Goal: Task Accomplishment & Management: Manage account settings

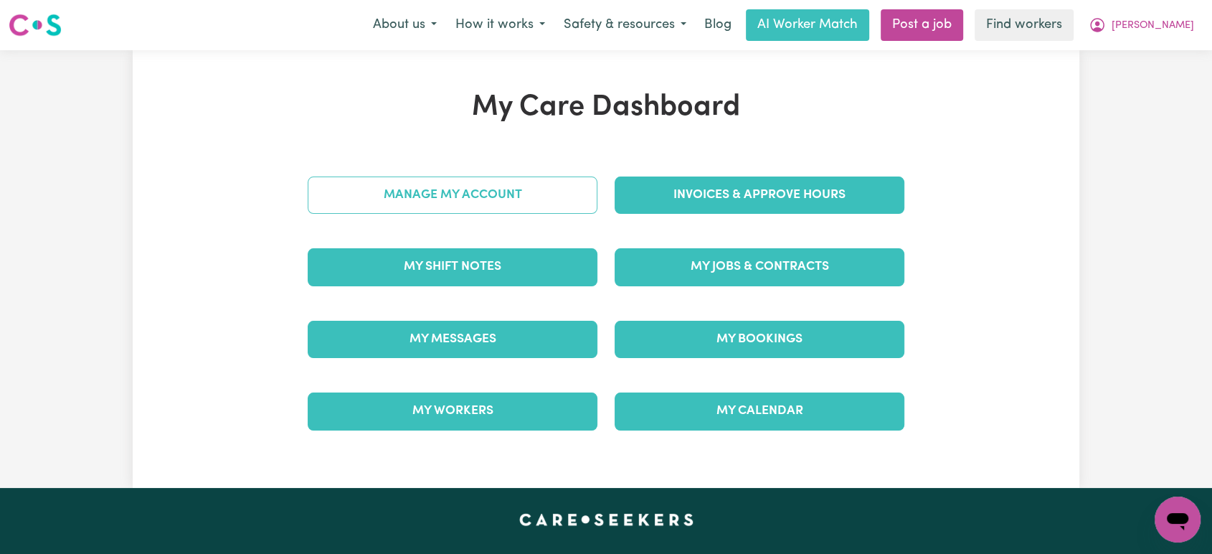
click at [505, 184] on link "Manage My Account" at bounding box center [453, 194] width 290 height 37
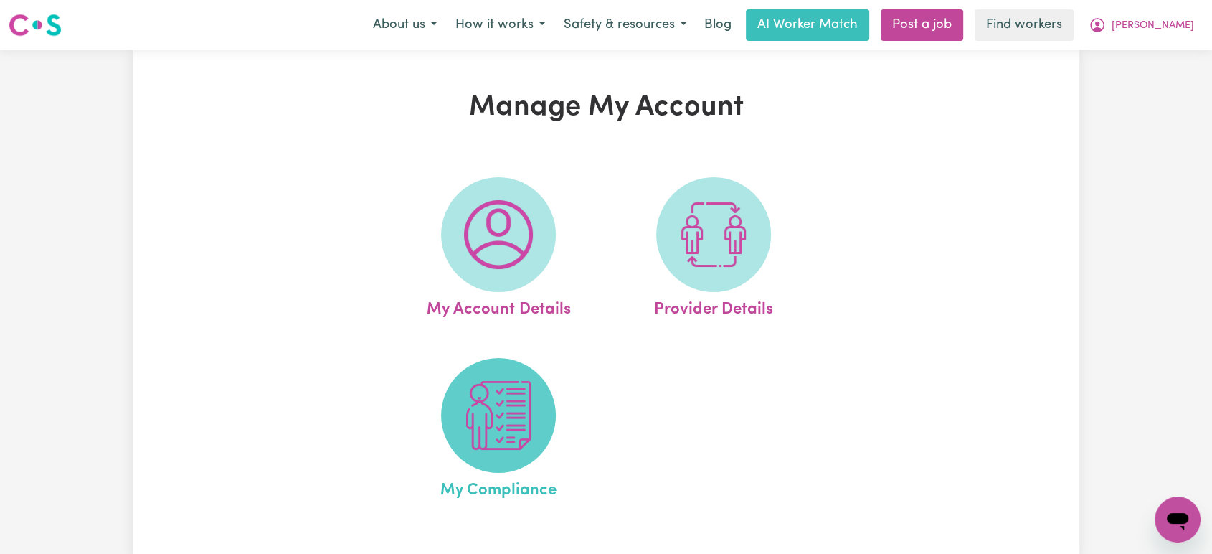
click at [492, 408] on img at bounding box center [498, 415] width 69 height 69
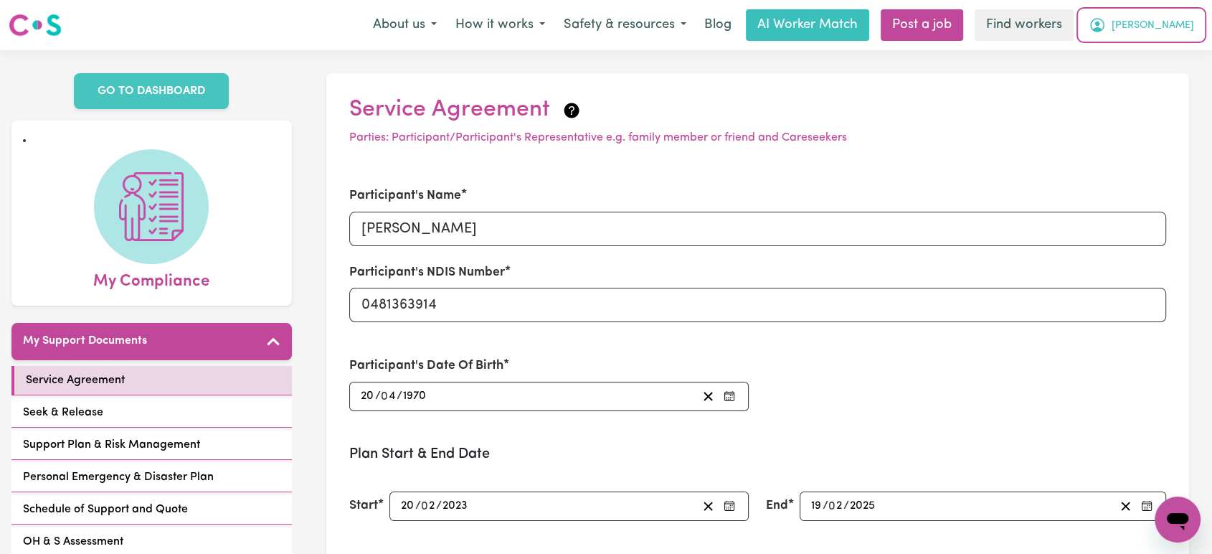
click at [1163, 25] on span "Suzann" at bounding box center [1152, 26] width 82 height 16
click at [1172, 58] on link "My Dashboard" at bounding box center [1145, 55] width 113 height 27
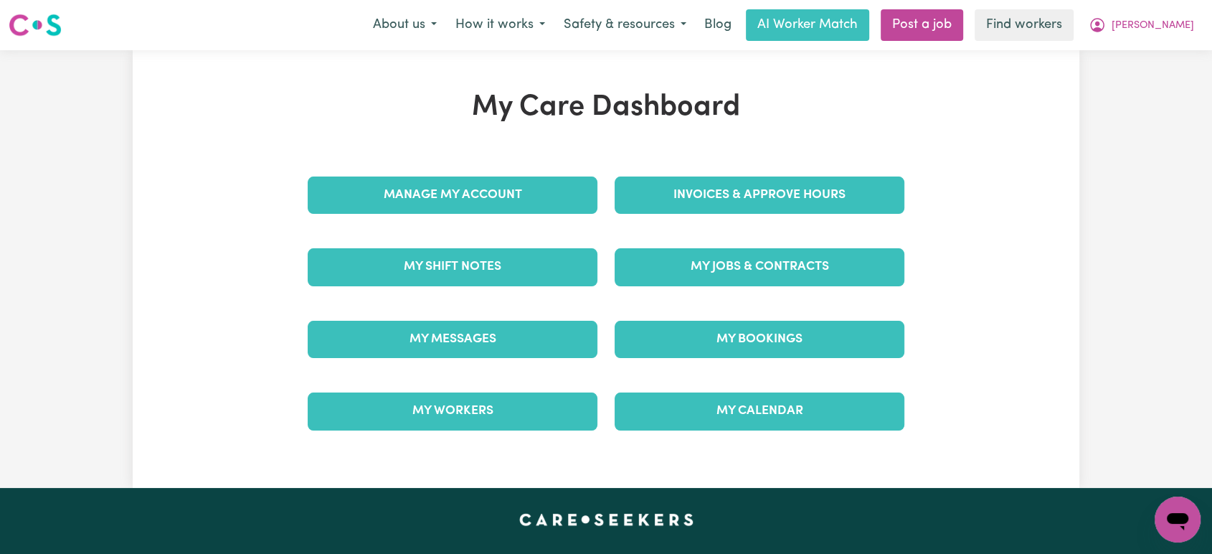
click at [782, 289] on div "My Jobs & Contracts" at bounding box center [759, 267] width 307 height 72
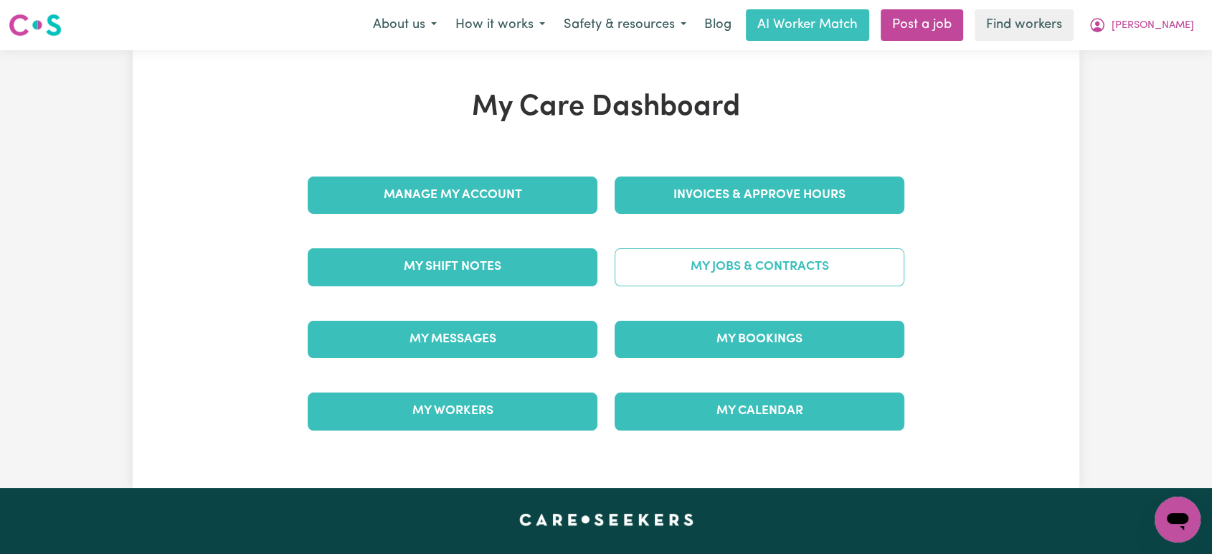
click at [784, 273] on link "My Jobs & Contracts" at bounding box center [759, 266] width 290 height 37
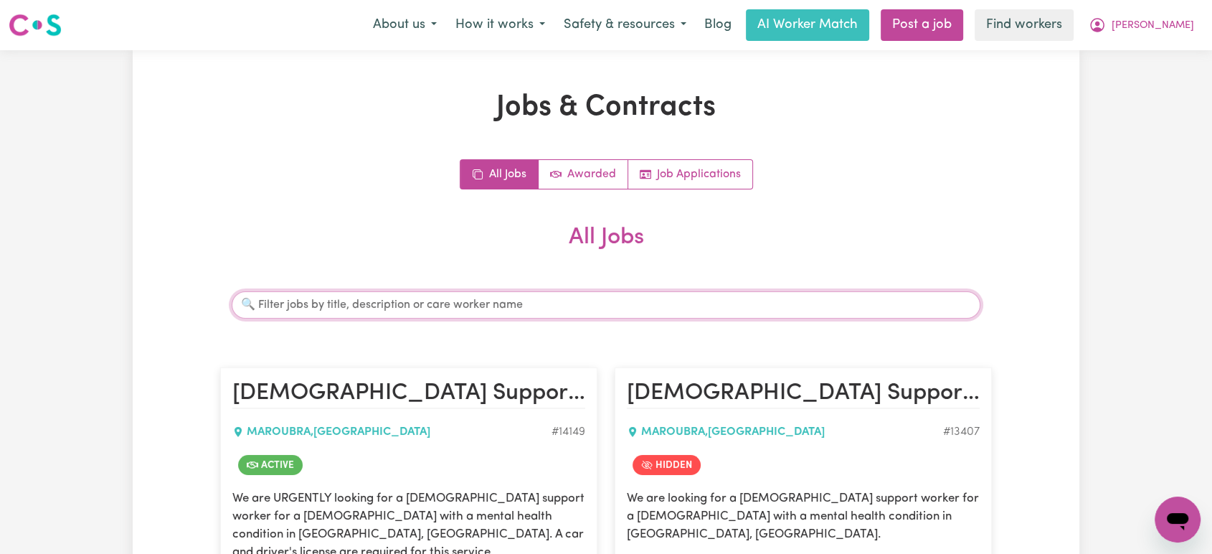
click at [375, 309] on input "Search jobs" at bounding box center [606, 304] width 749 height 27
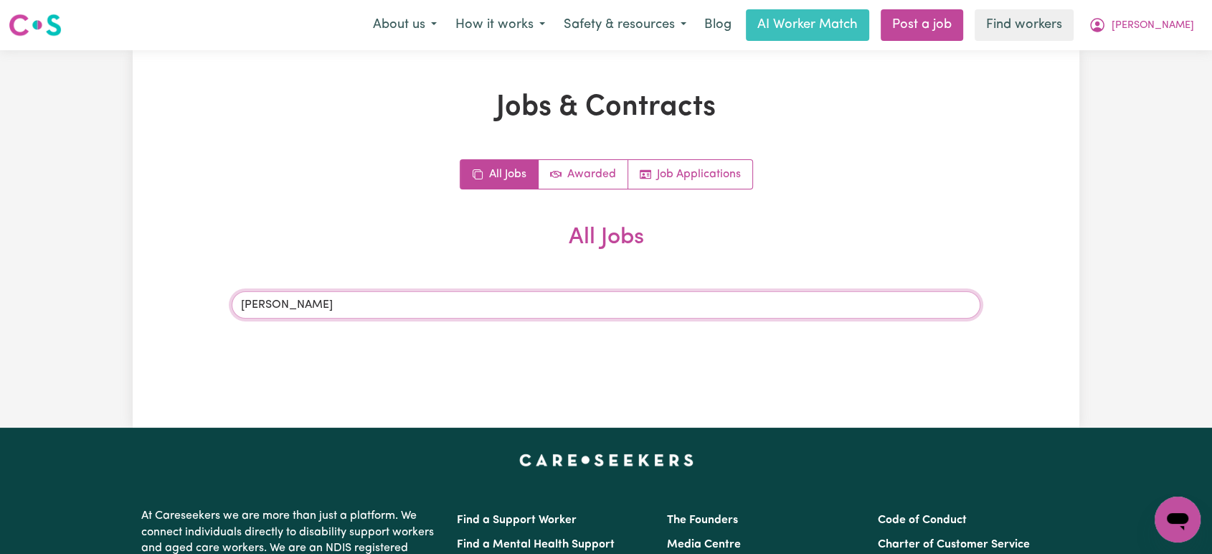
click at [364, 309] on input "curran" at bounding box center [606, 304] width 749 height 27
click at [364, 309] on input "suaznne" at bounding box center [606, 304] width 749 height 27
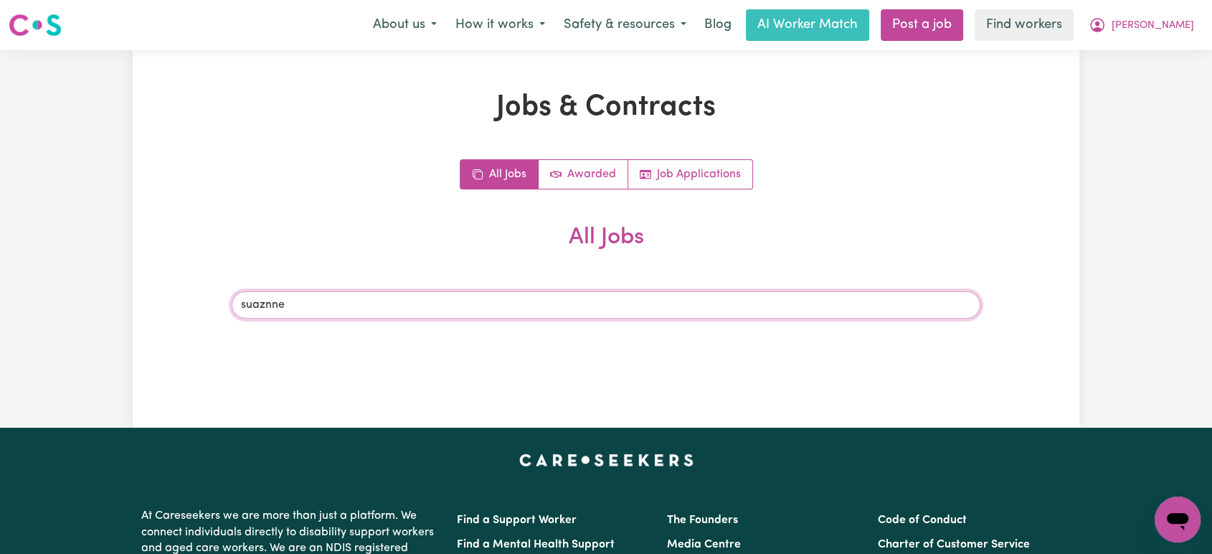
click at [364, 309] on input "suaznne" at bounding box center [606, 304] width 749 height 27
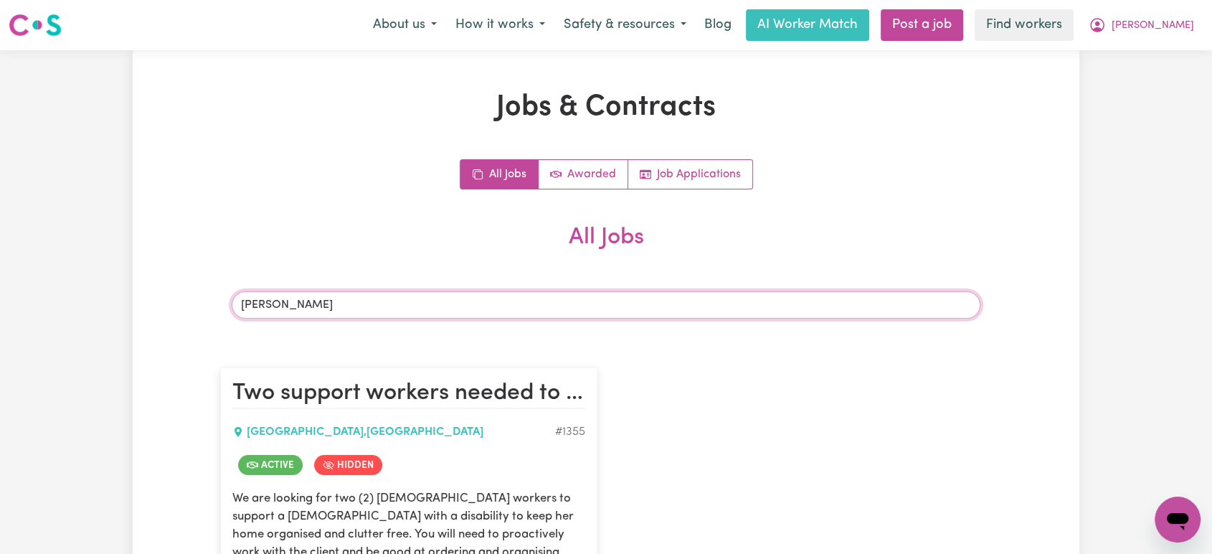
scroll to position [239, 0]
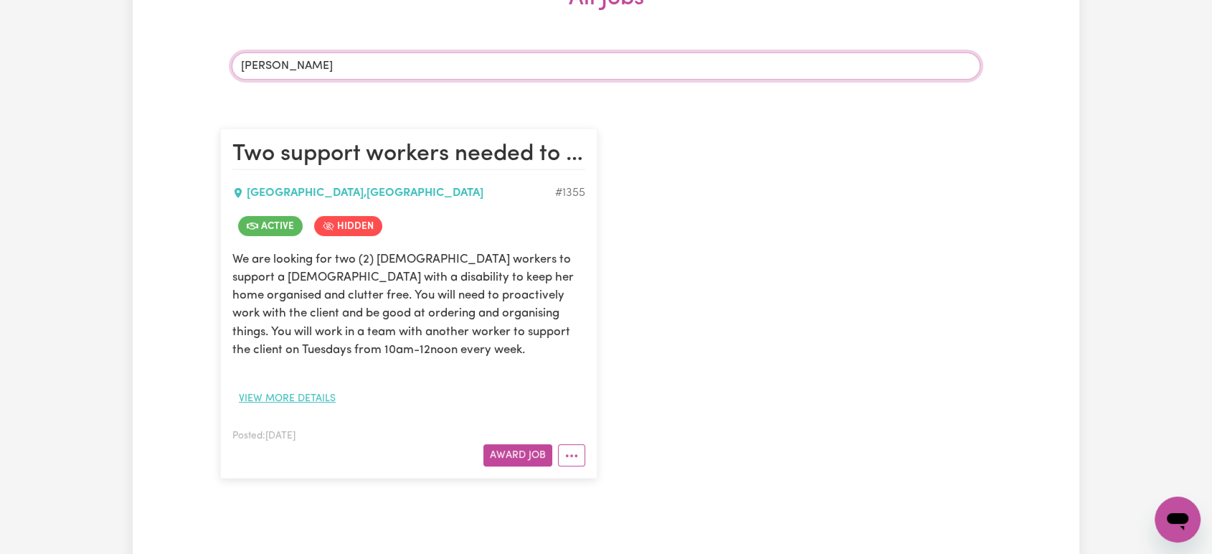
type input "suzanne"
click at [315, 399] on button "View more details" at bounding box center [287, 398] width 110 height 22
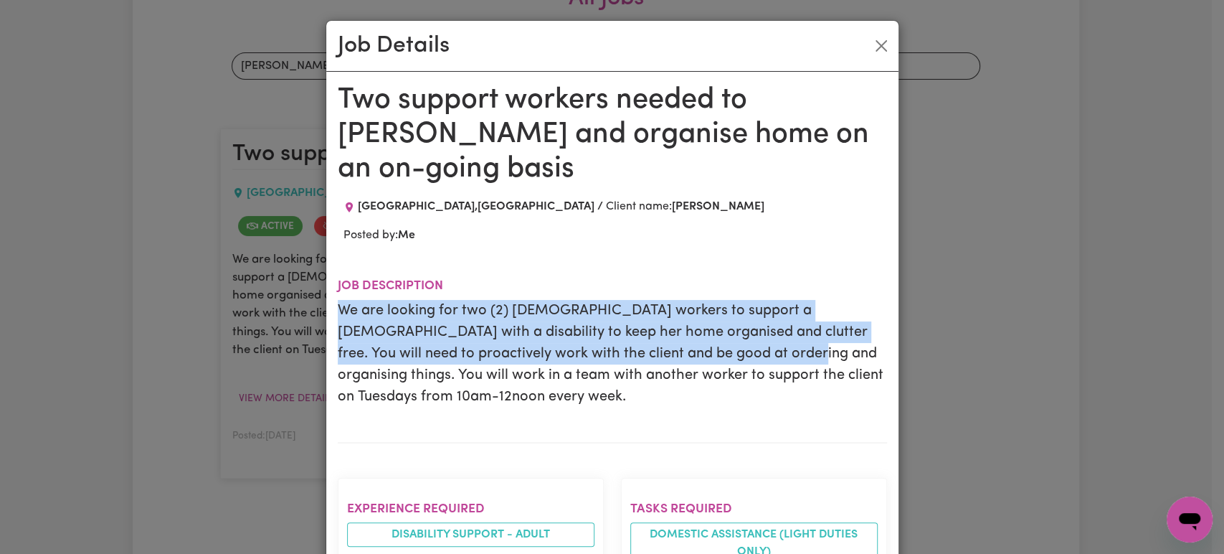
drag, startPoint x: 682, startPoint y: 318, endPoint x: 325, endPoint y: 275, distance: 359.7
copy p "We are looking for two (2) female workers to support a lady with a disability t…"
click at [873, 37] on button "Close" at bounding box center [881, 45] width 23 height 23
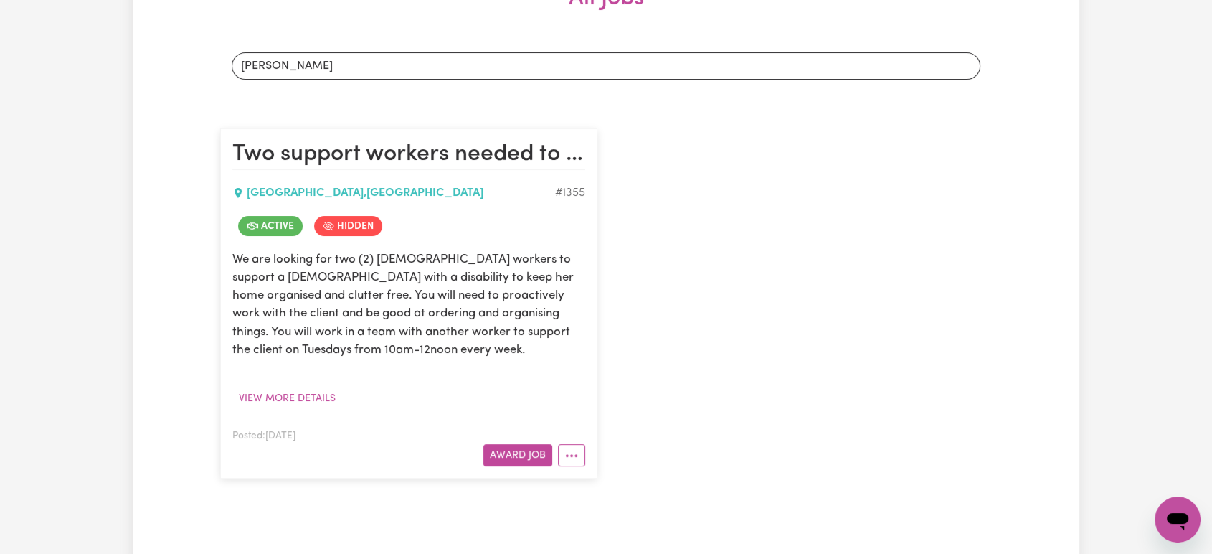
click at [564, 439] on div "Posted: Apr 24, 2019 Award Job" at bounding box center [408, 446] width 353 height 39
click at [575, 452] on button "More options" at bounding box center [571, 455] width 27 height 22
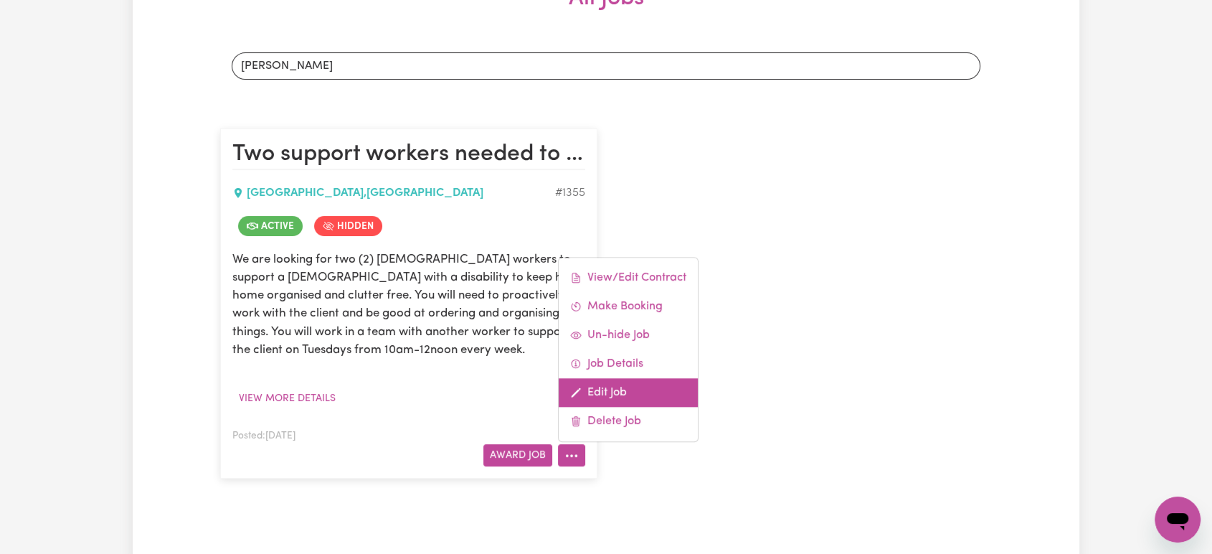
click at [635, 392] on link "Edit Job" at bounding box center [628, 392] width 139 height 29
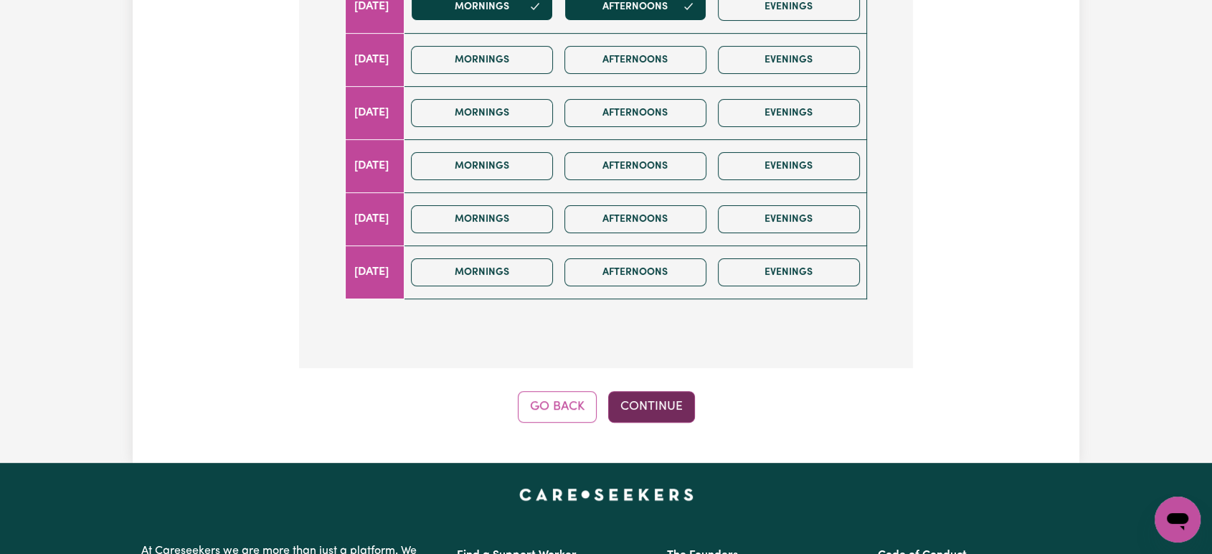
click at [646, 400] on button "Continue" at bounding box center [651, 407] width 87 height 32
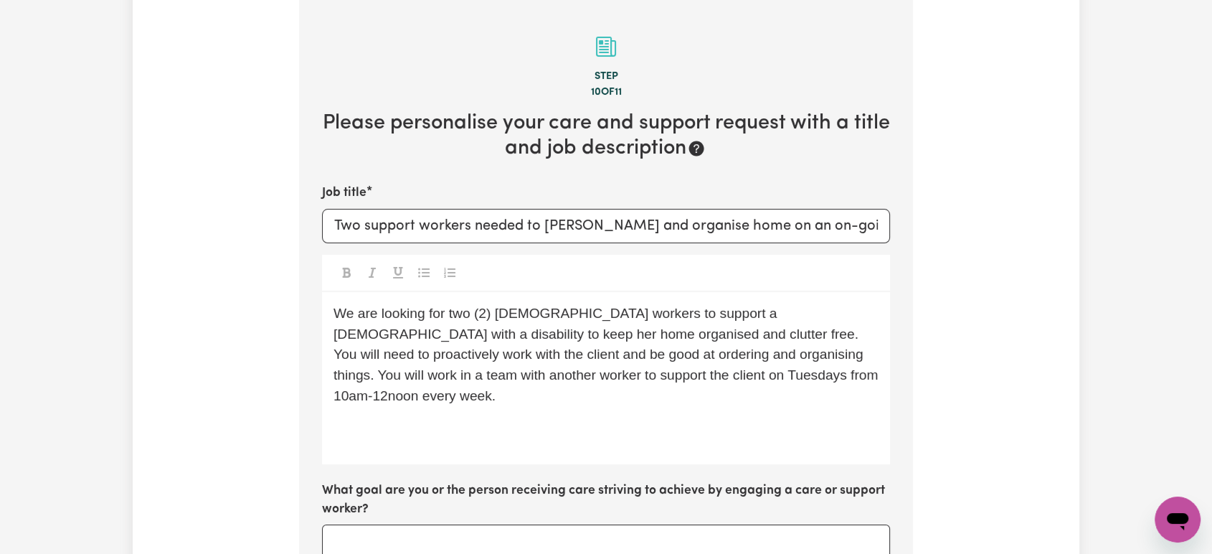
scroll to position [242, 0]
click at [604, 366] on span "We are looking for two (2) female workers to support a lady with a disability t…" at bounding box center [607, 355] width 549 height 98
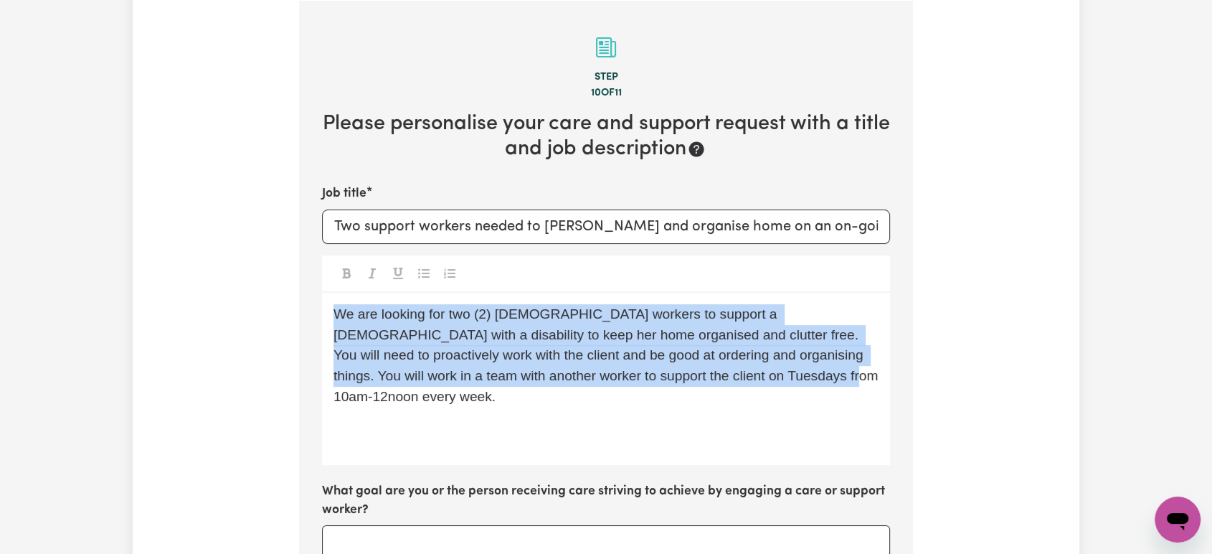
click at [604, 366] on span "We are looking for two (2) female workers to support a lady with a disability t…" at bounding box center [607, 355] width 549 height 98
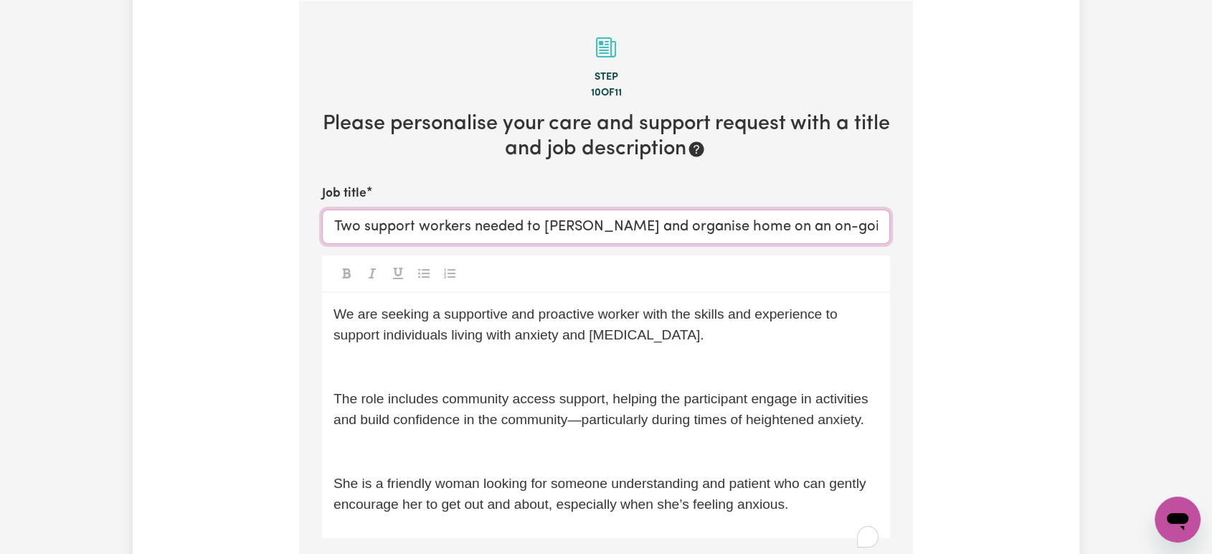
click at [635, 221] on input "Two support workers needed to de-clutter and organise home on an on-going basis" at bounding box center [606, 226] width 568 height 34
click at [442, 218] on input "Two support workers needed to de-clutter and organise home on an on-going basis" at bounding box center [606, 226] width 568 height 34
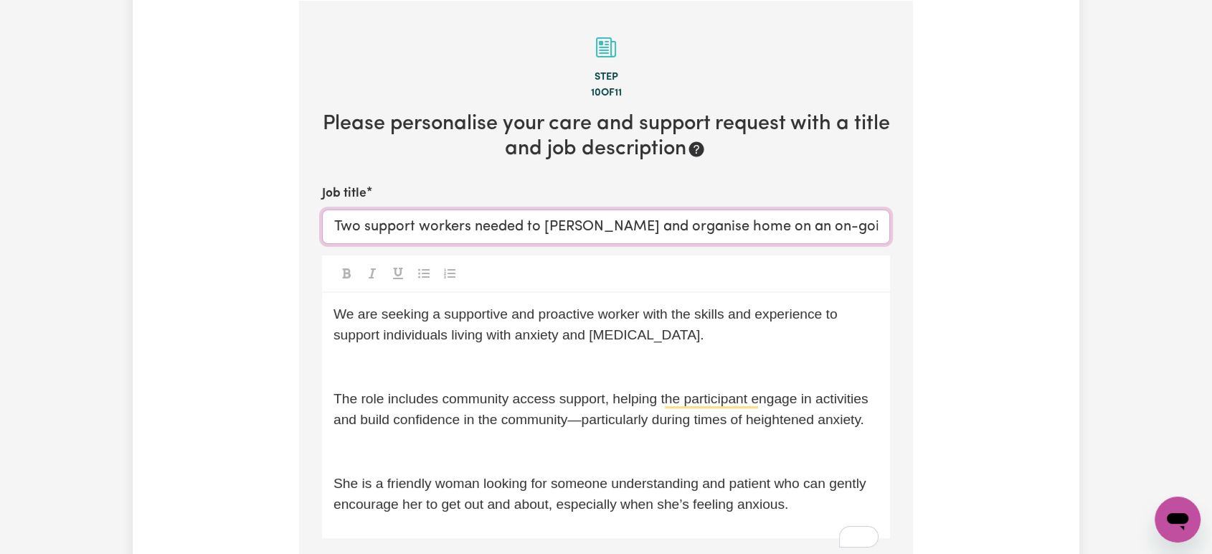
click at [442, 218] on input "Two support workers needed to de-clutter and organise home on an on-going basis" at bounding box center [606, 226] width 568 height 34
paste input "Compassionate Support Worker Needed to Help Build Confidence and Community Conn…"
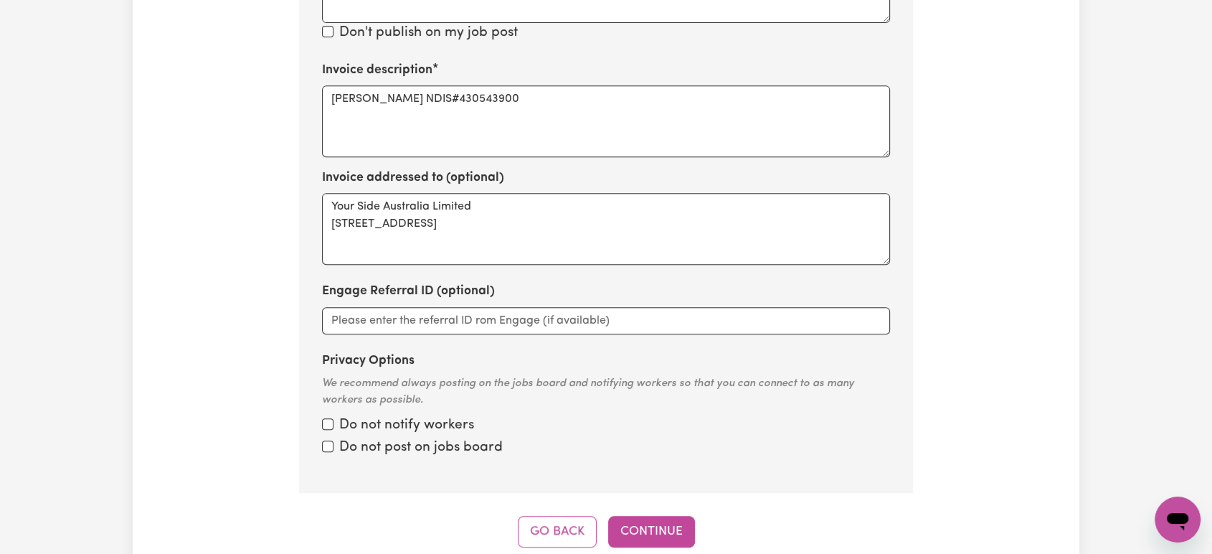
scroll to position [1038, 0]
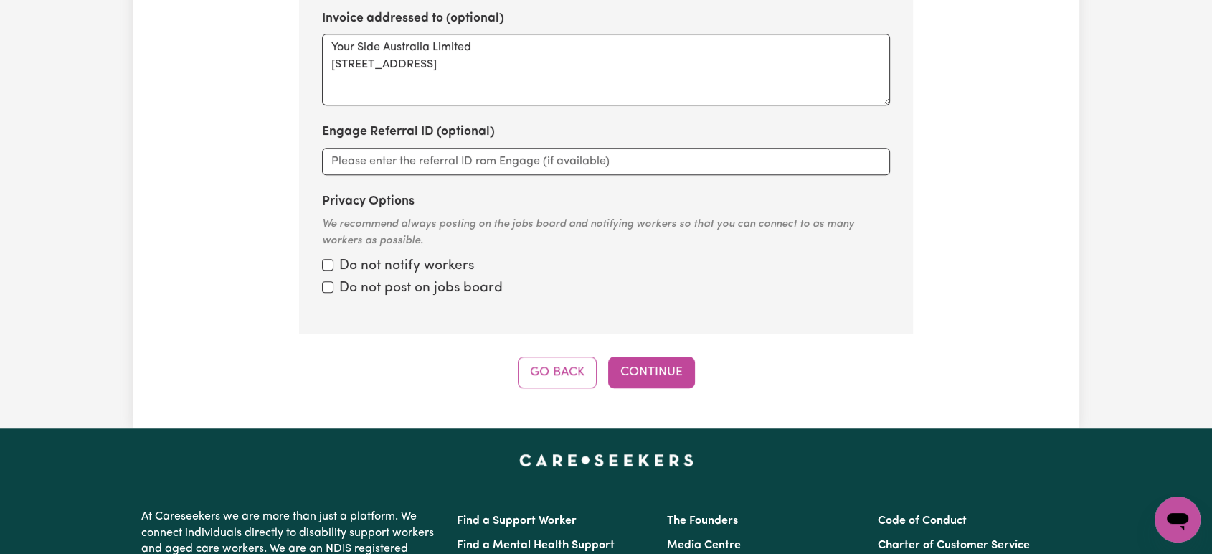
type input "Compassionate Support Worker Needed to Help Build Confidence and Community Conn…"
drag, startPoint x: 399, startPoint y: 85, endPoint x: 313, endPoint y: 40, distance: 97.8
click at [348, 277] on label "Do not notify workers" at bounding box center [406, 266] width 135 height 21
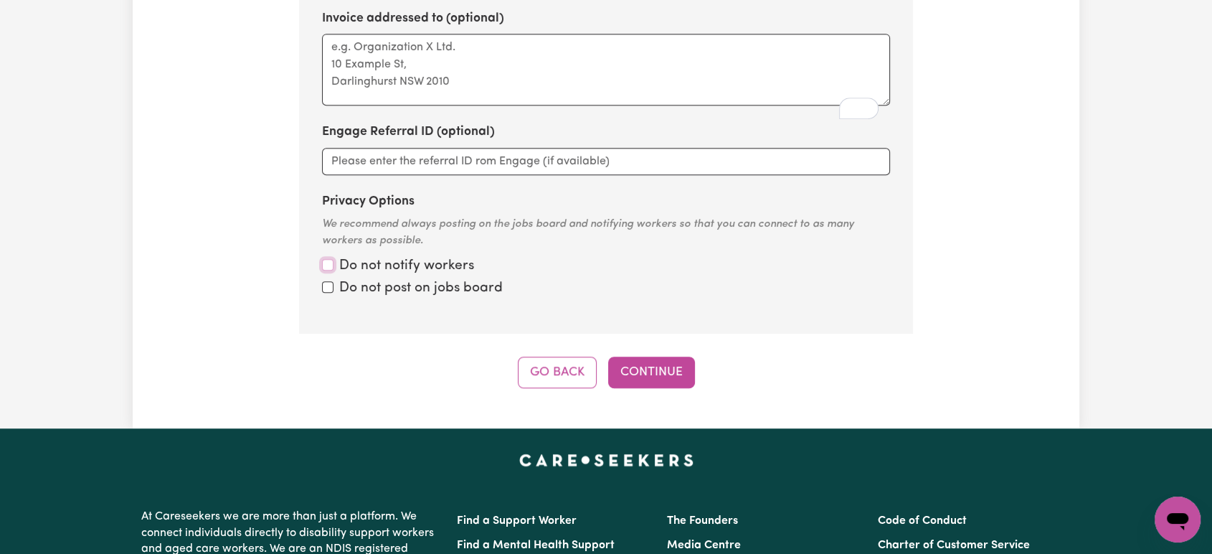
click at [333, 270] on input "Privacy Options" at bounding box center [327, 264] width 11 height 11
click at [346, 299] on label "Do not post on jobs board" at bounding box center [420, 288] width 163 height 21
click at [333, 270] on input "Privacy Options" at bounding box center [327, 264] width 11 height 11
checkbox input "false"
click at [329, 293] on input "Privacy Options" at bounding box center [327, 286] width 11 height 11
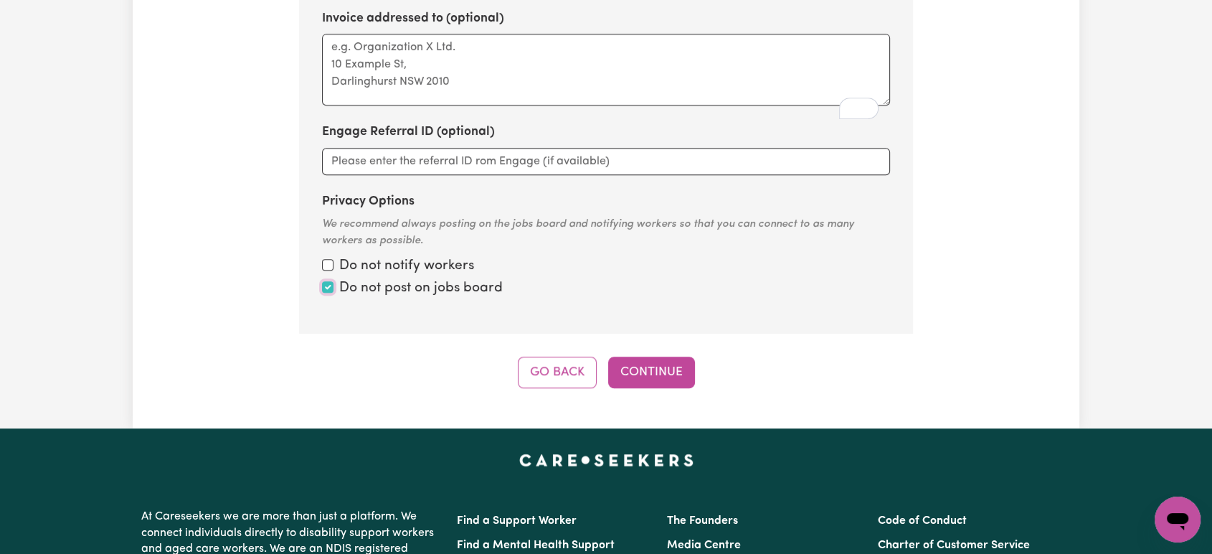
checkbox input "true"
click at [330, 270] on input "Privacy Options" at bounding box center [327, 264] width 11 height 11
checkbox input "true"
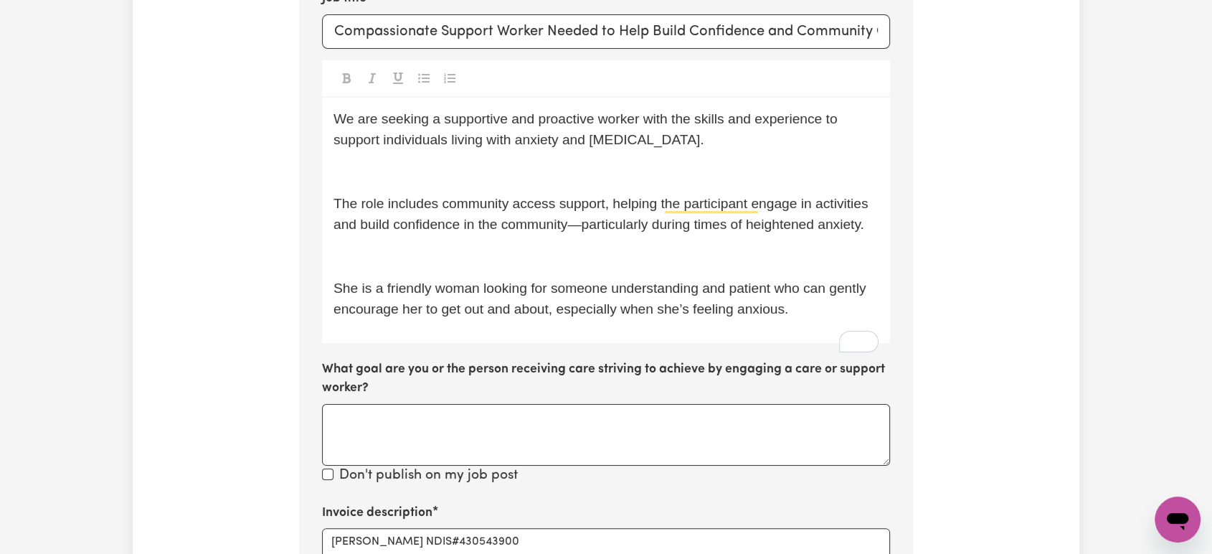
scroll to position [321, 0]
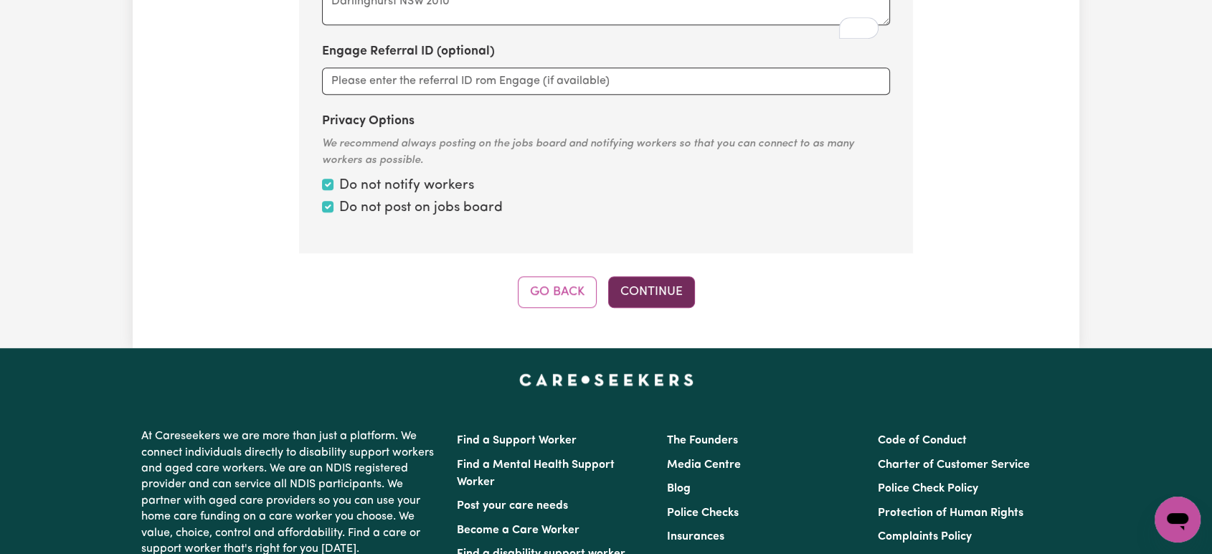
click at [655, 308] on button "Continue" at bounding box center [651, 292] width 87 height 32
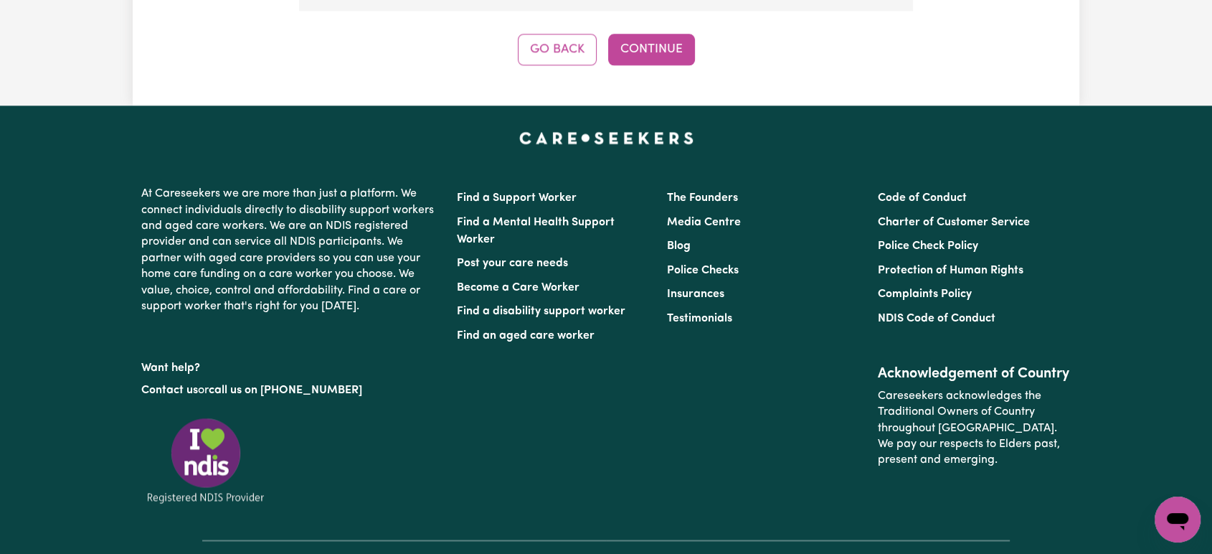
drag, startPoint x: 642, startPoint y: 56, endPoint x: 648, endPoint y: 52, distance: 7.8
click at [642, 55] on button "Continue" at bounding box center [651, 50] width 87 height 32
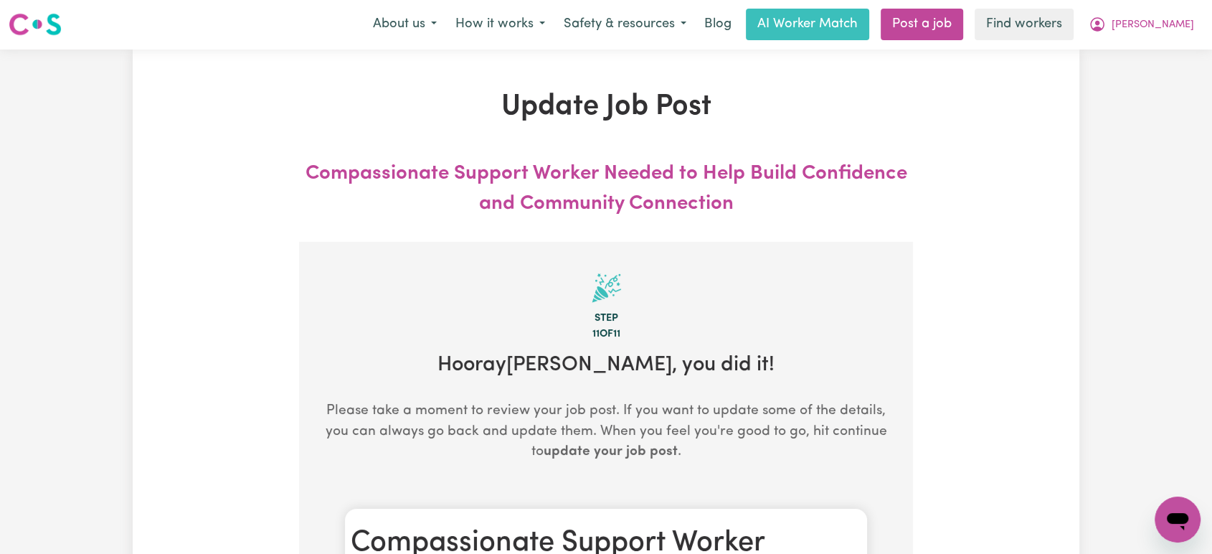
scroll to position [0, 0]
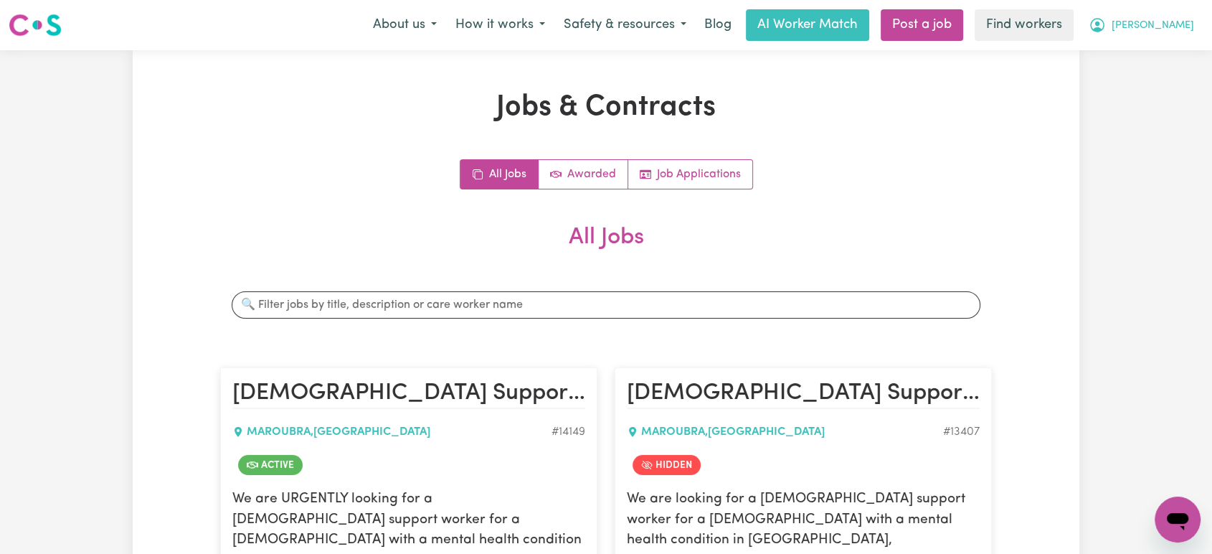
click at [1178, 27] on span "[PERSON_NAME]" at bounding box center [1152, 26] width 82 height 16
click at [1181, 59] on link "My Dashboard" at bounding box center [1145, 55] width 113 height 27
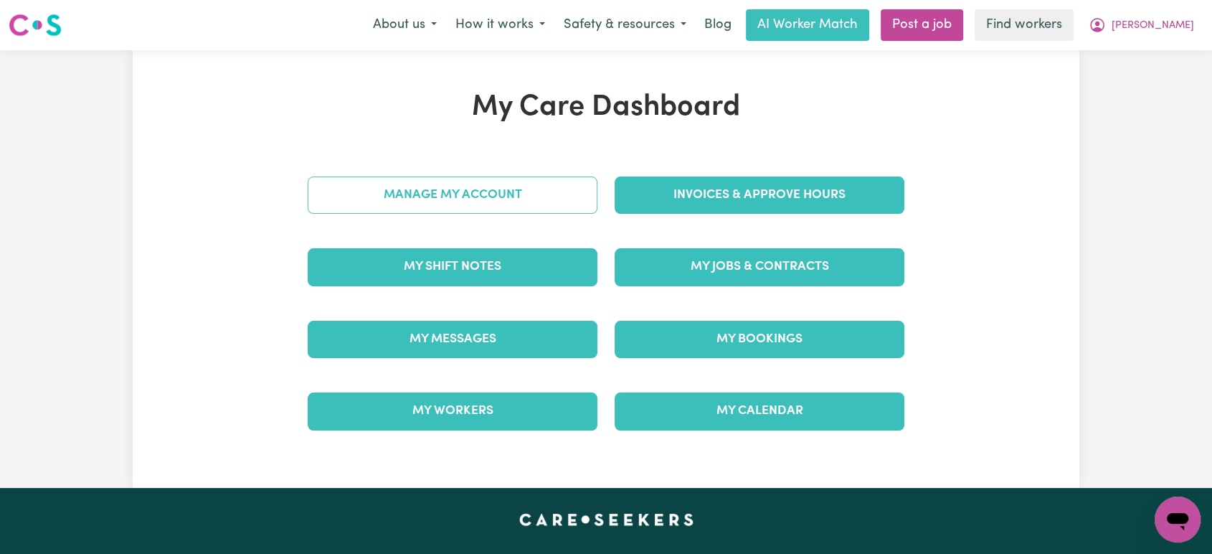
click at [503, 203] on link "Manage My Account" at bounding box center [453, 194] width 290 height 37
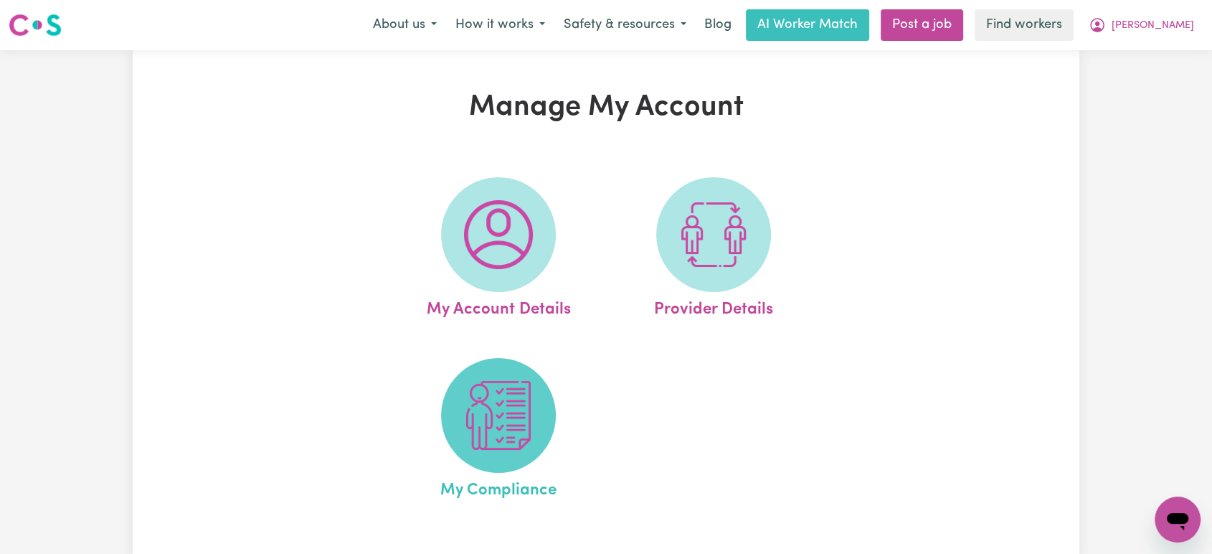
click at [537, 407] on span at bounding box center [498, 415] width 115 height 115
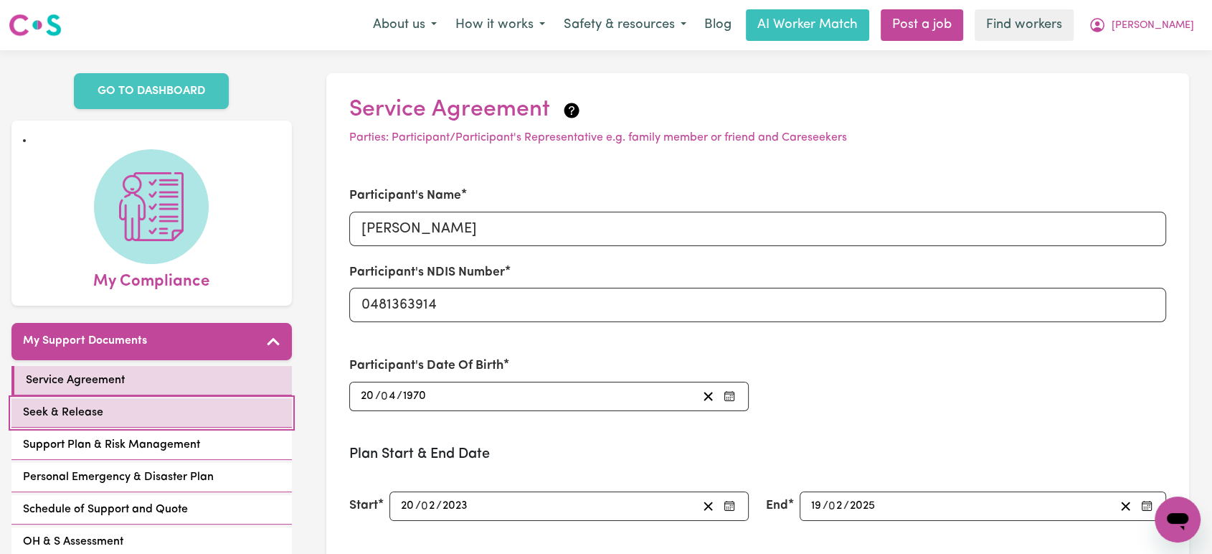
click at [82, 404] on span "Seek & Release" at bounding box center [63, 412] width 80 height 17
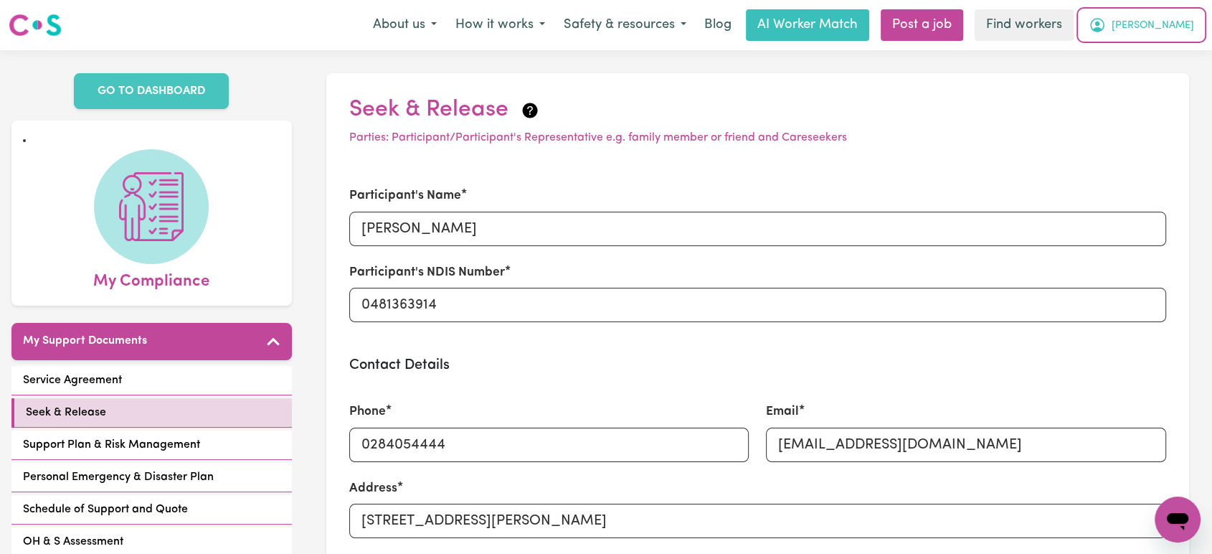
click at [1181, 33] on span "[PERSON_NAME]" at bounding box center [1152, 26] width 82 height 16
click at [1182, 59] on link "My Dashboard" at bounding box center [1145, 55] width 113 height 27
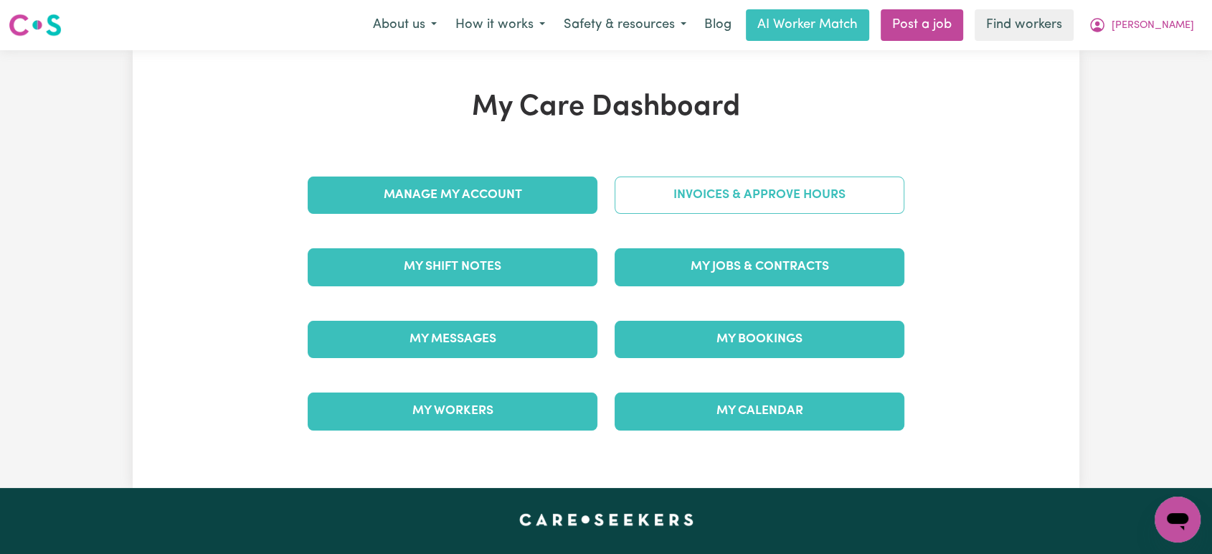
drag, startPoint x: 776, startPoint y: 169, endPoint x: 775, endPoint y: 184, distance: 14.4
click at [776, 170] on div "Invoices & Approve Hours" at bounding box center [759, 195] width 307 height 72
click at [774, 186] on link "Invoices & Approve Hours" at bounding box center [759, 194] width 290 height 37
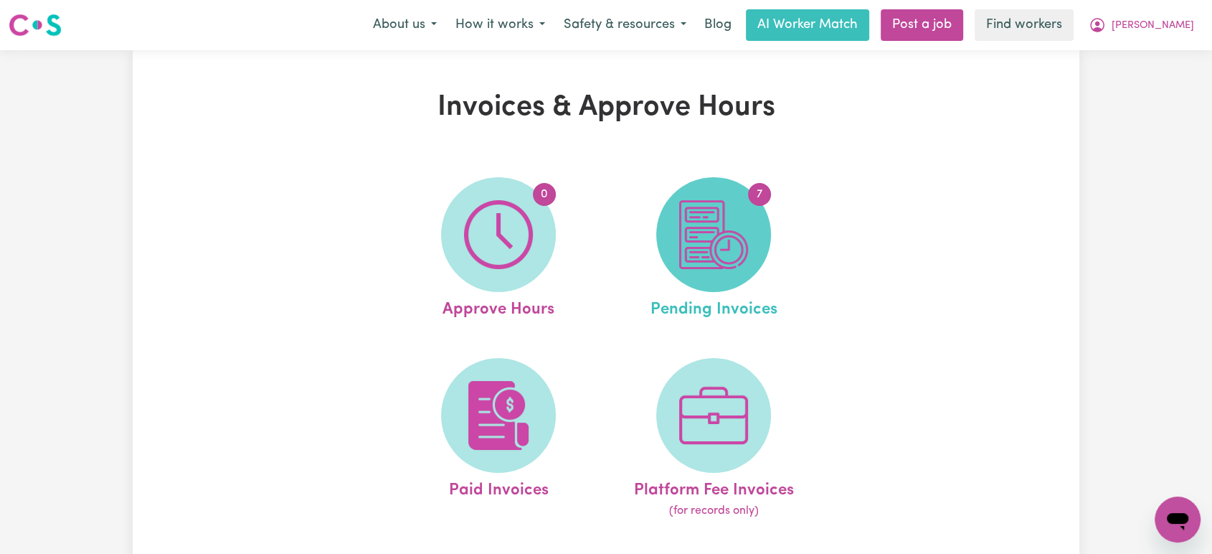
click at [680, 258] on img at bounding box center [713, 234] width 69 height 69
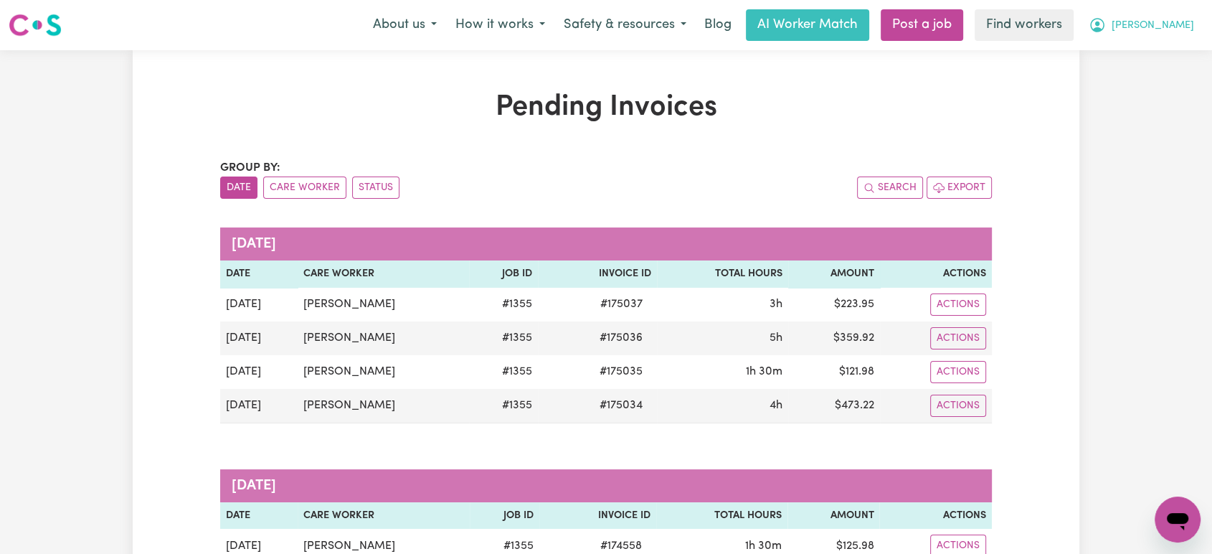
click at [1172, 19] on span "[PERSON_NAME]" at bounding box center [1152, 26] width 82 height 16
click at [1171, 54] on link "My Dashboard" at bounding box center [1145, 55] width 113 height 27
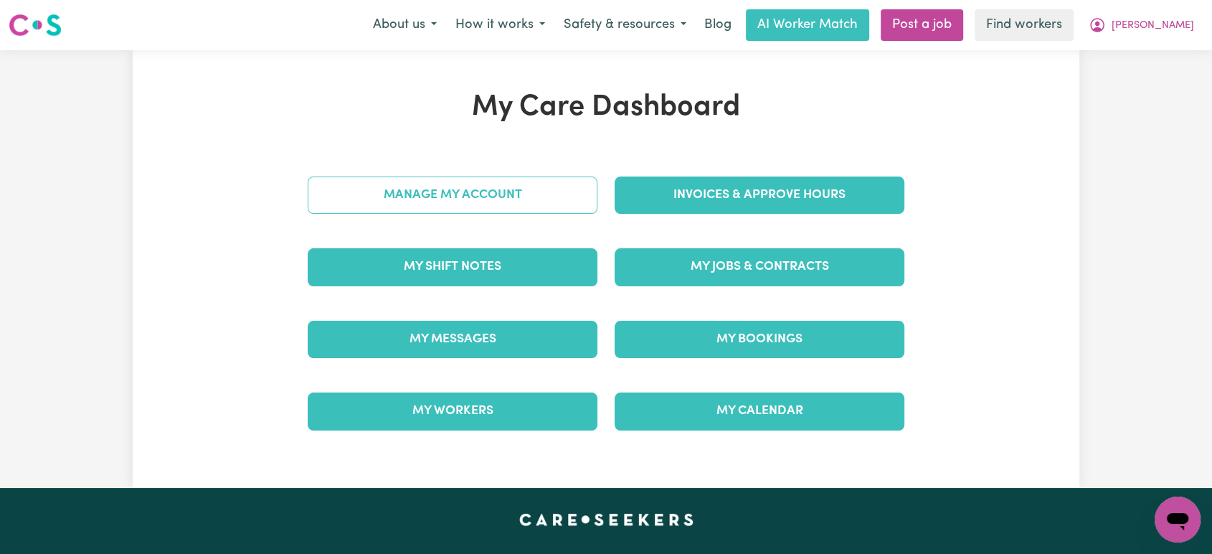
click at [502, 194] on link "Manage My Account" at bounding box center [453, 194] width 290 height 37
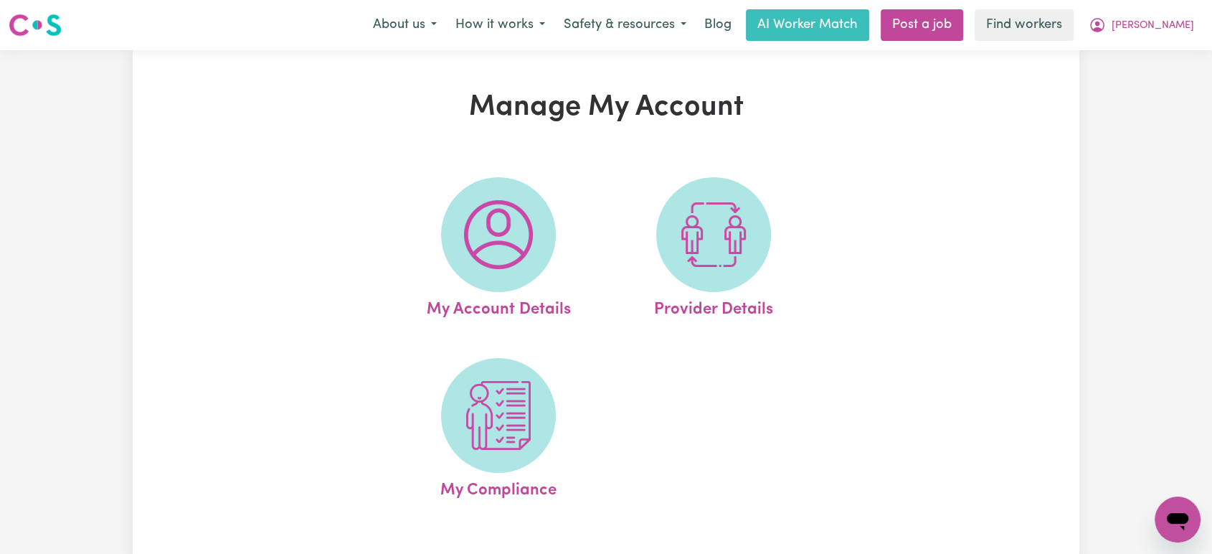
click at [519, 197] on span at bounding box center [498, 234] width 115 height 115
select select "Australian"
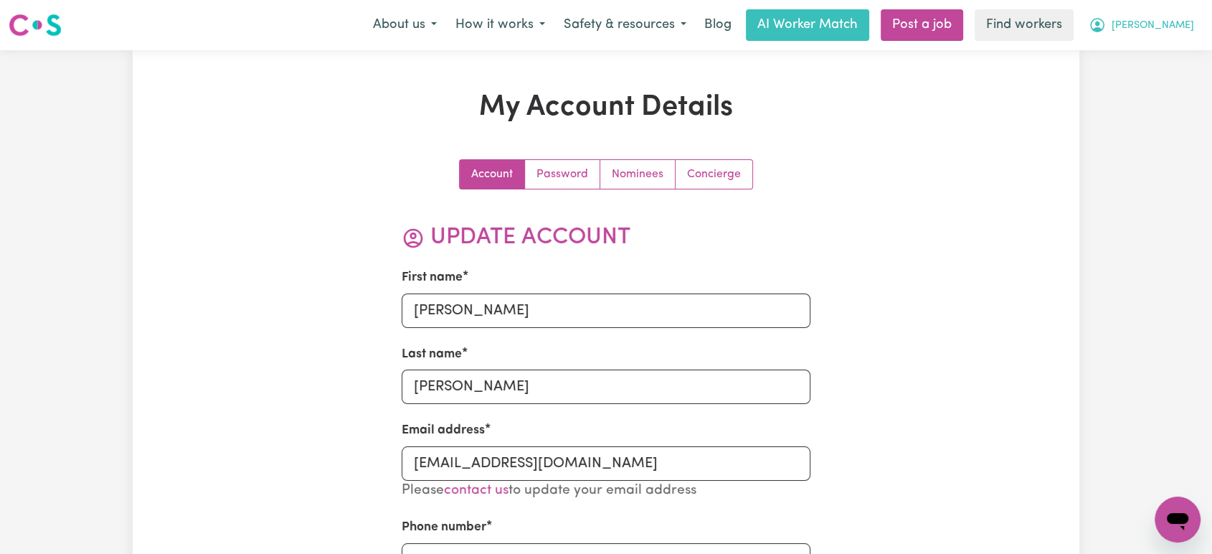
click at [1170, 30] on span "[PERSON_NAME]" at bounding box center [1152, 26] width 82 height 16
click at [1167, 58] on link "My Dashboard" at bounding box center [1145, 55] width 113 height 27
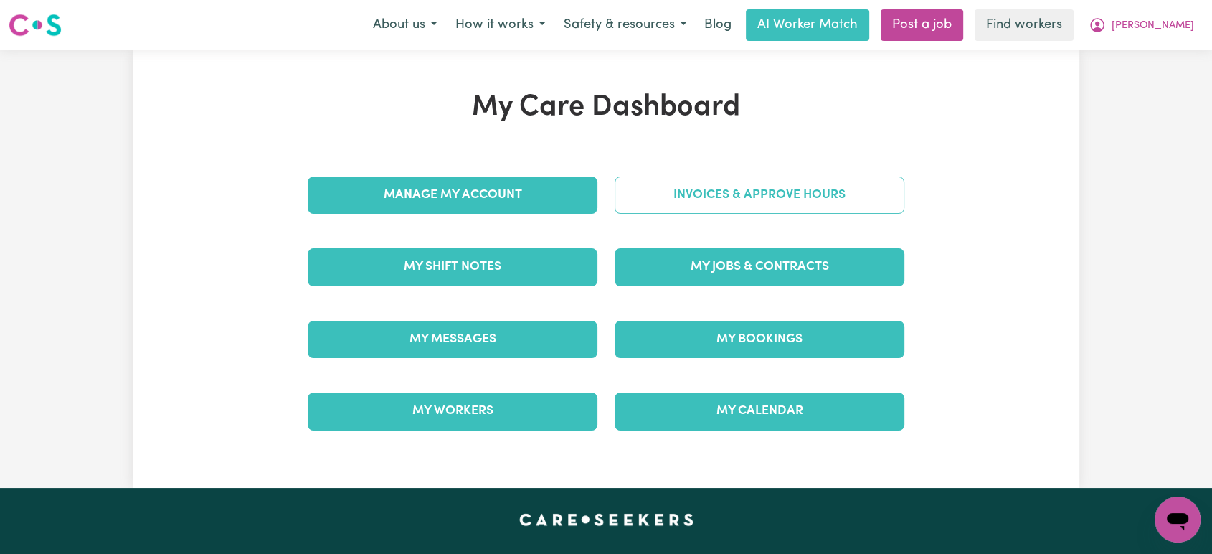
click at [705, 209] on link "Invoices & Approve Hours" at bounding box center [759, 194] width 290 height 37
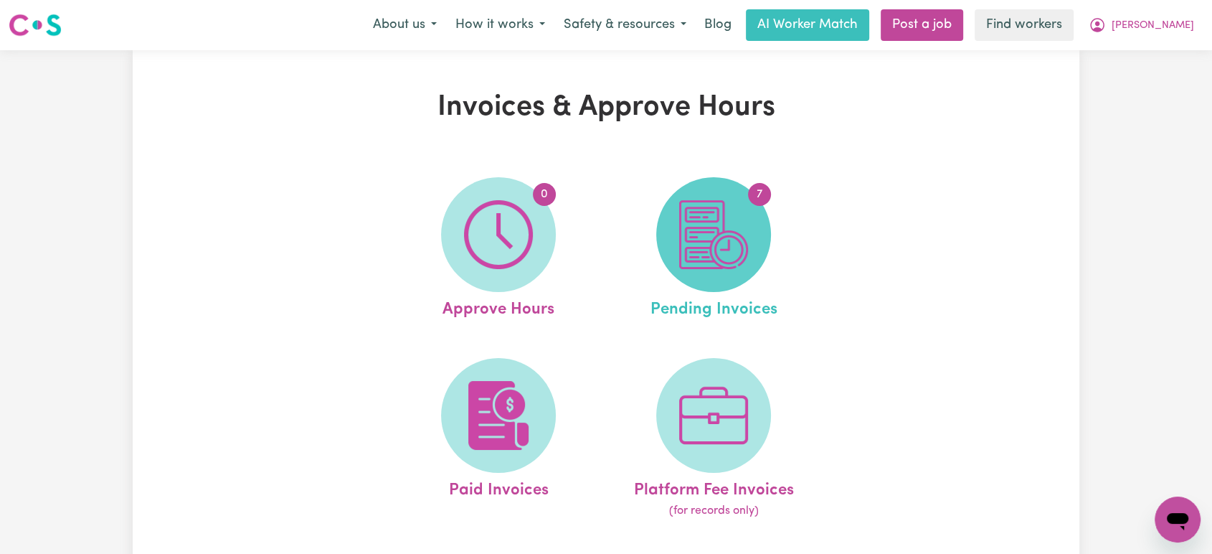
click at [714, 237] on img at bounding box center [713, 234] width 69 height 69
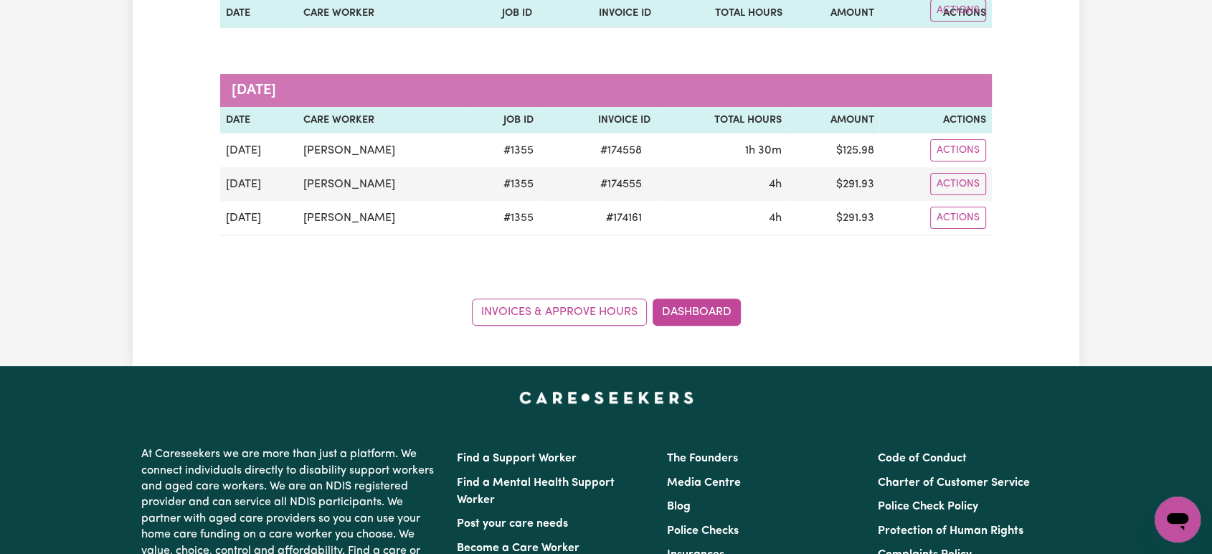
scroll to position [398, 0]
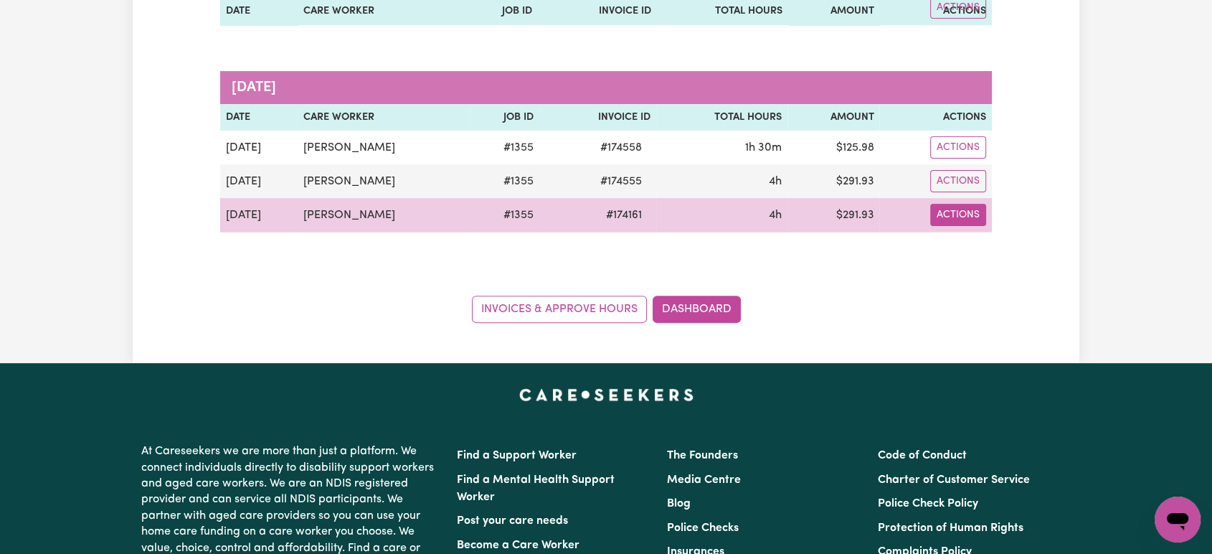
click at [964, 216] on button "Actions" at bounding box center [958, 215] width 56 height 22
click at [981, 237] on link "Download Invoice" at bounding box center [996, 248] width 131 height 29
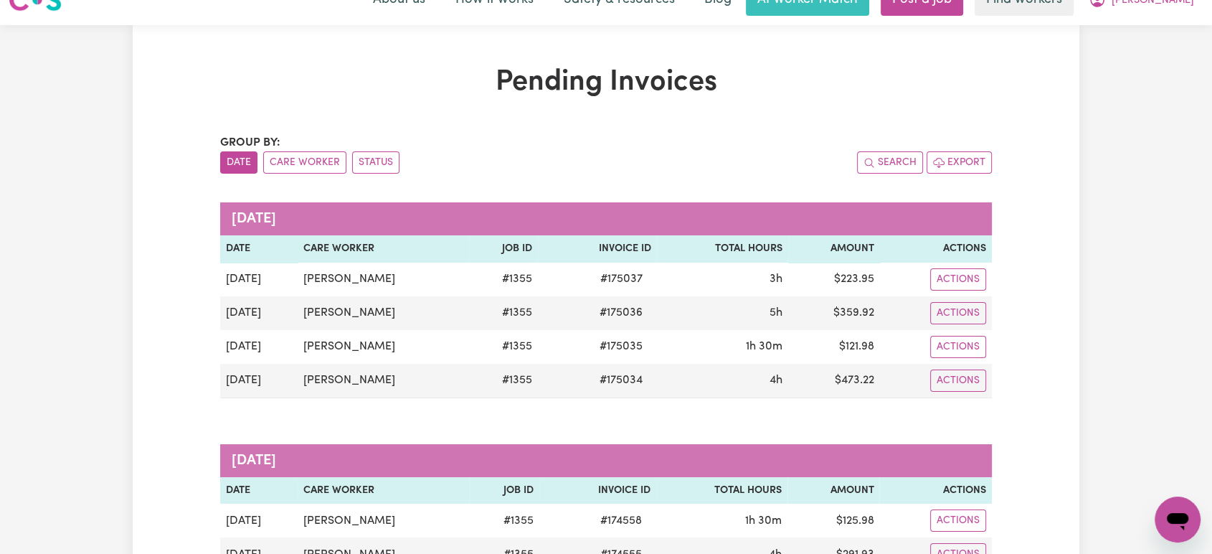
scroll to position [0, 0]
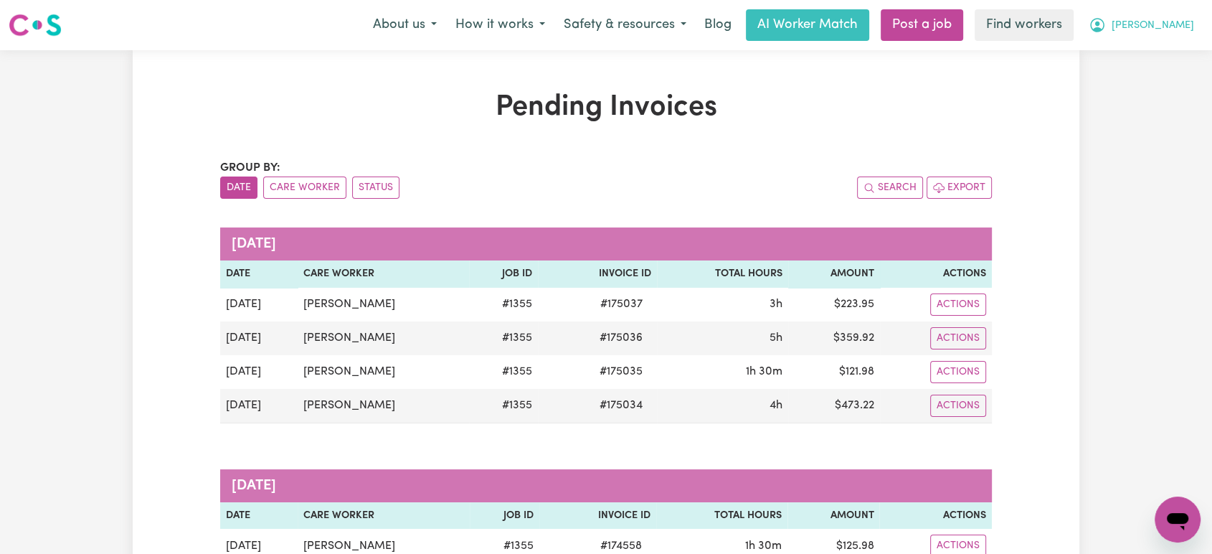
click at [1177, 32] on span "[PERSON_NAME]" at bounding box center [1152, 26] width 82 height 16
click at [1175, 48] on link "My Dashboard" at bounding box center [1145, 55] width 113 height 27
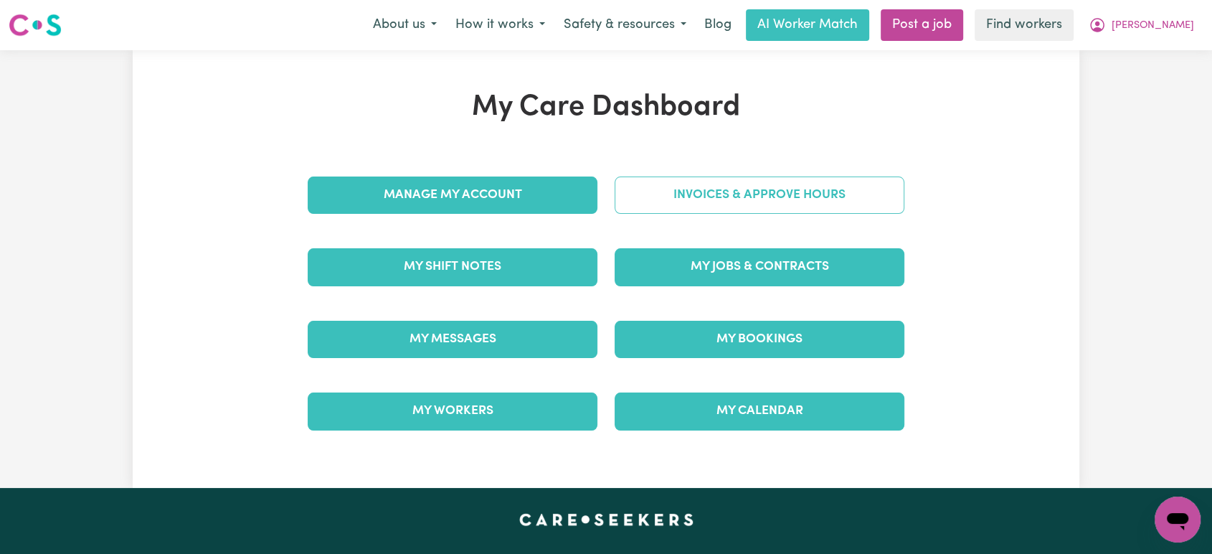
click at [804, 196] on link "Invoices & Approve Hours" at bounding box center [759, 194] width 290 height 37
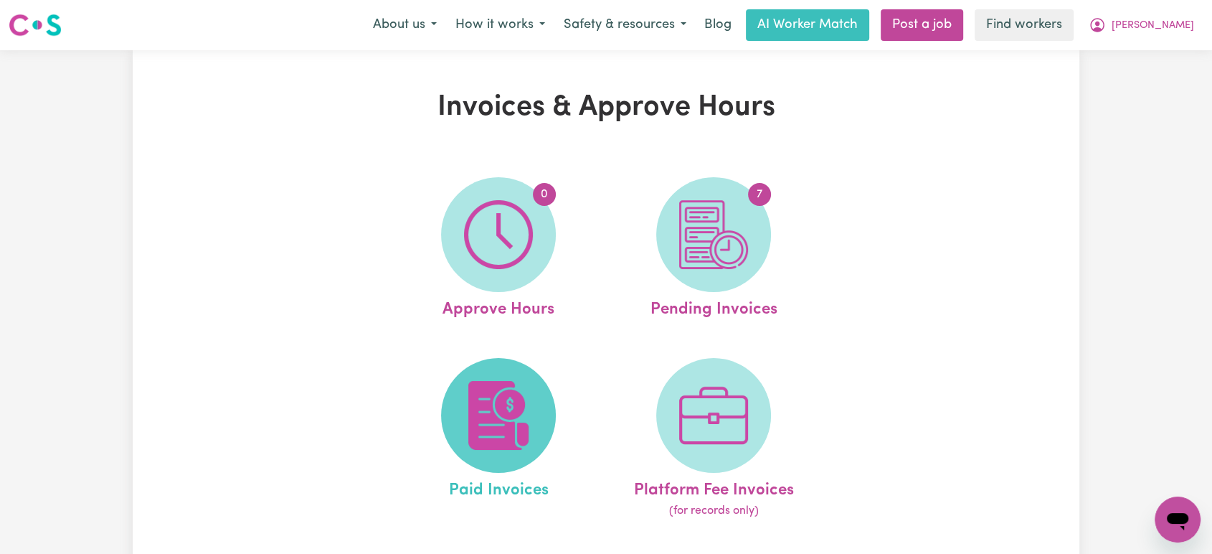
click at [525, 395] on img at bounding box center [498, 415] width 69 height 69
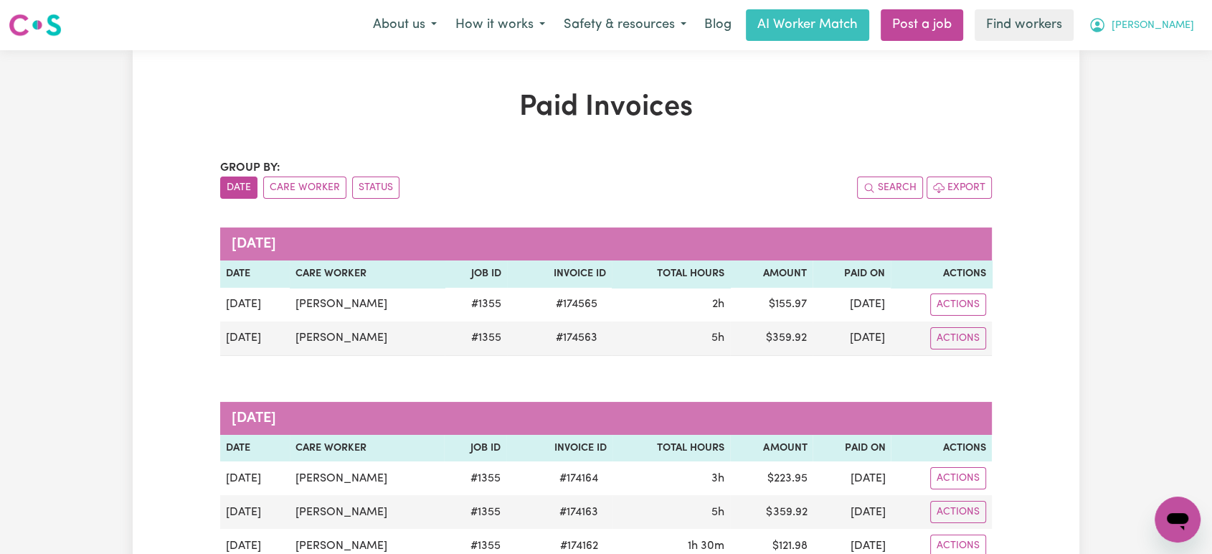
click at [1169, 23] on span "[PERSON_NAME]" at bounding box center [1152, 26] width 82 height 16
click at [1172, 51] on link "My Dashboard" at bounding box center [1145, 55] width 113 height 27
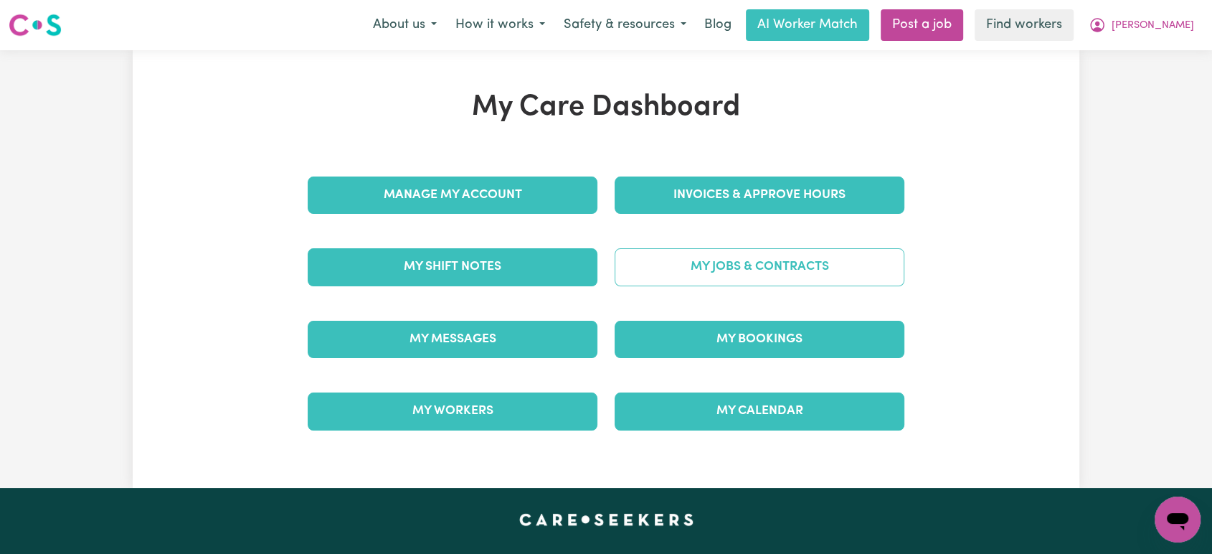
click at [794, 268] on link "My Jobs & Contracts" at bounding box center [759, 266] width 290 height 37
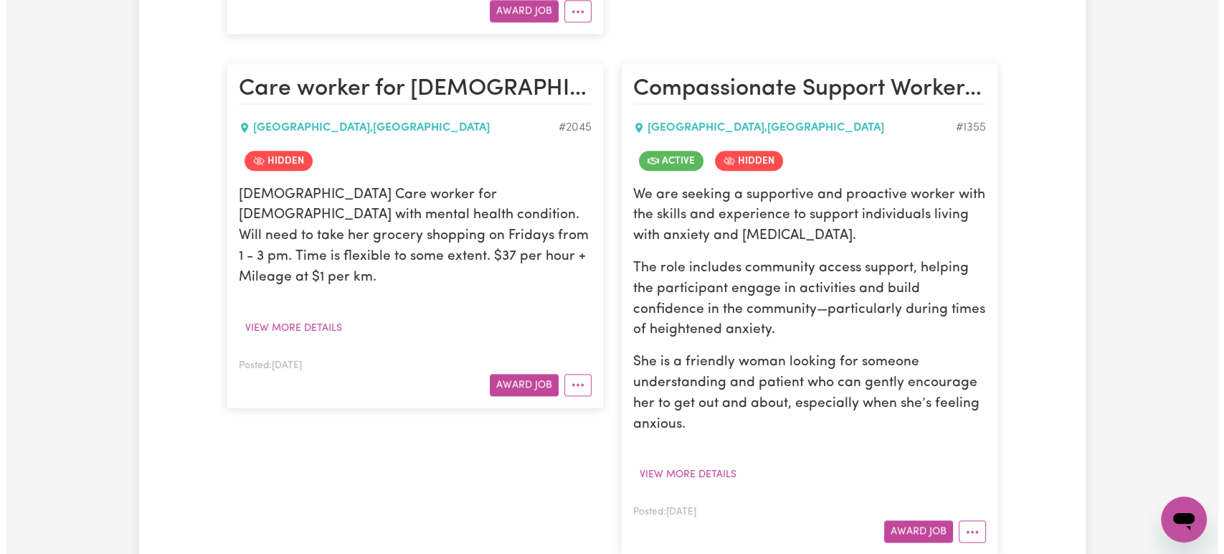
scroll to position [1991, 0]
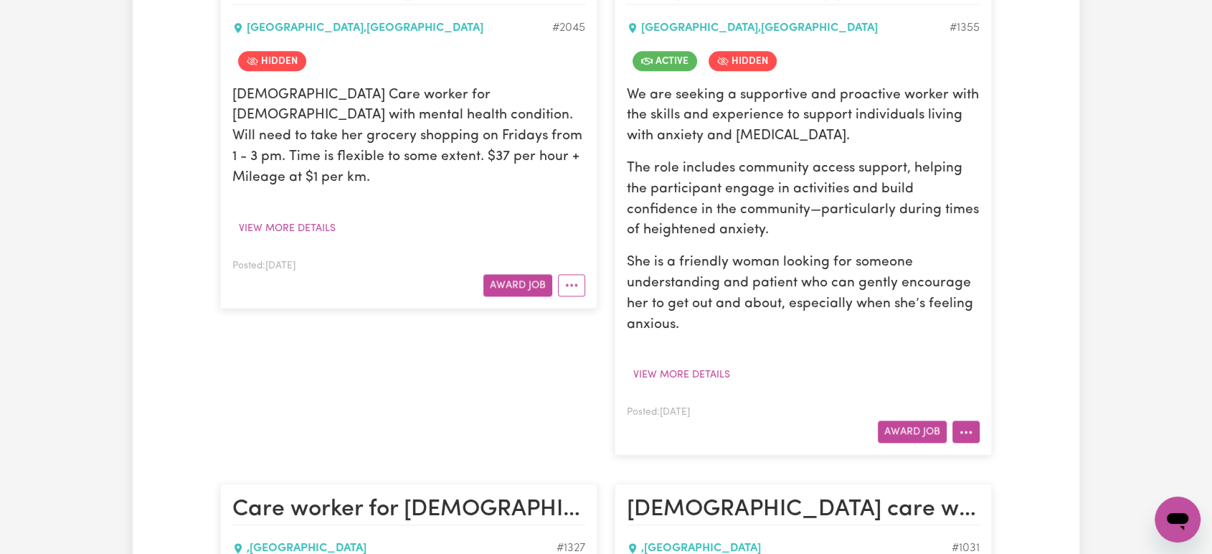
click at [964, 424] on icon "More options" at bounding box center [966, 431] width 14 height 14
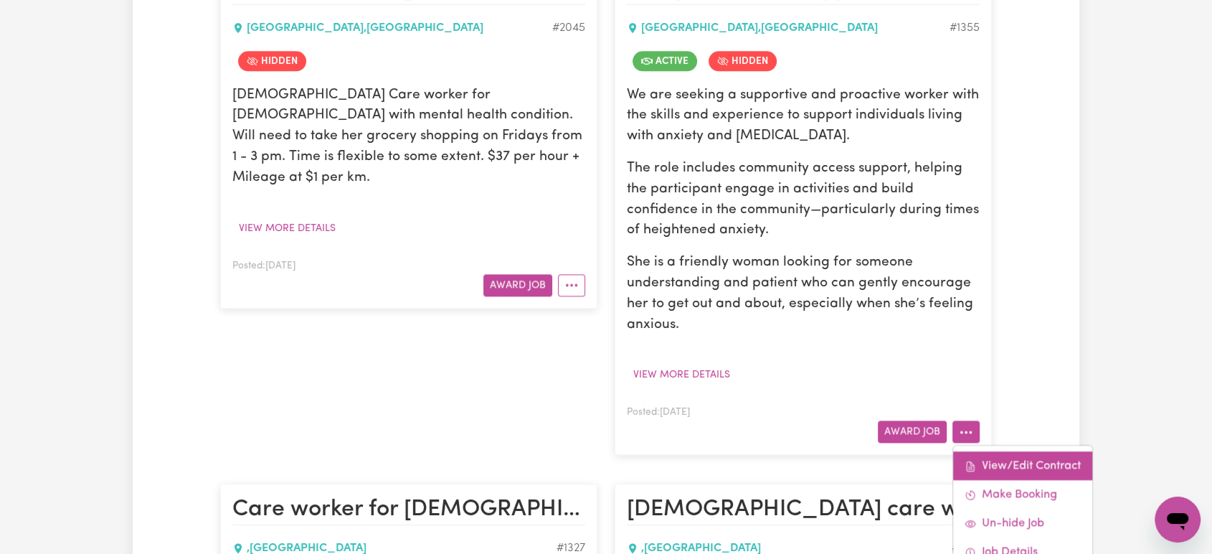
click at [1022, 451] on link "View/Edit Contract" at bounding box center [1022, 465] width 139 height 29
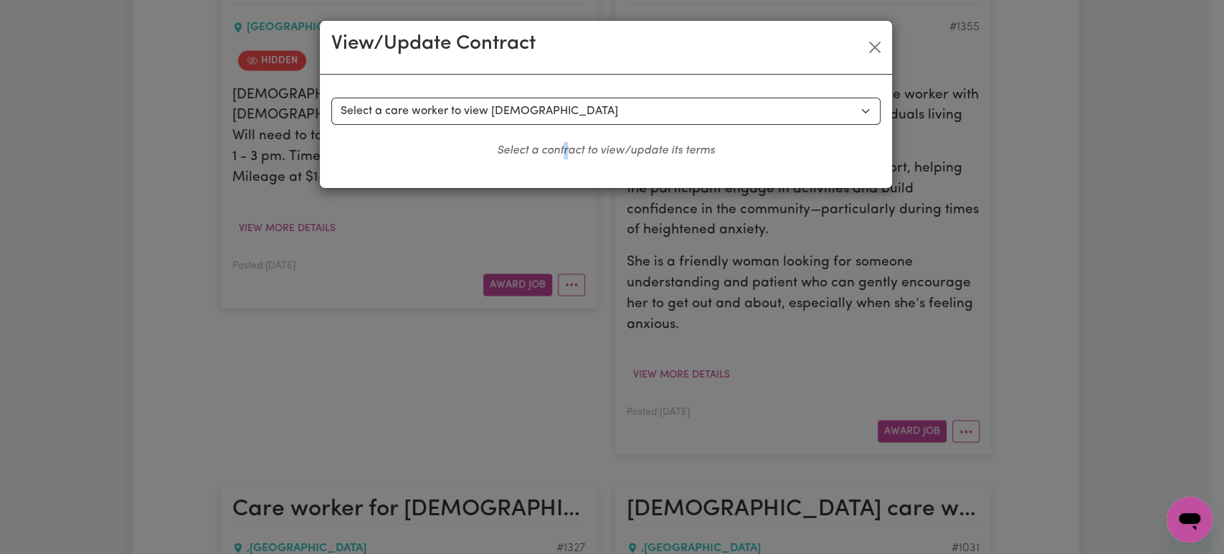
click at [562, 135] on div "Select a contract to view Select a care worker to view contract #799 - Danielle…" at bounding box center [605, 129] width 549 height 62
click at [561, 125] on div "Select a contract to view Select a care worker to view contract #799 - Danielle…" at bounding box center [605, 129] width 549 height 62
click at [579, 108] on select "Select a care worker to view contract #799 - Danielle J (contract terminated) #…" at bounding box center [605, 111] width 549 height 27
select select "879"
click at [331, 98] on select "Select a care worker to view contract #799 - Danielle J (contract terminated) #…" at bounding box center [605, 111] width 549 height 27
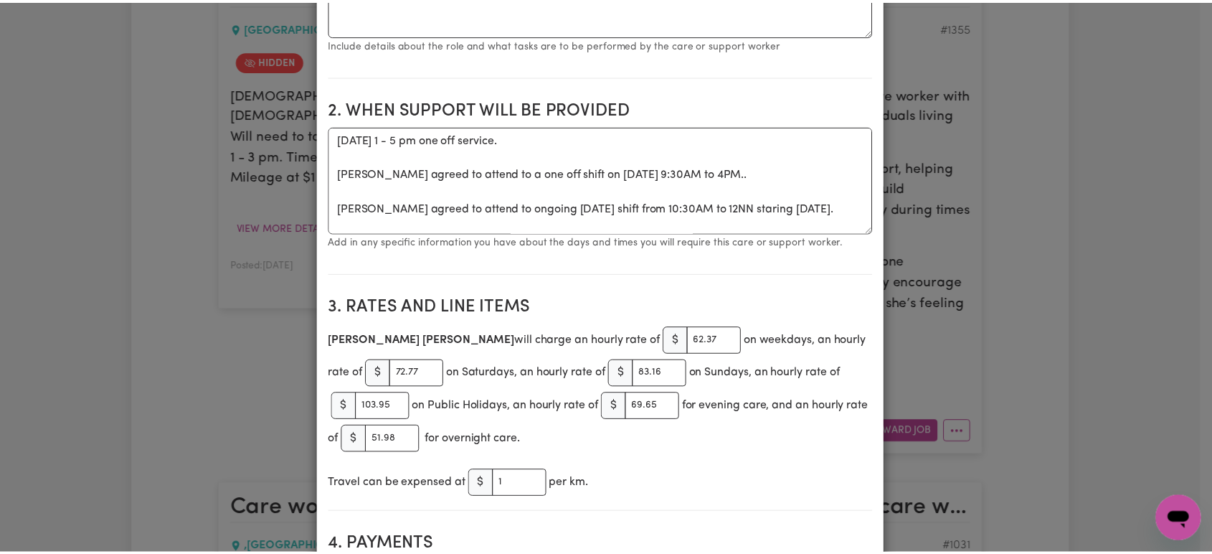
scroll to position [0, 0]
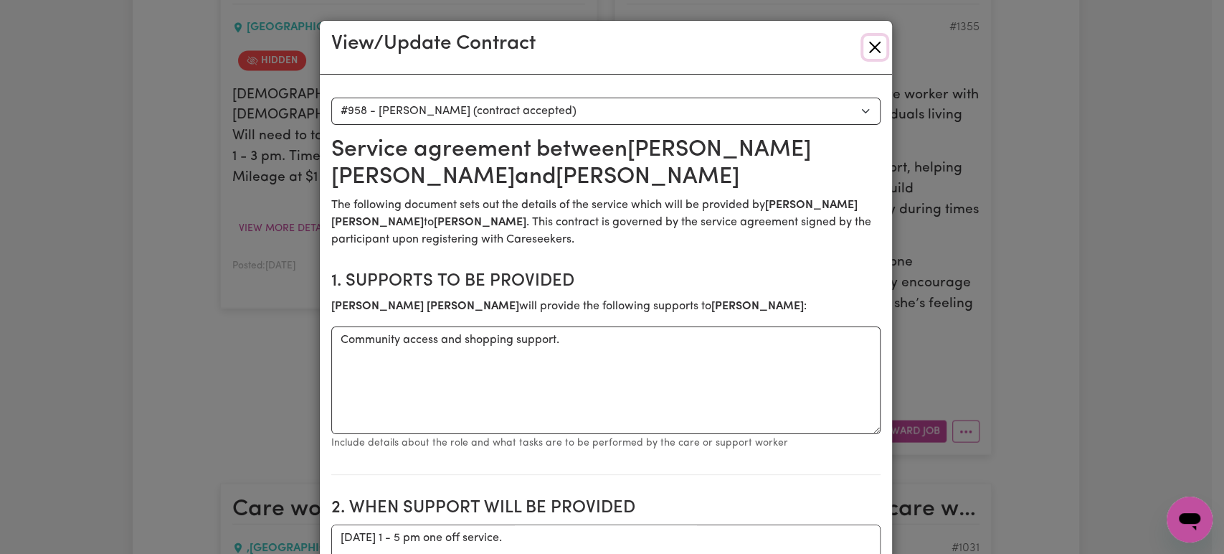
click at [875, 44] on button "Close" at bounding box center [874, 47] width 23 height 23
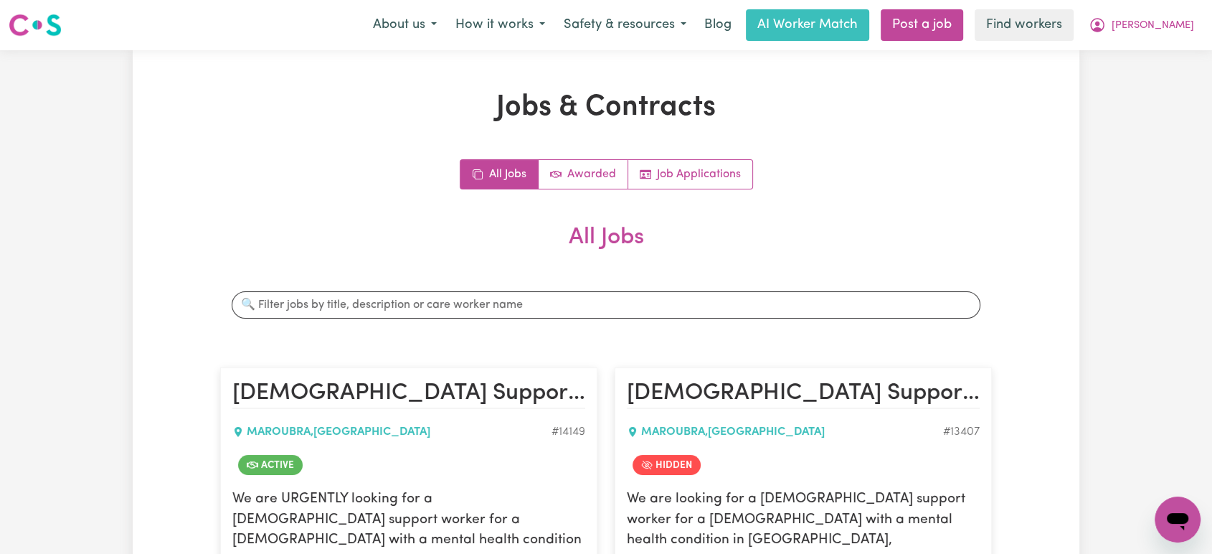
click at [1173, 34] on button "[PERSON_NAME]" at bounding box center [1141, 25] width 124 height 30
click at [1175, 58] on link "My Dashboard" at bounding box center [1145, 55] width 113 height 27
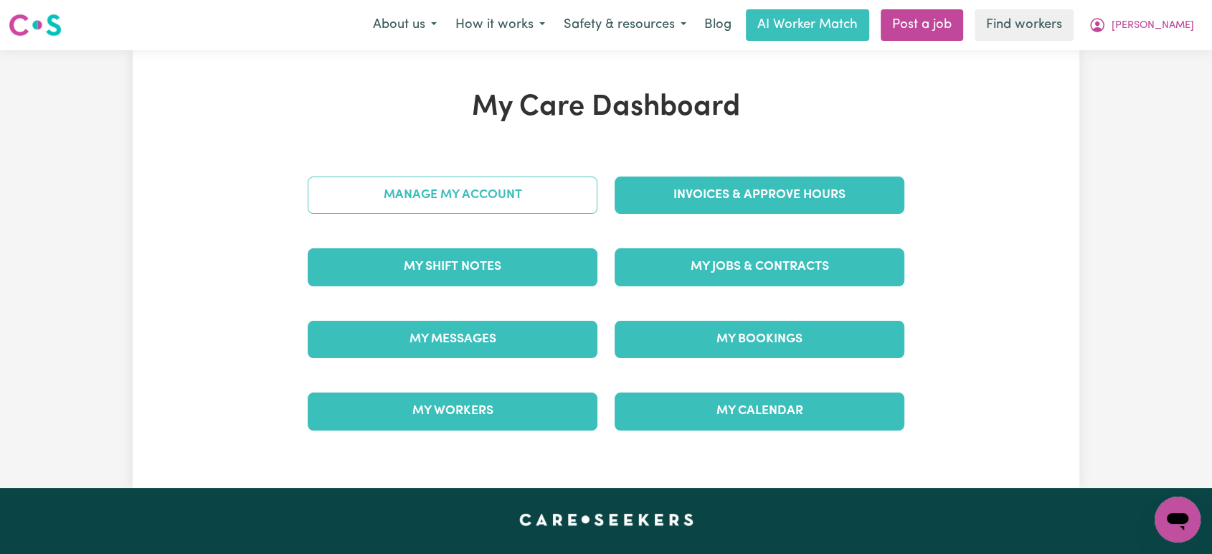
click at [541, 183] on link "Manage My Account" at bounding box center [453, 194] width 290 height 37
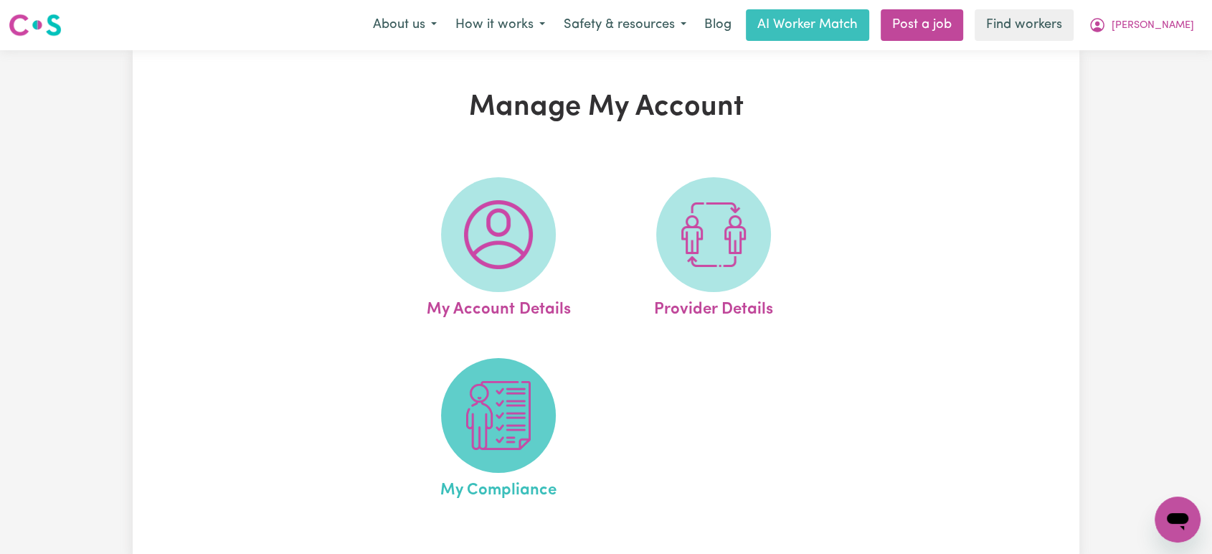
click at [509, 411] on img at bounding box center [498, 415] width 69 height 69
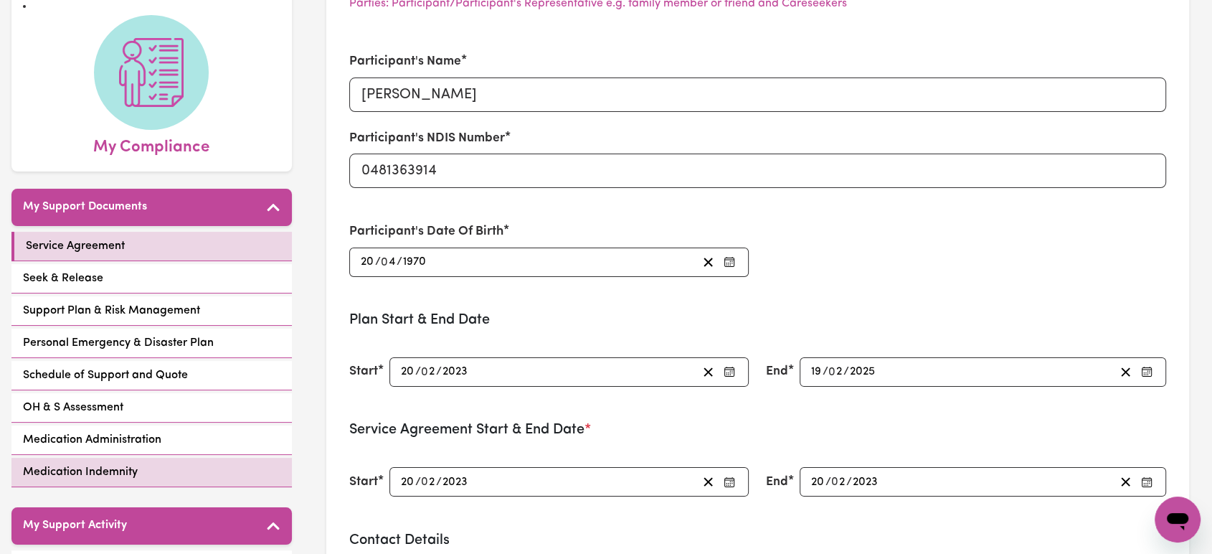
scroll to position [239, 0]
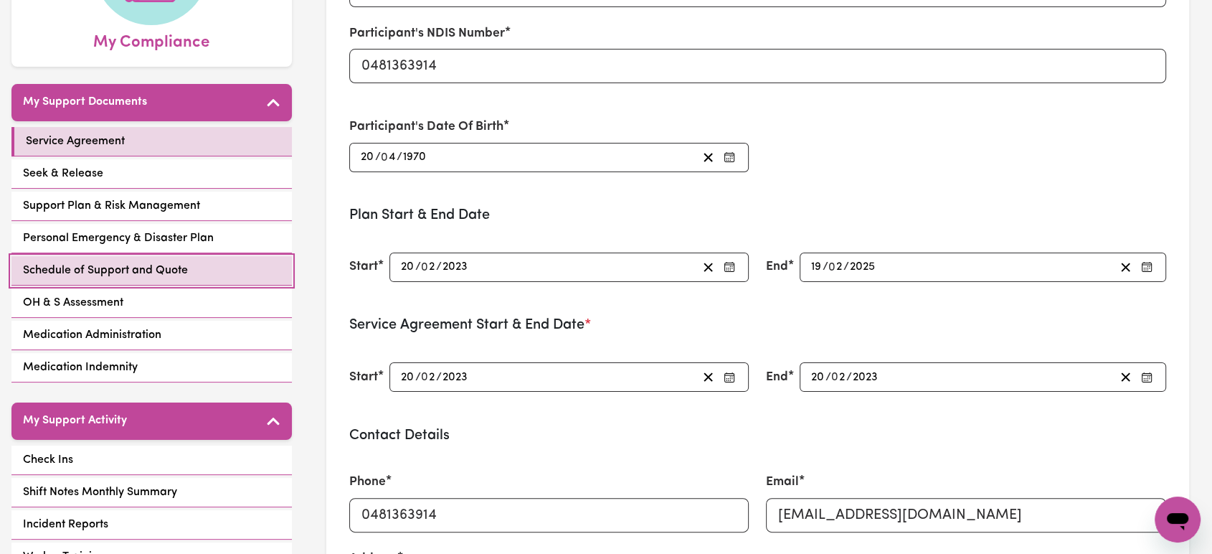
click at [229, 256] on link "Schedule of Support and Quote" at bounding box center [151, 270] width 280 height 29
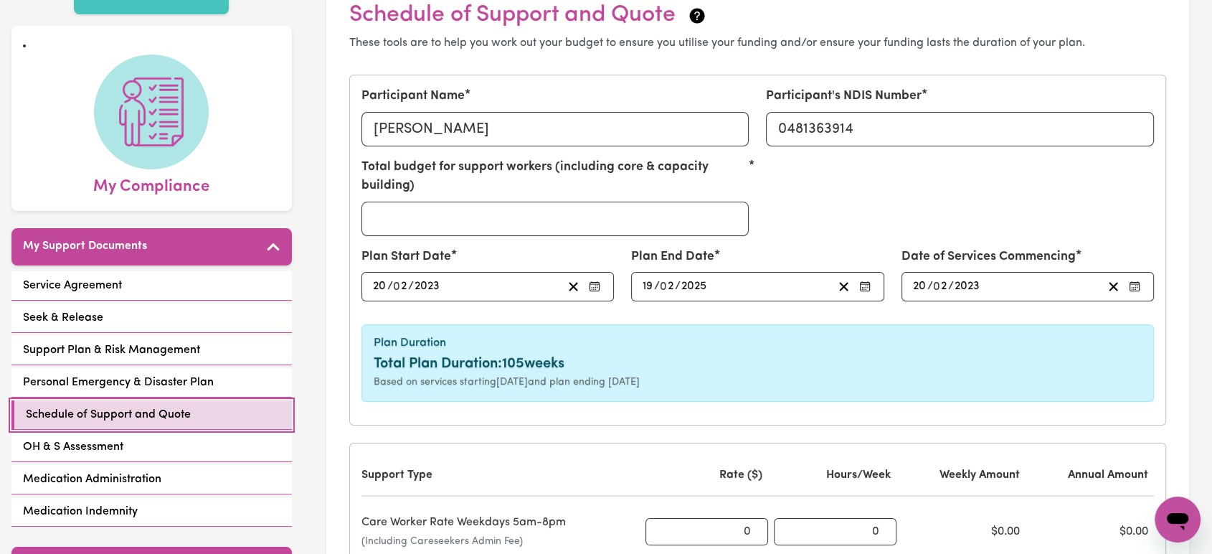
scroll to position [239, 0]
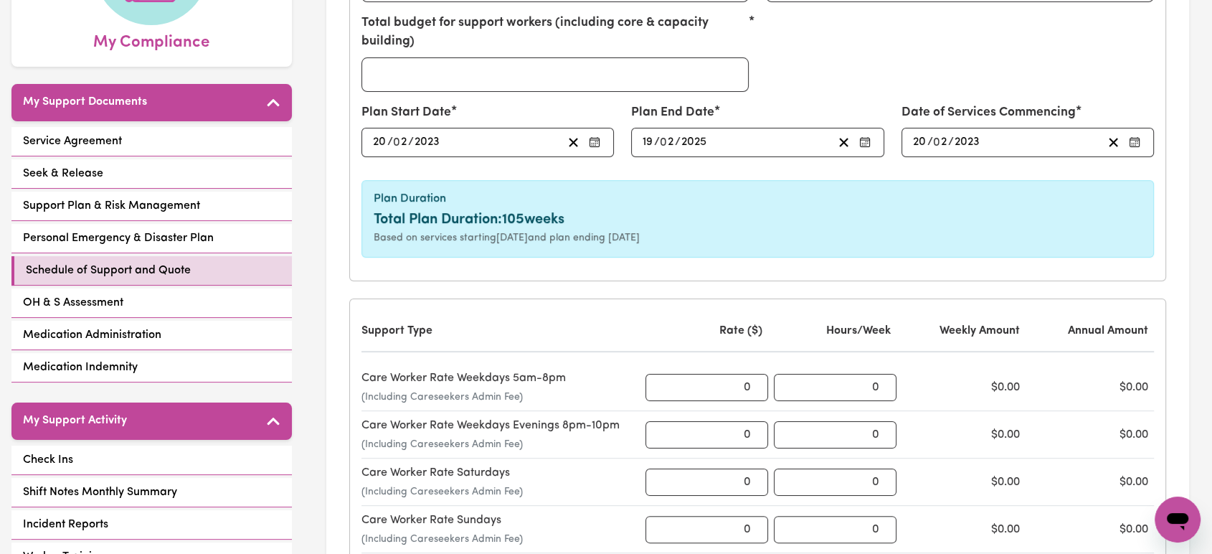
click at [747, 270] on div "Participant Name Suzann Curran Participant's NDIS Number 0481363914 Total budge…" at bounding box center [758, 105] width 816 height 349
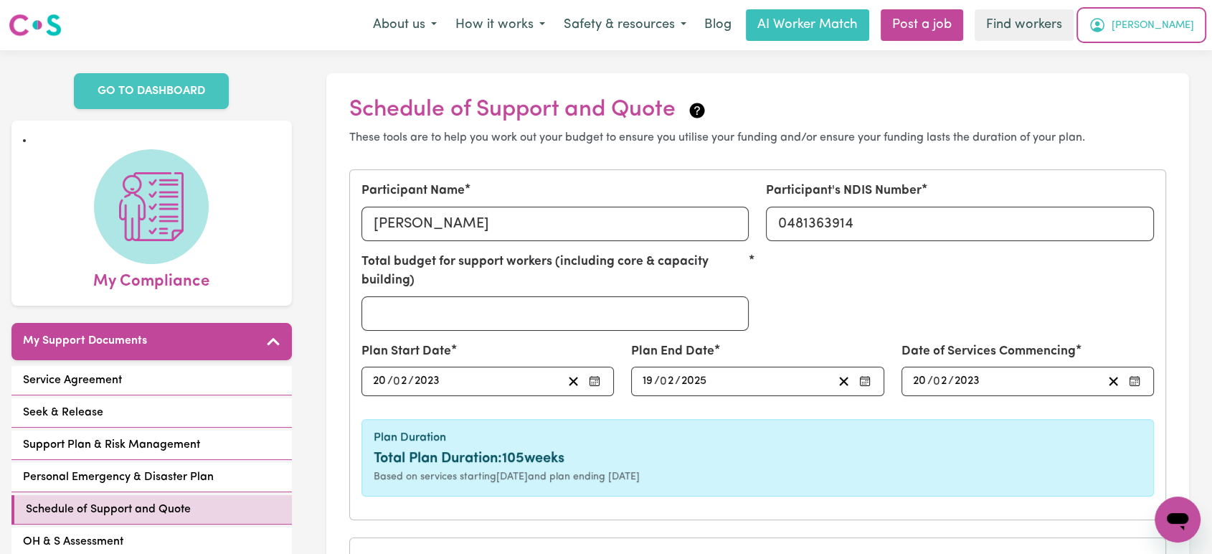
click at [1157, 32] on button "[PERSON_NAME]" at bounding box center [1141, 25] width 124 height 30
click at [1167, 54] on link "My Dashboard" at bounding box center [1145, 55] width 113 height 27
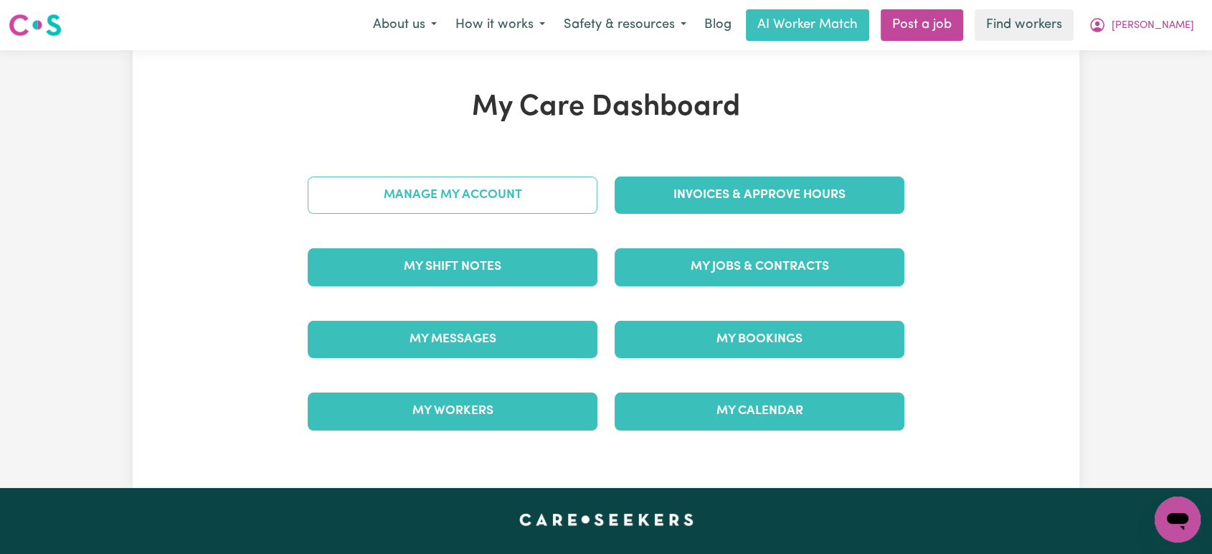
click at [432, 189] on link "Manage My Account" at bounding box center [453, 194] width 290 height 37
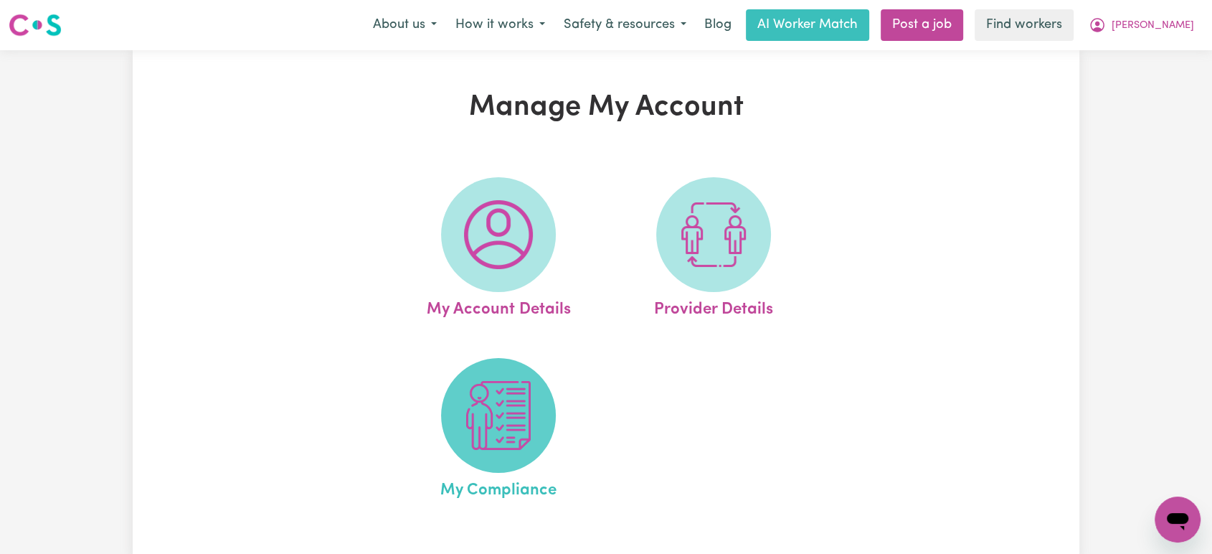
click at [477, 406] on img at bounding box center [498, 415] width 69 height 69
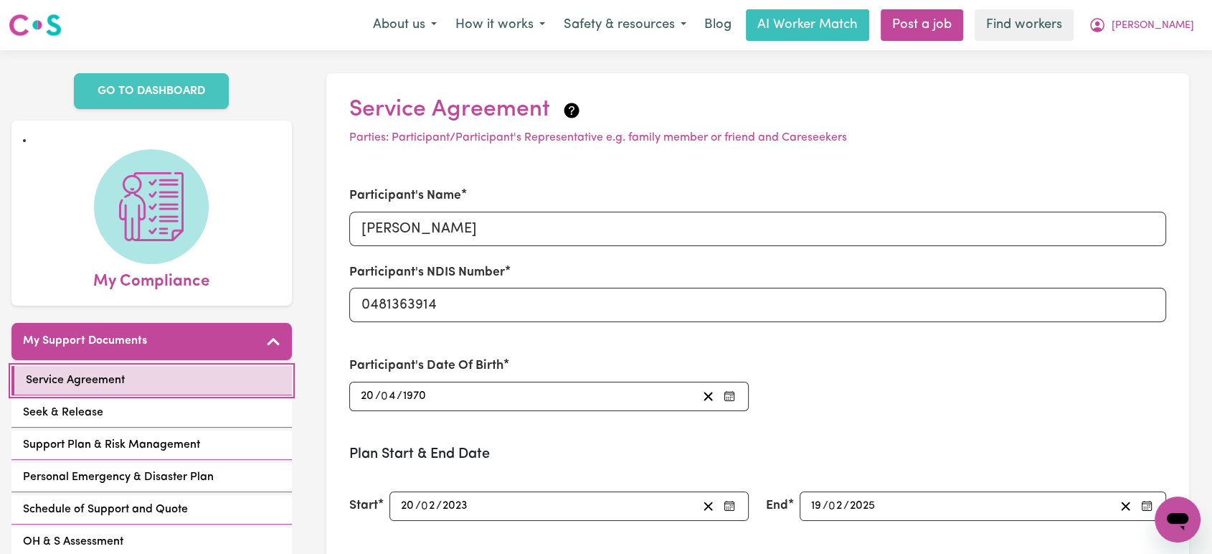
click at [184, 371] on link "Service Agreement" at bounding box center [151, 380] width 280 height 29
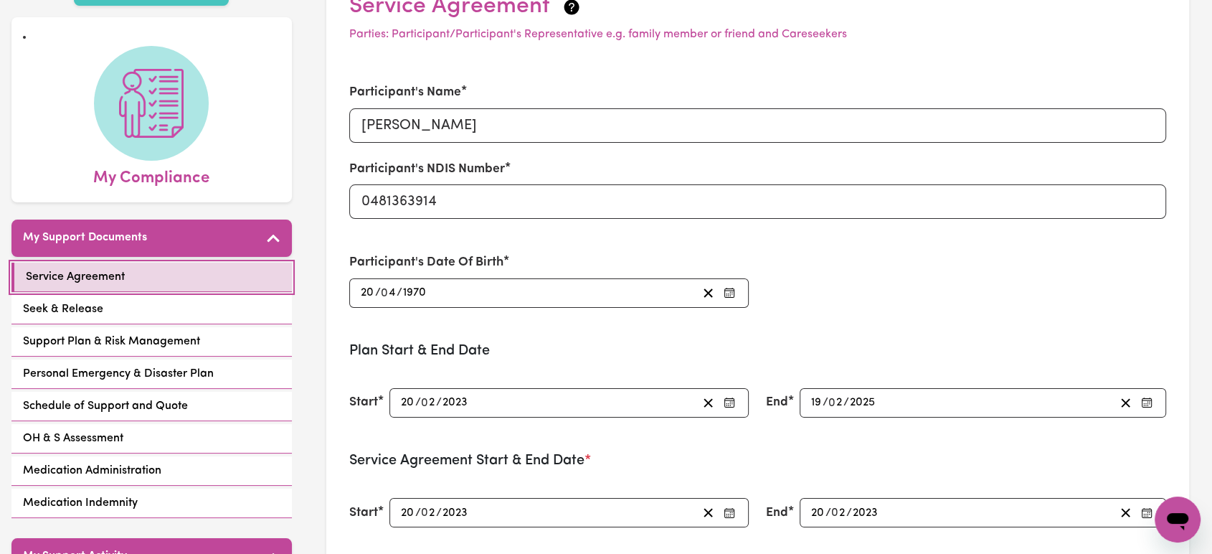
scroll to position [239, 0]
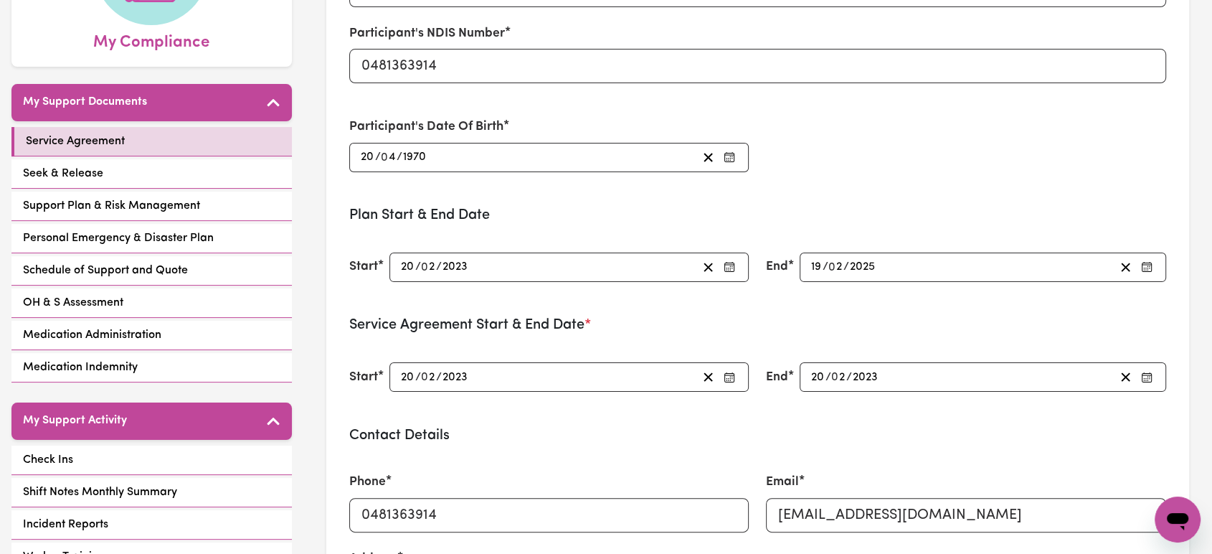
click at [1154, 268] on button "button" at bounding box center [1146, 266] width 20 height 19
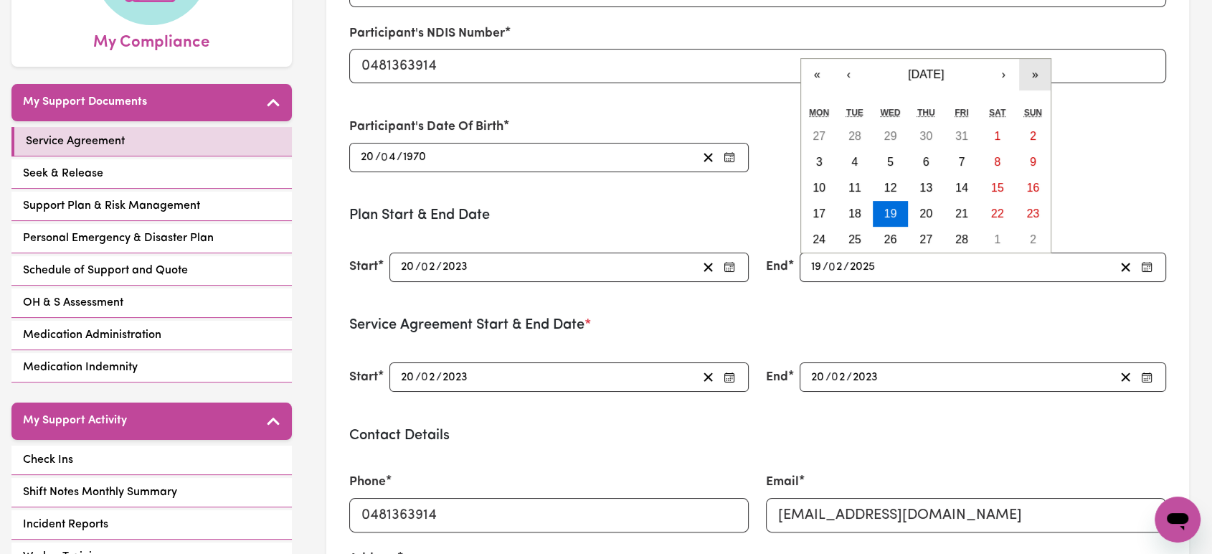
click at [1029, 69] on button "»" at bounding box center [1035, 75] width 32 height 32
click at [924, 209] on abbr "19" at bounding box center [925, 213] width 13 height 12
type input "[DATE]"
type input "2026"
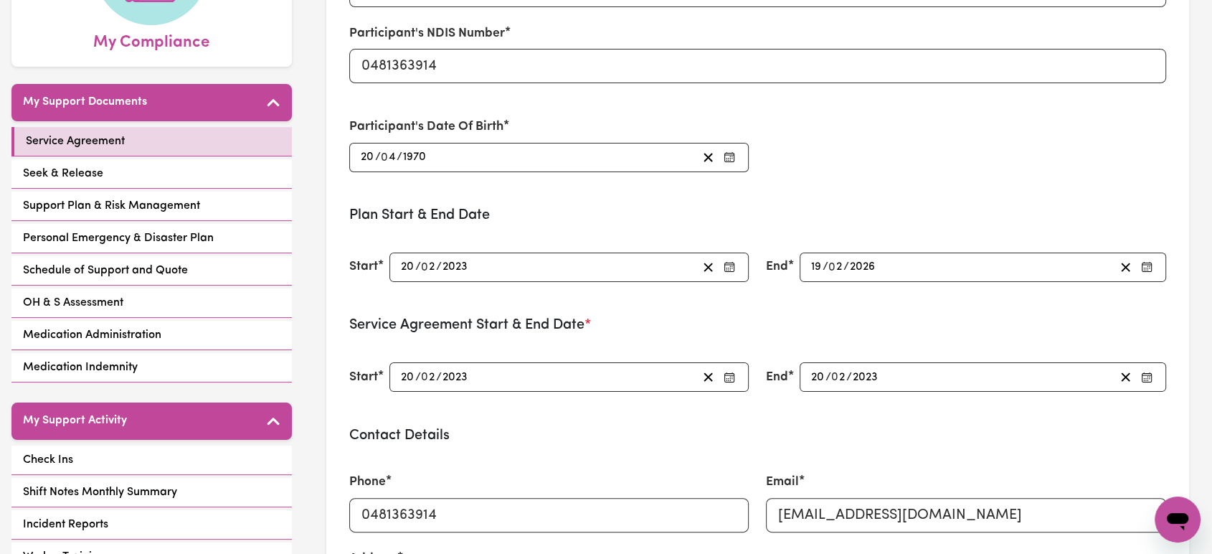
click at [982, 316] on h3 "Service Agreement Start & End Date *" at bounding box center [757, 324] width 817 height 17
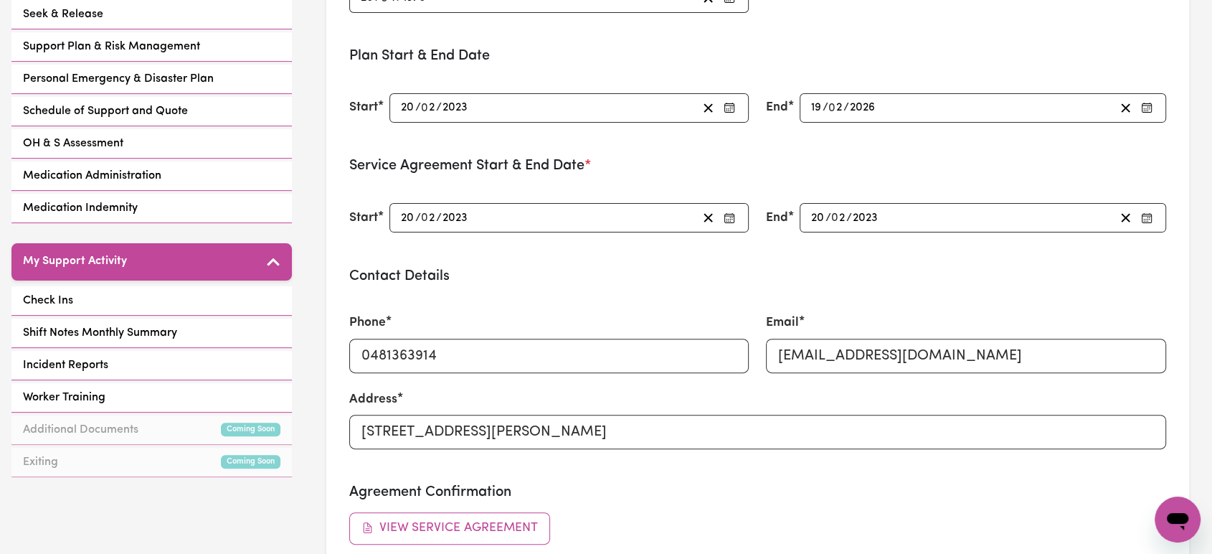
scroll to position [0, 0]
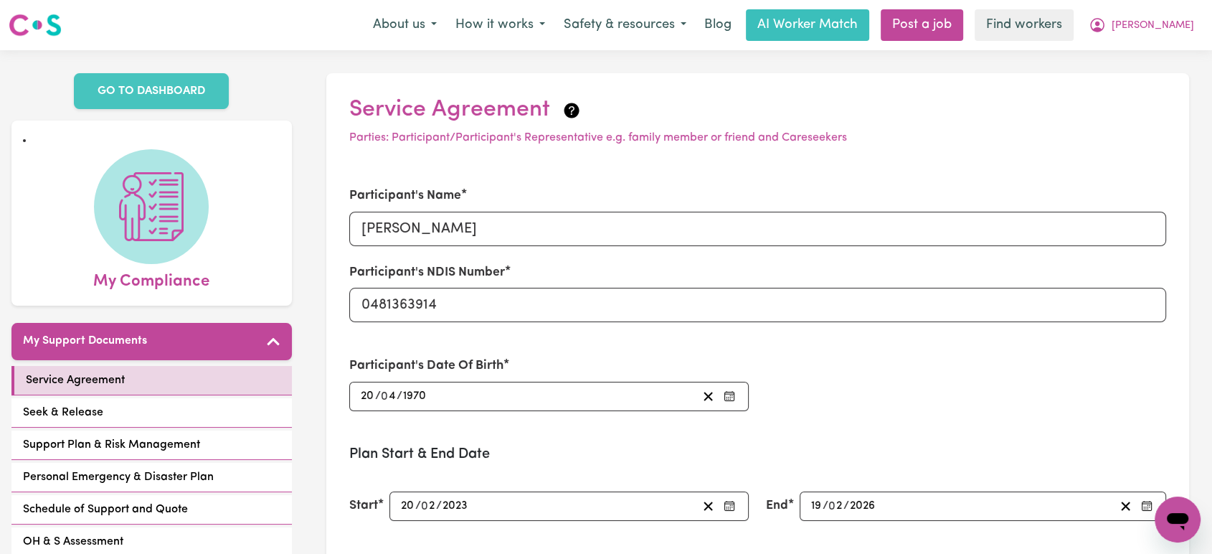
type input "2025-02-19"
type input "2025"
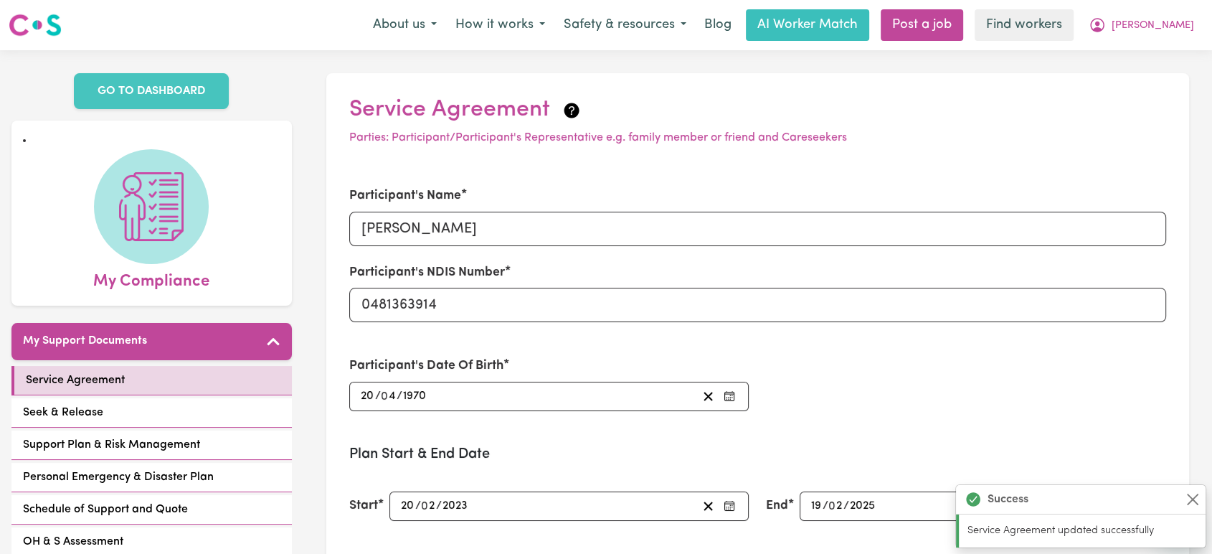
type input "[DATE]"
type input "2026"
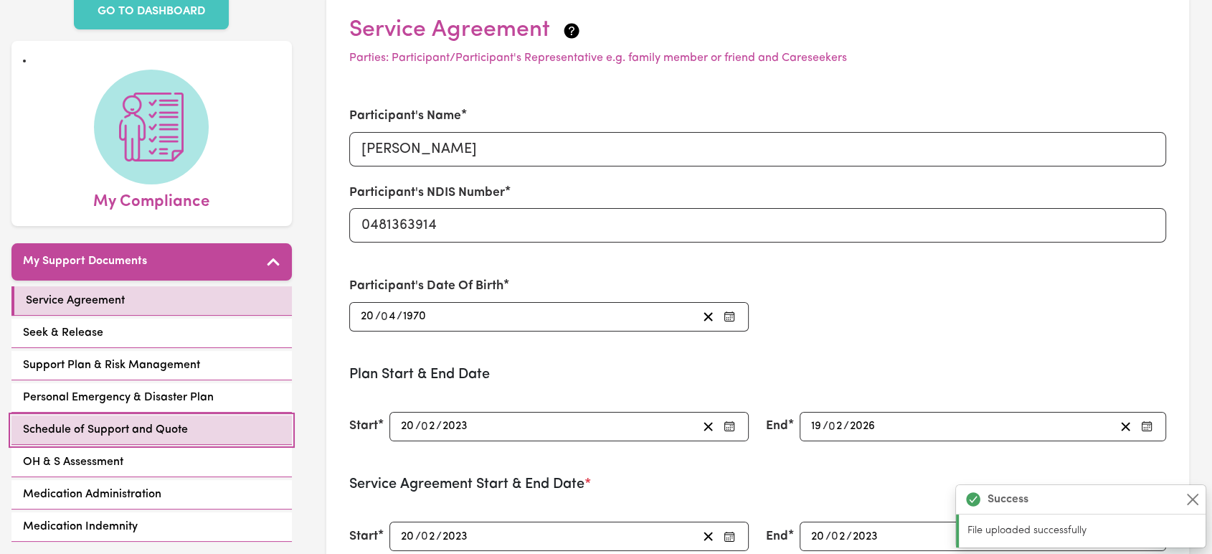
click at [198, 415] on link "Schedule of Support and Quote" at bounding box center [151, 429] width 280 height 29
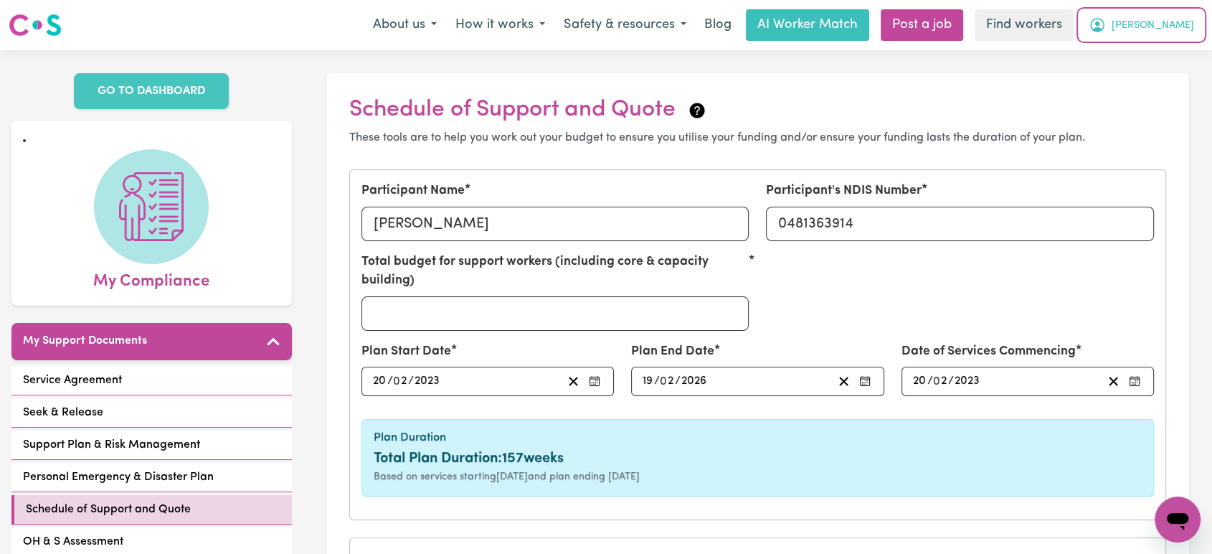
click at [1182, 32] on span "[PERSON_NAME]" at bounding box center [1152, 26] width 82 height 16
click at [1176, 55] on link "My Dashboard" at bounding box center [1145, 55] width 113 height 27
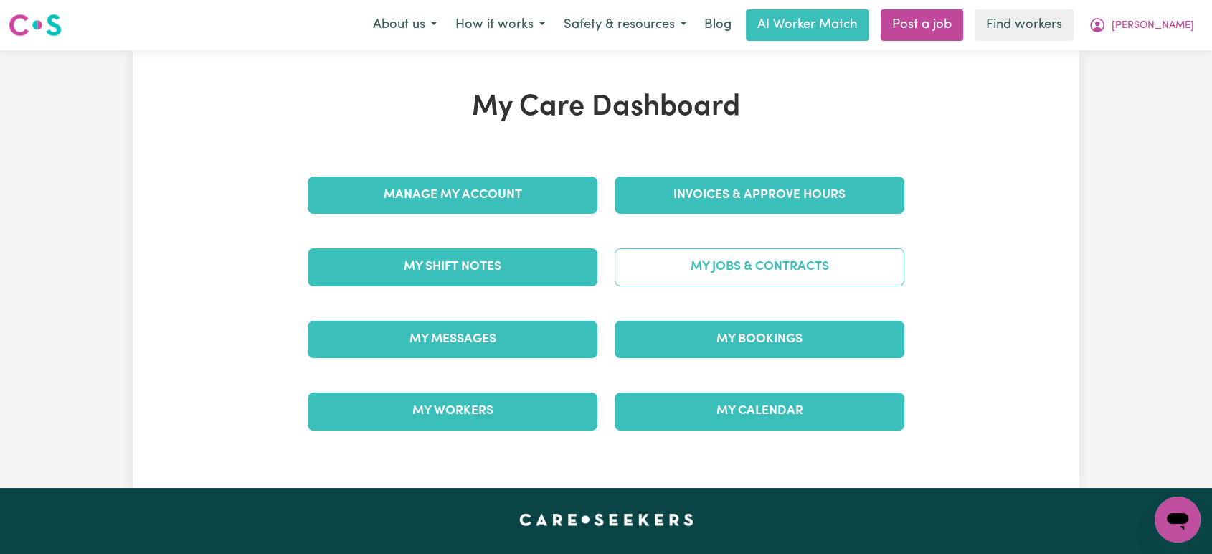
click at [802, 280] on link "My Jobs & Contracts" at bounding box center [759, 266] width 290 height 37
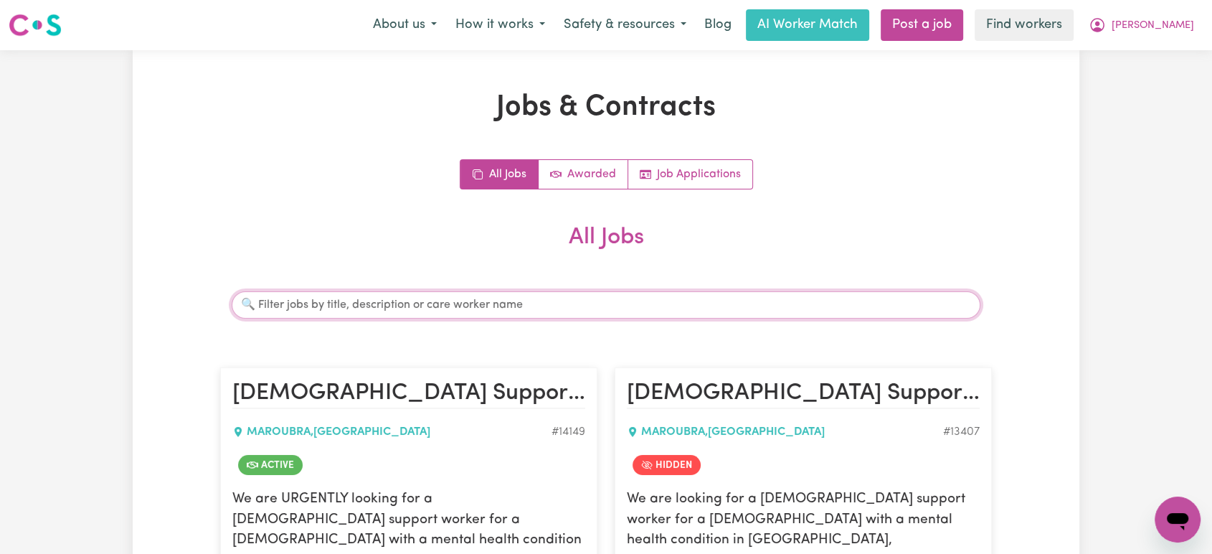
click at [560, 304] on input "Search jobs" at bounding box center [606, 304] width 749 height 27
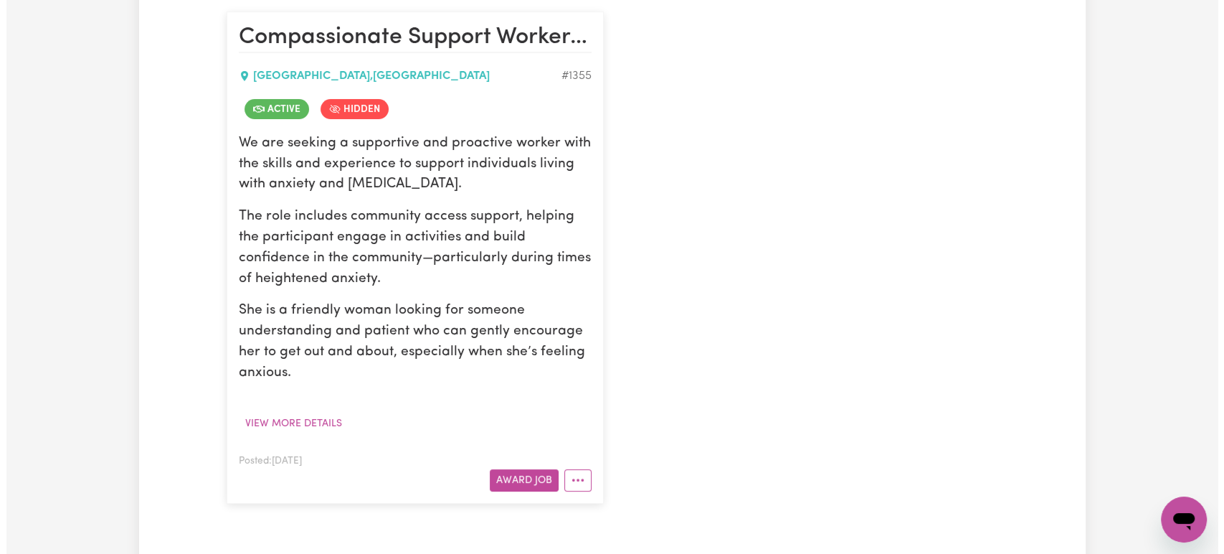
scroll to position [478, 0]
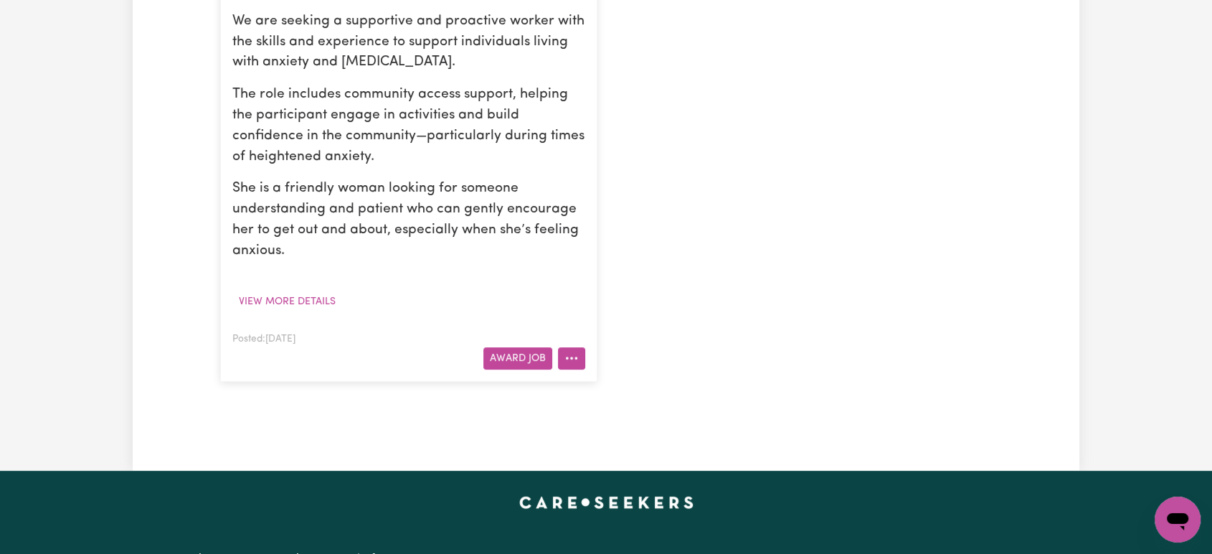
type input "suzanne"
click at [571, 361] on icon "More options" at bounding box center [571, 358] width 14 height 14
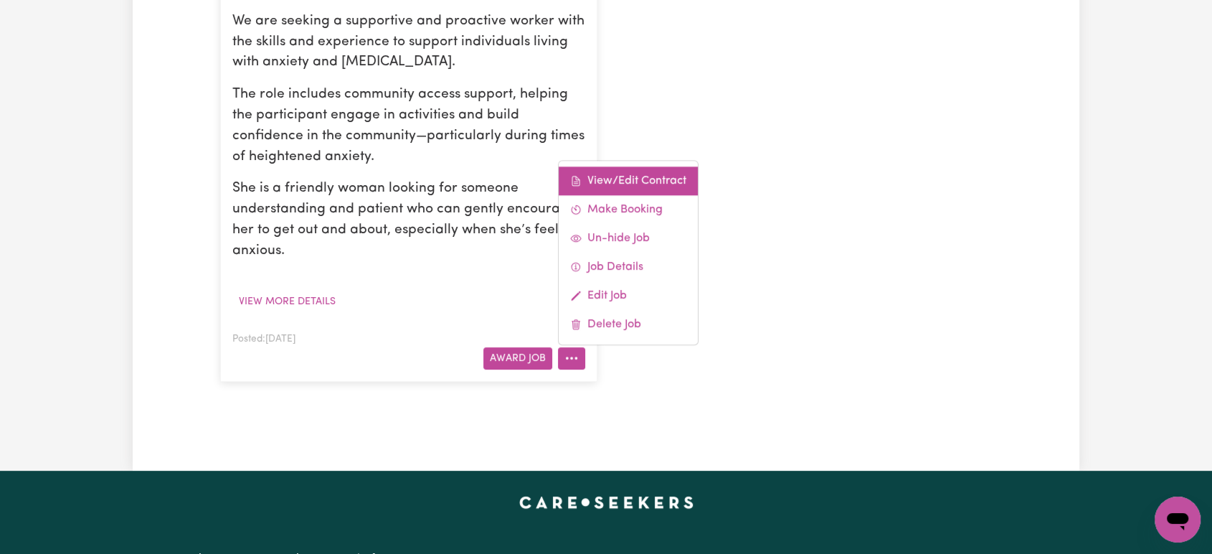
click at [666, 176] on link "View/Edit Contract" at bounding box center [628, 180] width 139 height 29
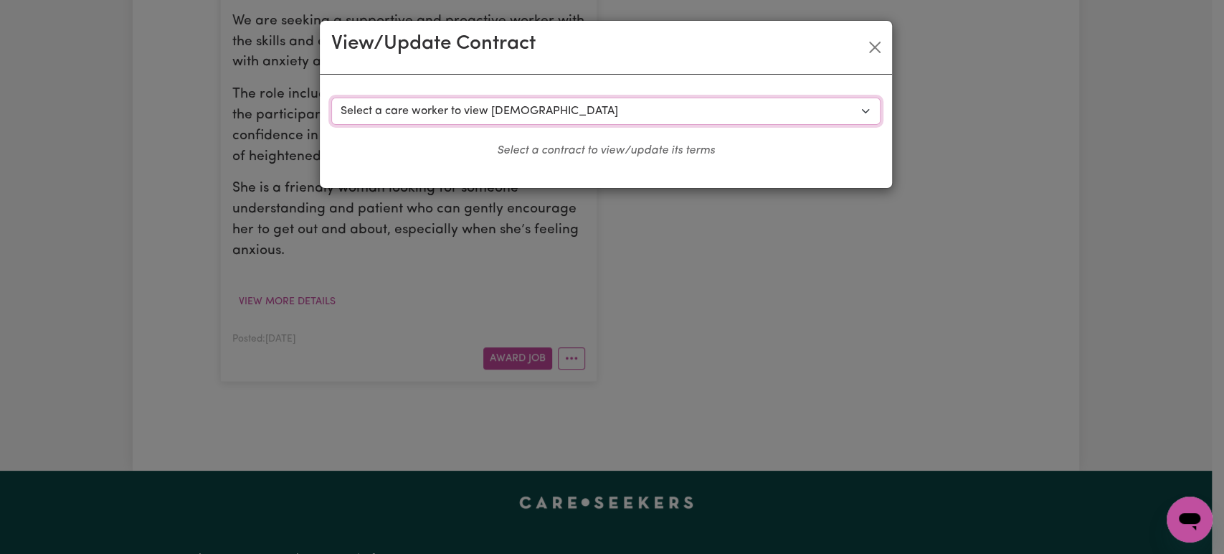
drag, startPoint x: 612, startPoint y: 106, endPoint x: 610, endPoint y: 123, distance: 16.6
click at [612, 106] on select "Select a care worker to view contract #799 - Danielle J (contract terminated) #…" at bounding box center [605, 111] width 549 height 27
select select "879"
click at [331, 98] on select "Select a care worker to view contract #799 - Danielle J (contract terminated) #…" at bounding box center [605, 111] width 549 height 27
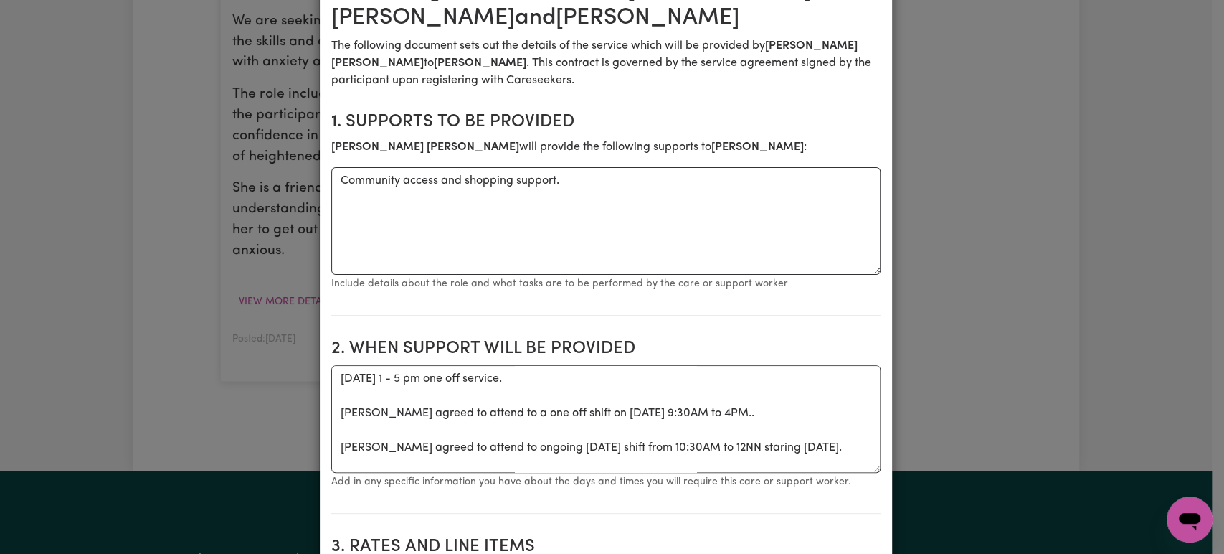
scroll to position [318, 0]
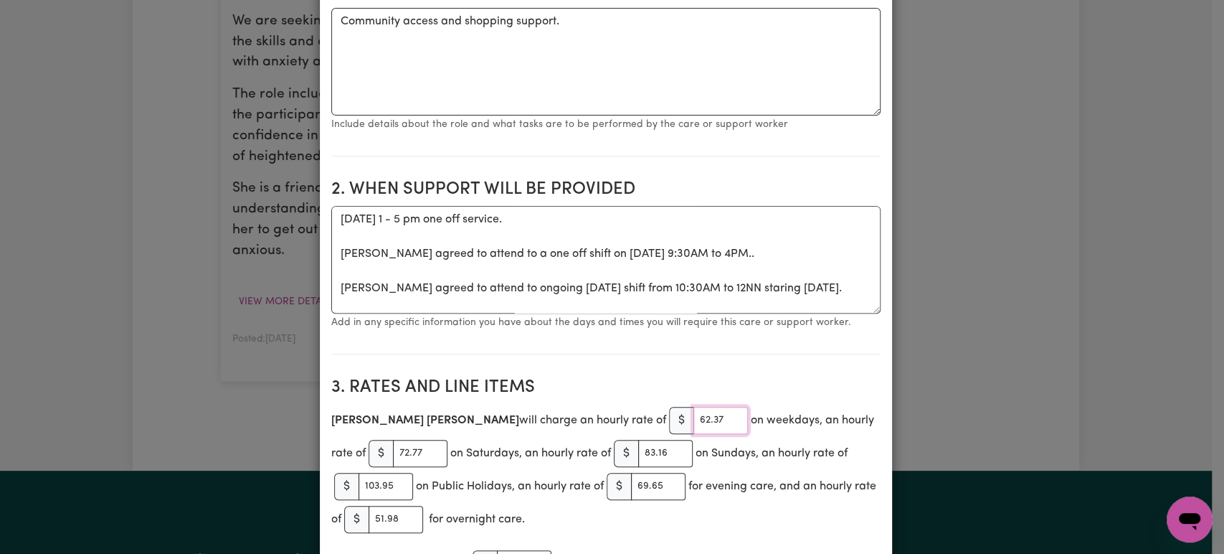
click at [693, 414] on input "62.37" at bounding box center [720, 420] width 54 height 27
click at [693, 413] on input "62.37" at bounding box center [720, 420] width 54 height 27
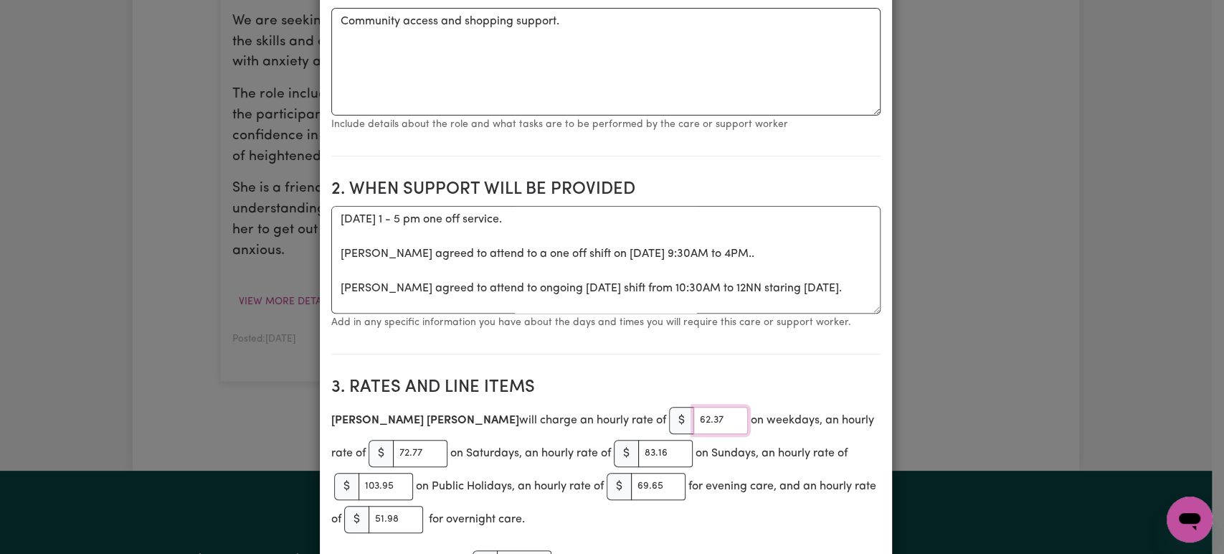
click at [693, 413] on input "62.37" at bounding box center [720, 420] width 54 height 27
paste input "9.23"
click at [693, 419] on input "69.23" at bounding box center [720, 420] width 54 height 27
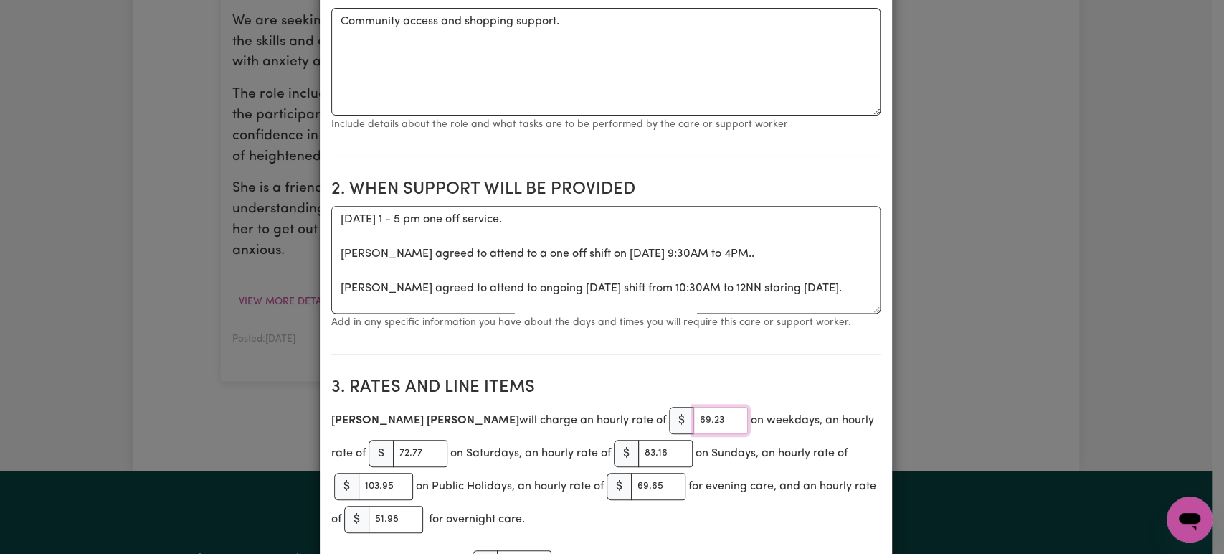
paste input "2.37"
paste input "6237"
click at [693, 425] on input "62.376237" at bounding box center [720, 420] width 54 height 27
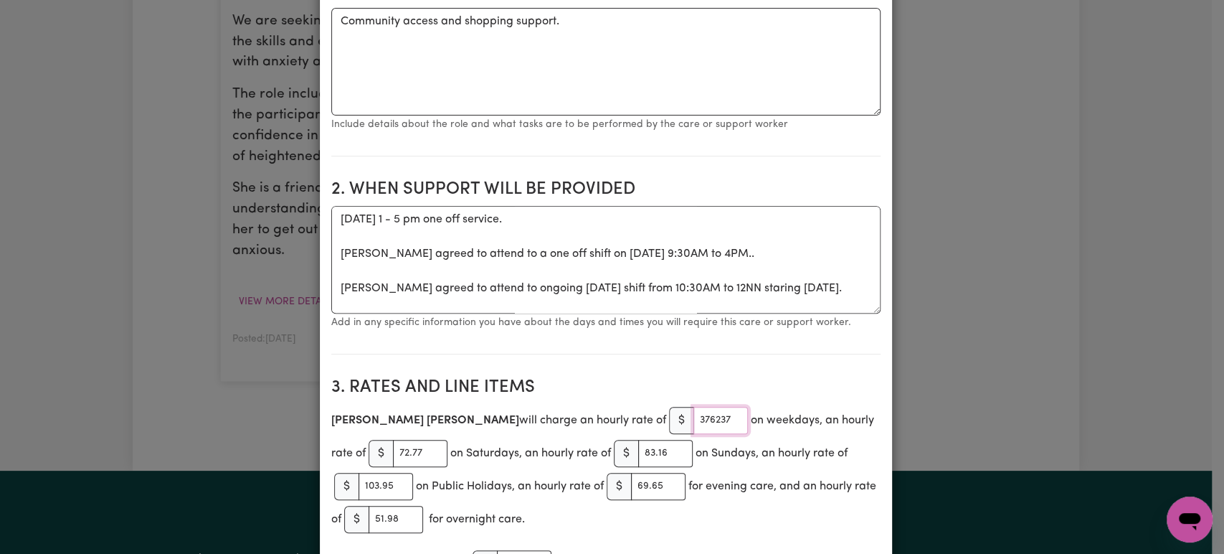
click at [693, 425] on input "62.376237" at bounding box center [720, 420] width 54 height 27
paste input "number"
type input "62.37"
click at [694, 391] on h2 "3. Rates and Line Items" at bounding box center [605, 387] width 549 height 21
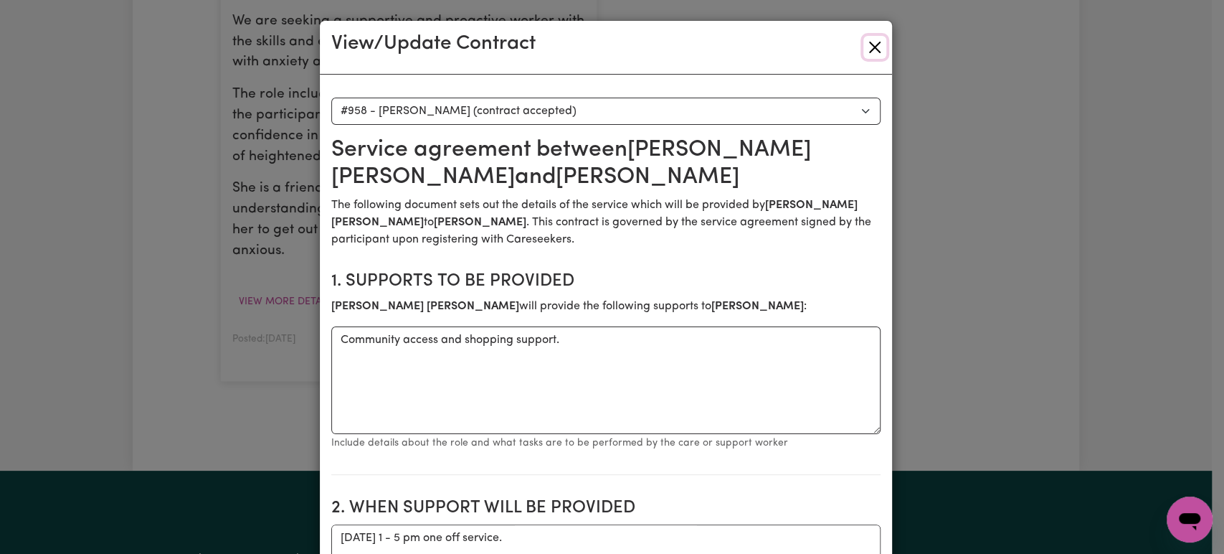
click at [872, 47] on button "Close" at bounding box center [874, 47] width 23 height 23
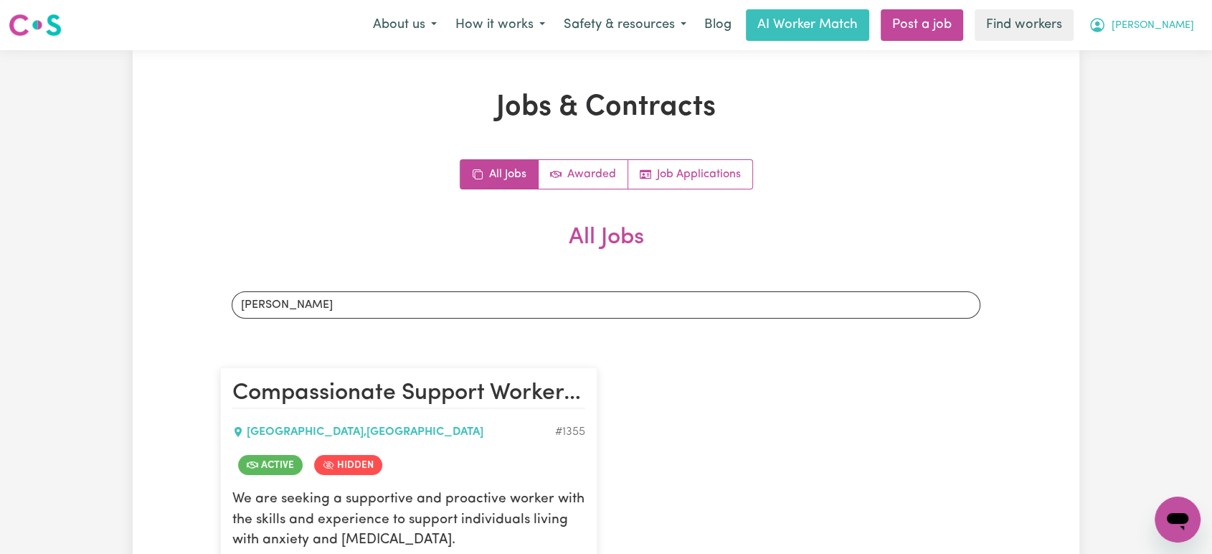
click at [1182, 33] on span "[PERSON_NAME]" at bounding box center [1152, 26] width 82 height 16
drag, startPoint x: 1181, startPoint y: 35, endPoint x: 1177, endPoint y: 61, distance: 26.1
click at [1177, 61] on link "My Dashboard" at bounding box center [1145, 55] width 113 height 27
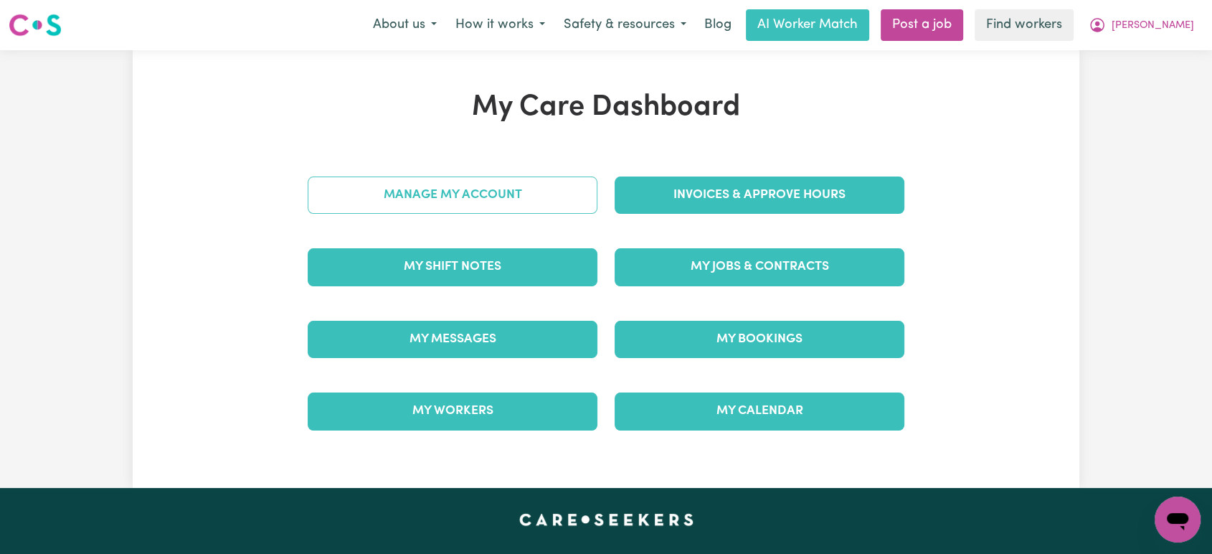
click at [481, 206] on link "Manage My Account" at bounding box center [453, 194] width 290 height 37
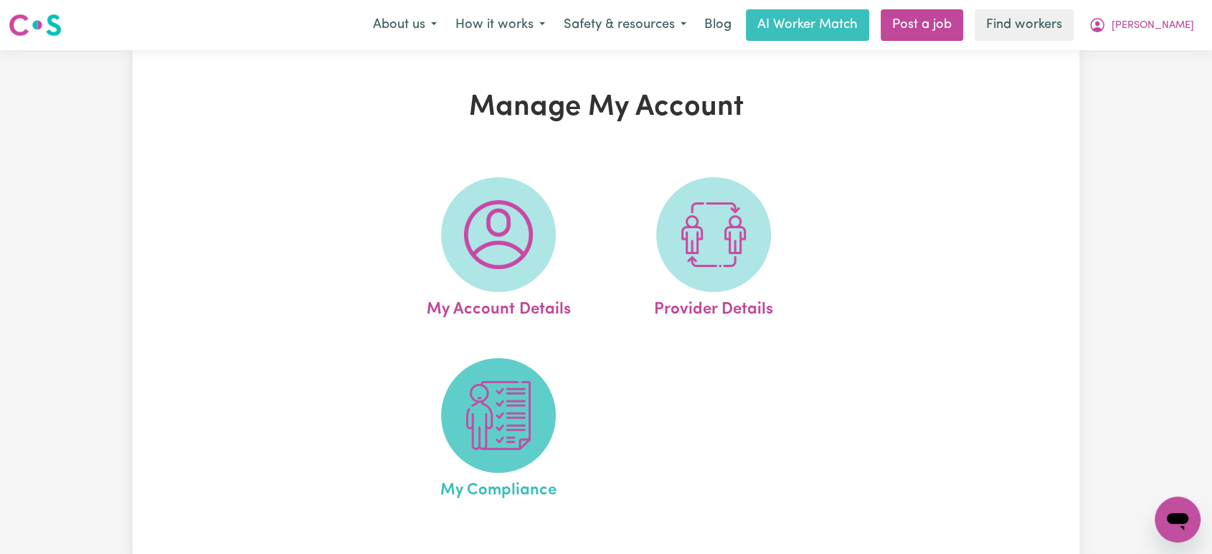
click at [488, 463] on span at bounding box center [498, 415] width 115 height 115
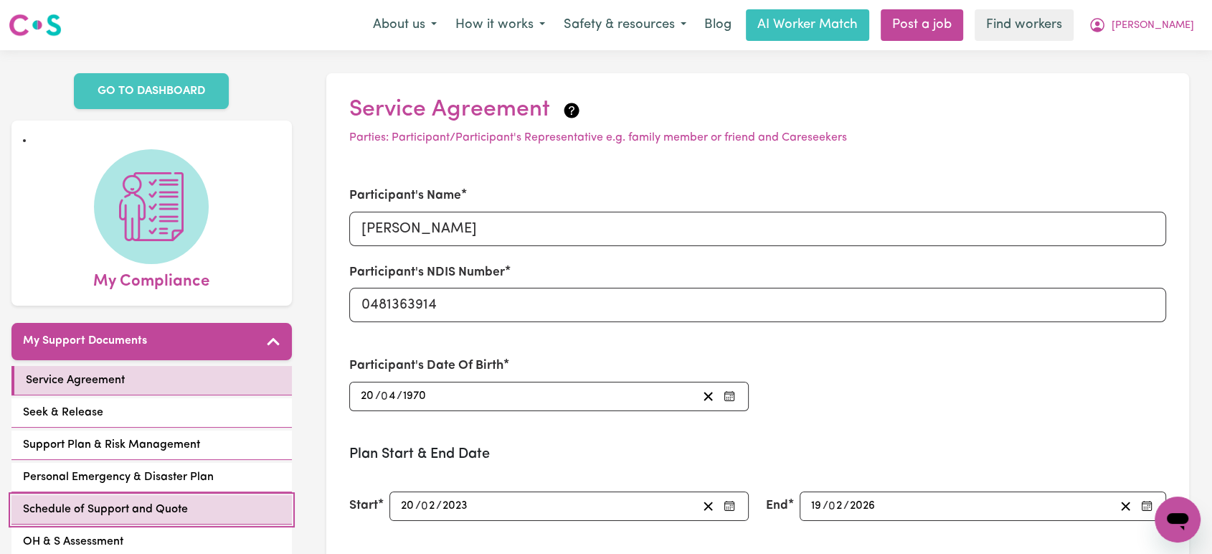
click at [139, 503] on link "Schedule of Support and Quote" at bounding box center [151, 509] width 280 height 29
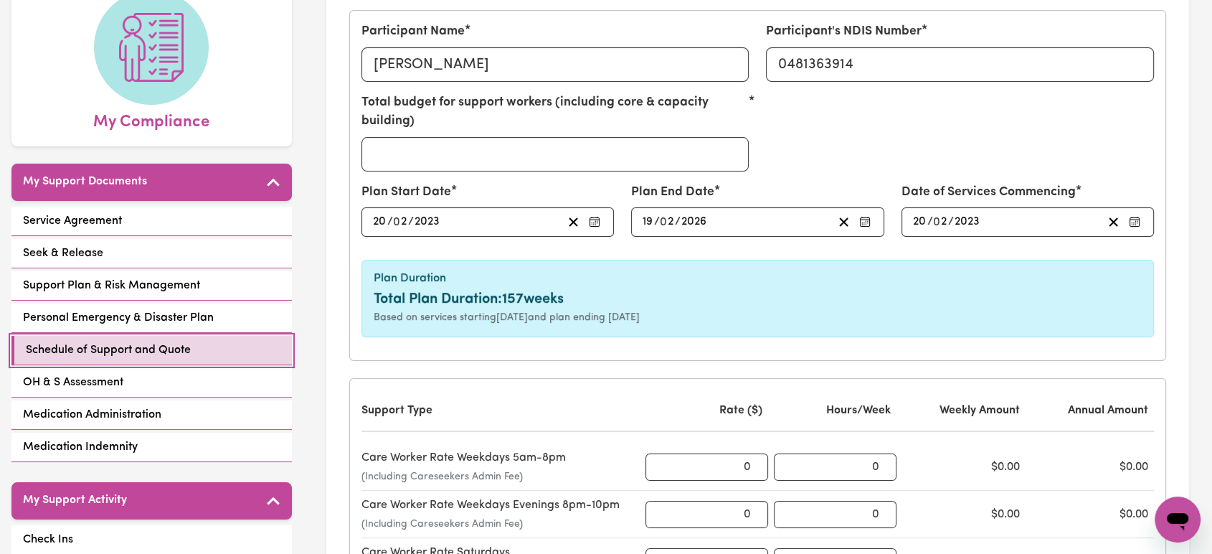
scroll to position [398, 0]
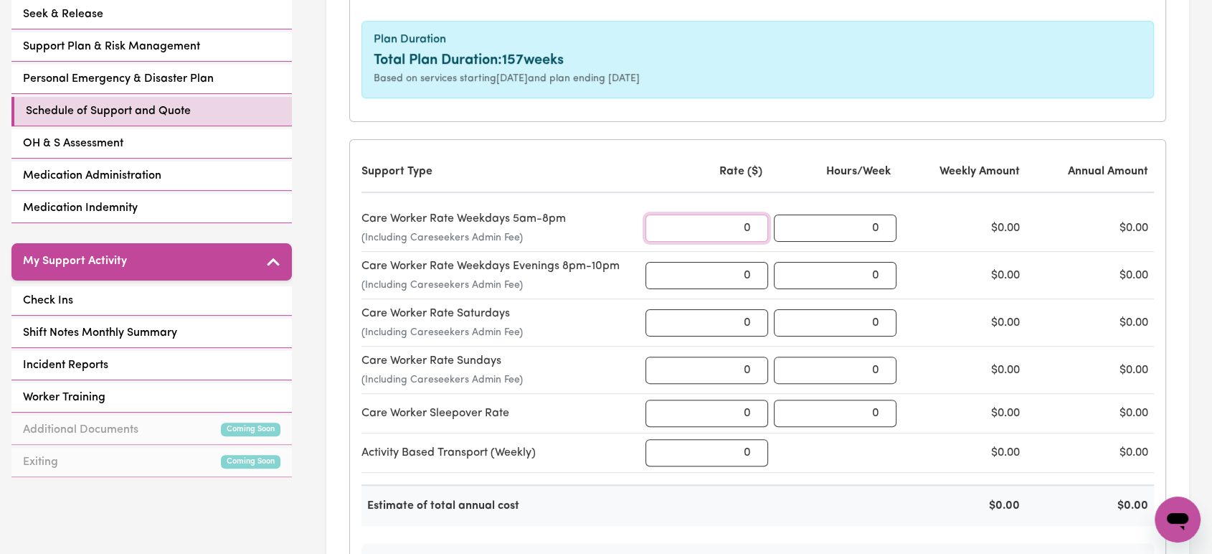
click at [726, 228] on input "0" at bounding box center [706, 227] width 123 height 27
paste input "69.23"
type input "69.23"
click at [872, 226] on input "0" at bounding box center [835, 227] width 123 height 27
click at [878, 226] on input "0" at bounding box center [835, 227] width 123 height 27
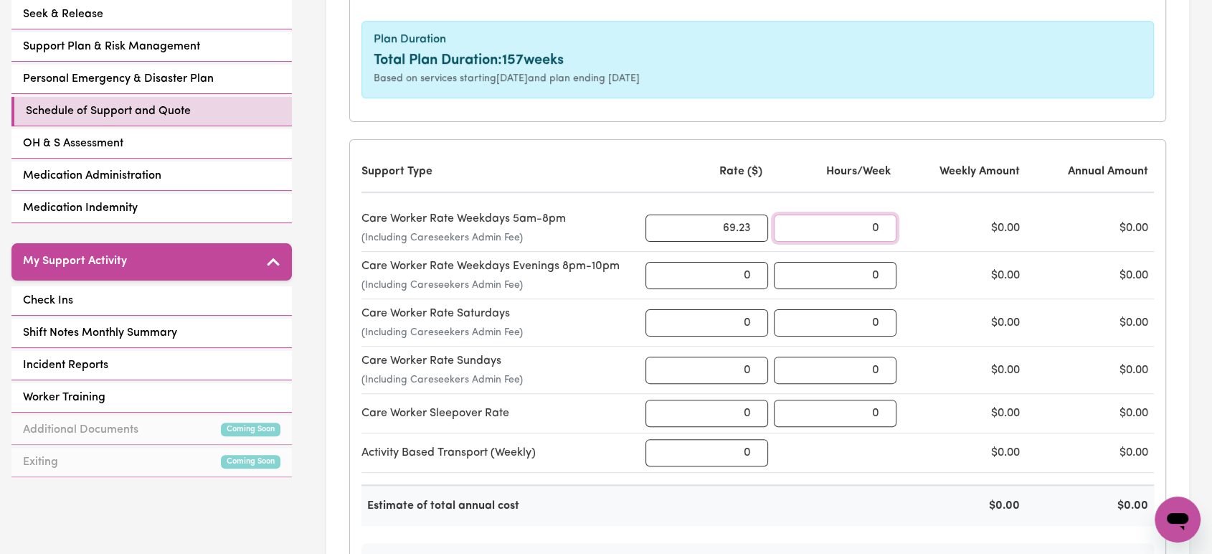
click at [878, 226] on input "0" at bounding box center [835, 227] width 123 height 27
click at [853, 231] on input "0" at bounding box center [835, 227] width 123 height 27
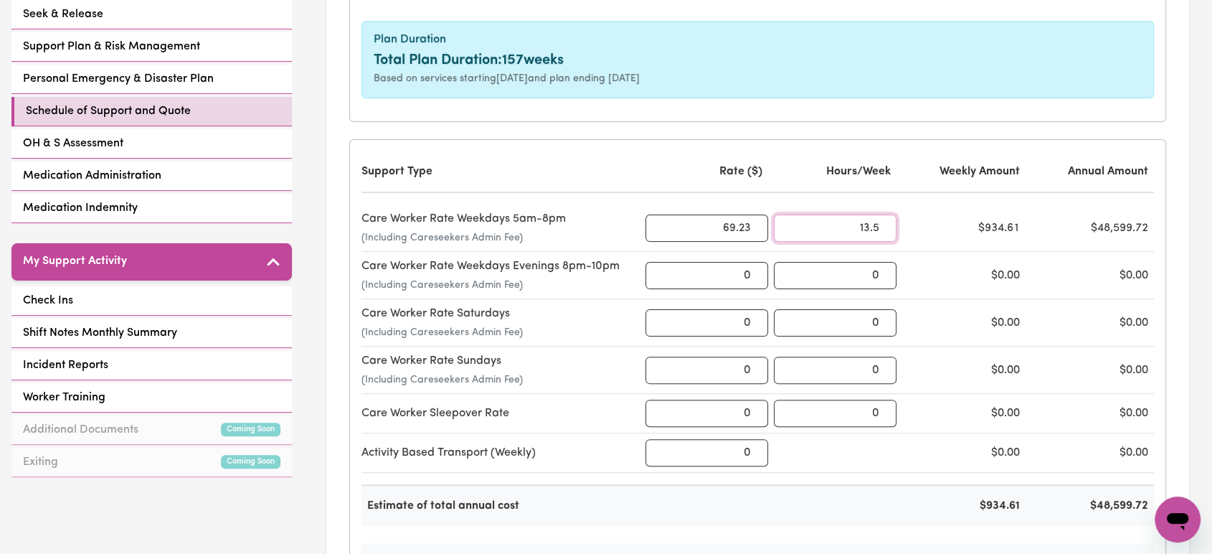
type input "13.5"
click at [976, 236] on div "Care Worker Rate Weekdays 5am-8pm (Including Careseekers Admin Fee) 69.23 13.5 …" at bounding box center [757, 227] width 793 height 47
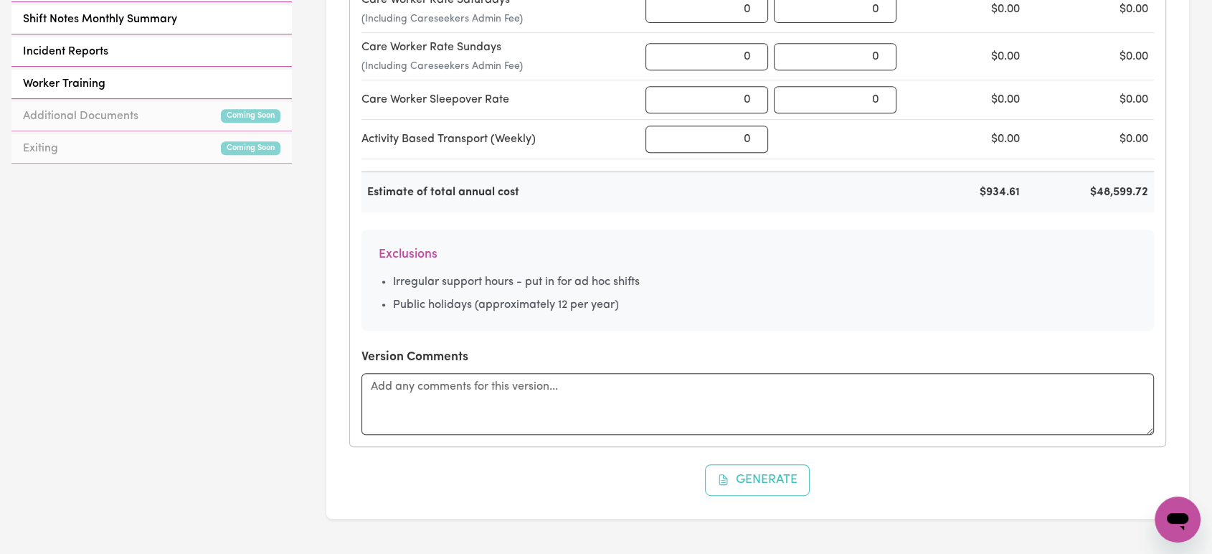
scroll to position [717, 0]
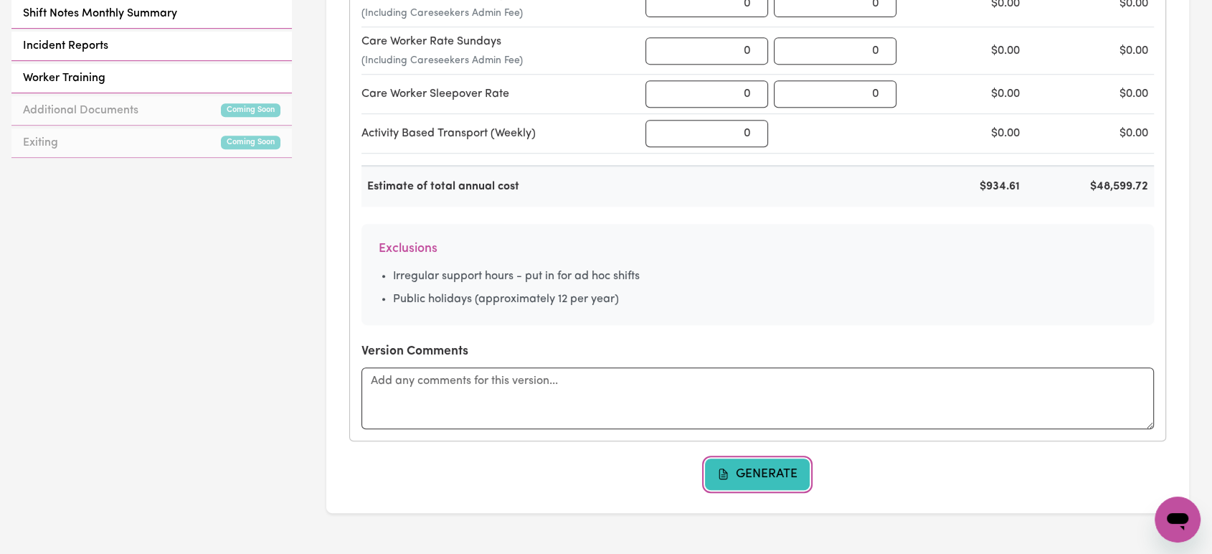
click at [767, 458] on button "Generate" at bounding box center [757, 474] width 105 height 32
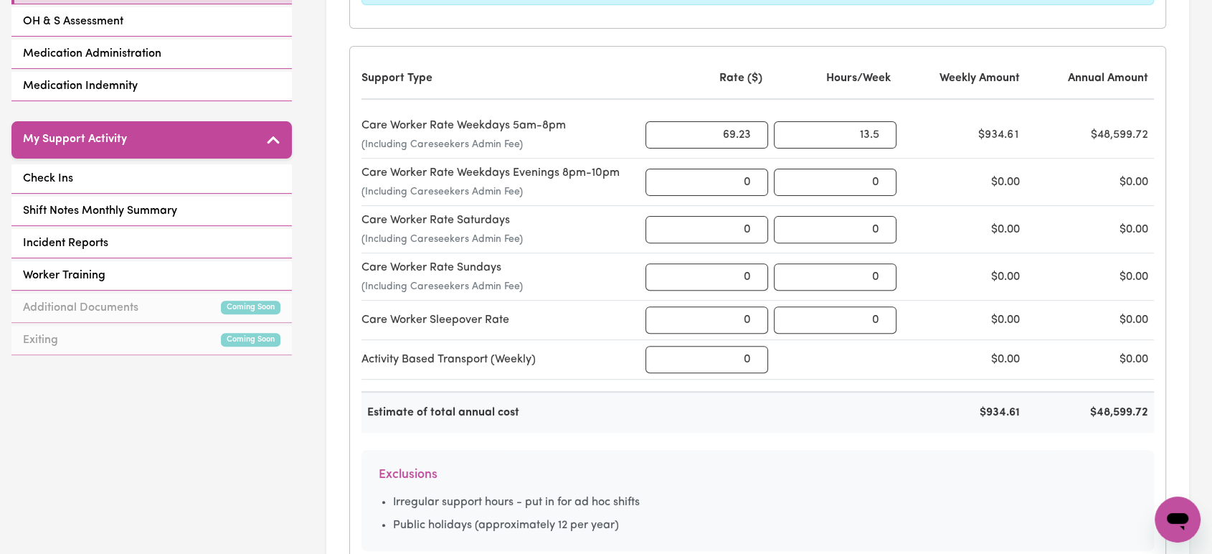
scroll to position [637, 0]
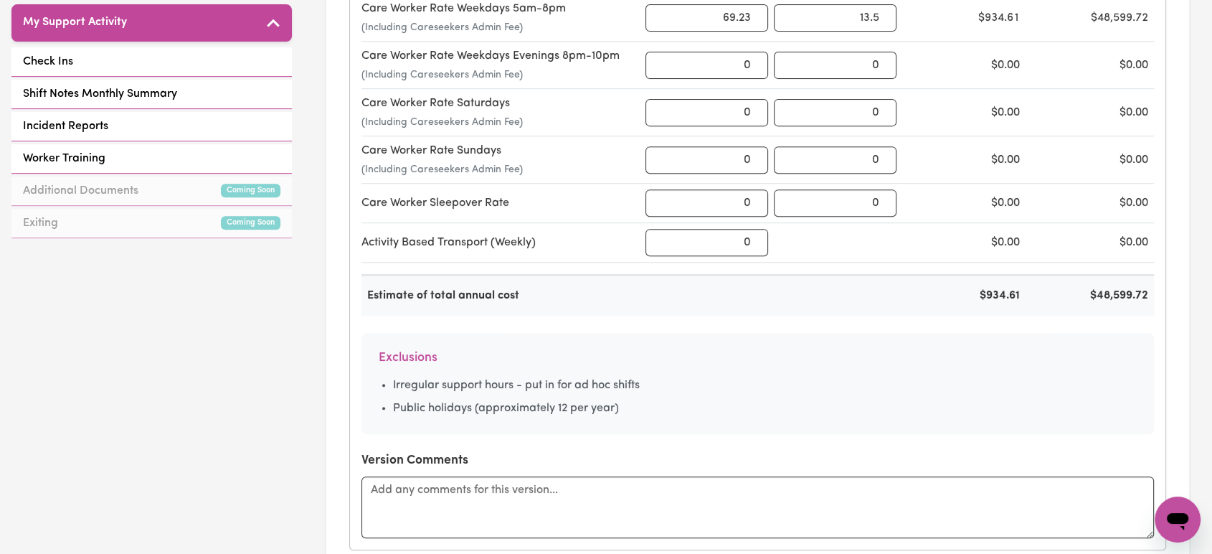
click at [1104, 295] on div "$48,599.72" at bounding box center [1092, 295] width 123 height 17
copy div "$48,599.72"
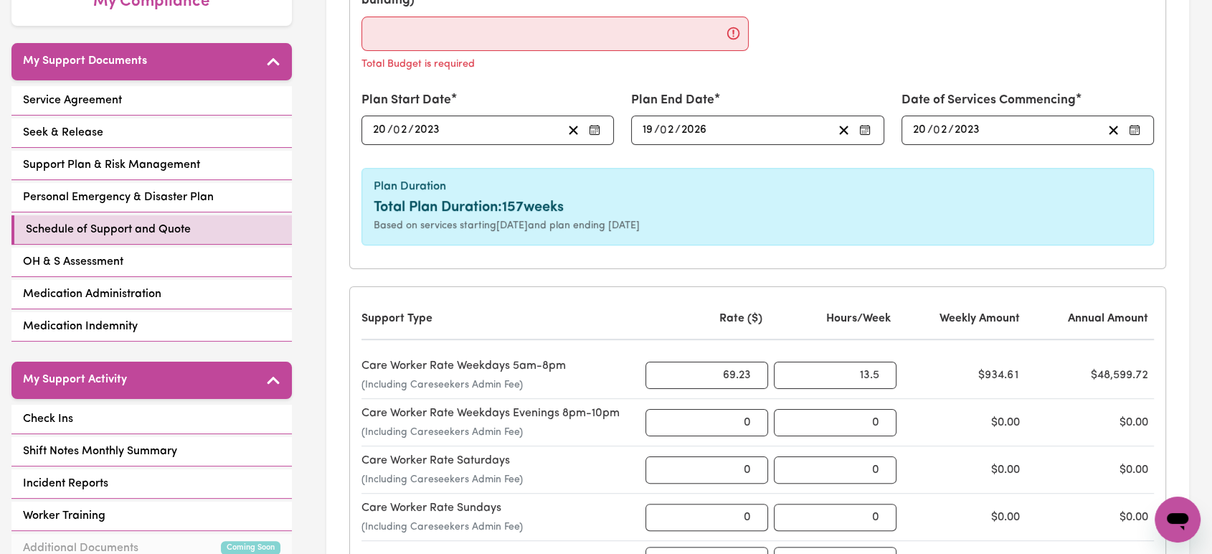
scroll to position [239, 0]
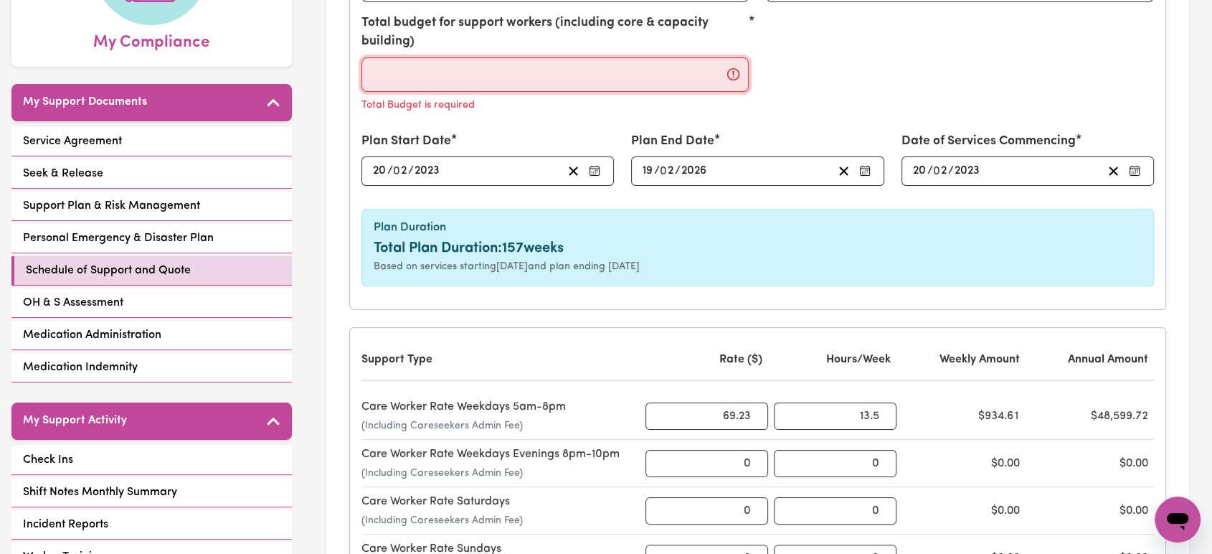
click at [488, 75] on input "Total budget for support workers (including core & capacity building)" at bounding box center [555, 74] width 388 height 34
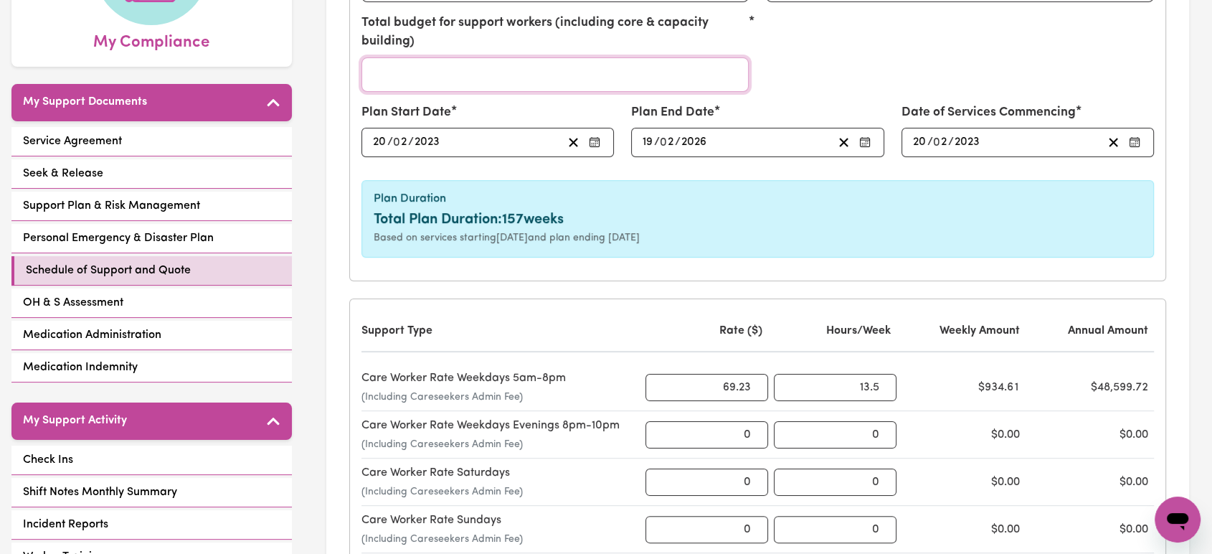
paste input "48599.72"
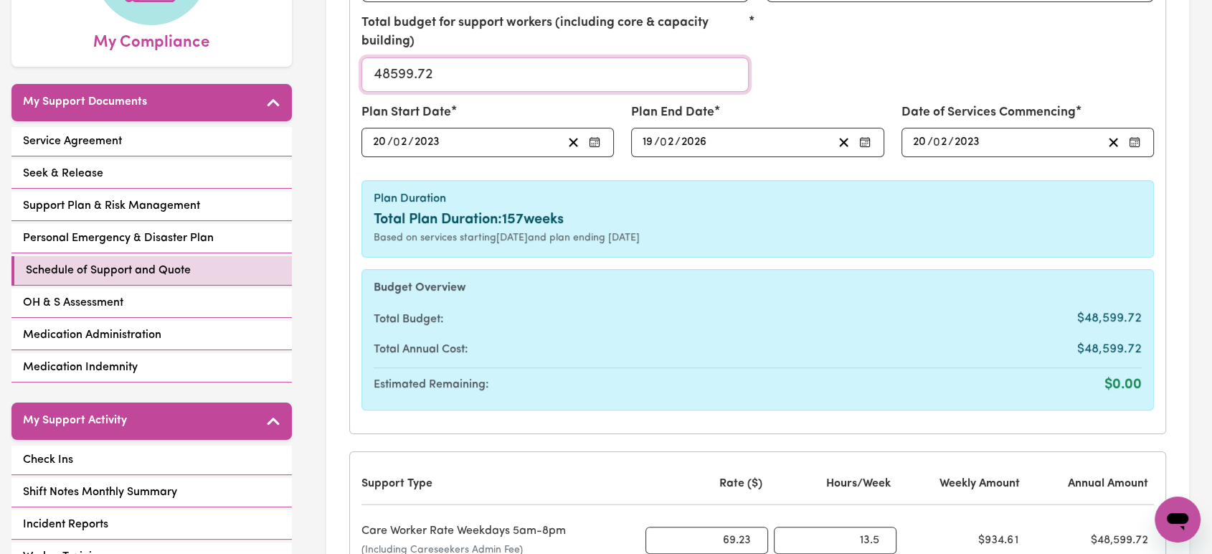
type input "48599.72"
click at [855, 66] on div "Total budget for support workers (including core & capacity building) 48599.72" at bounding box center [758, 59] width 810 height 90
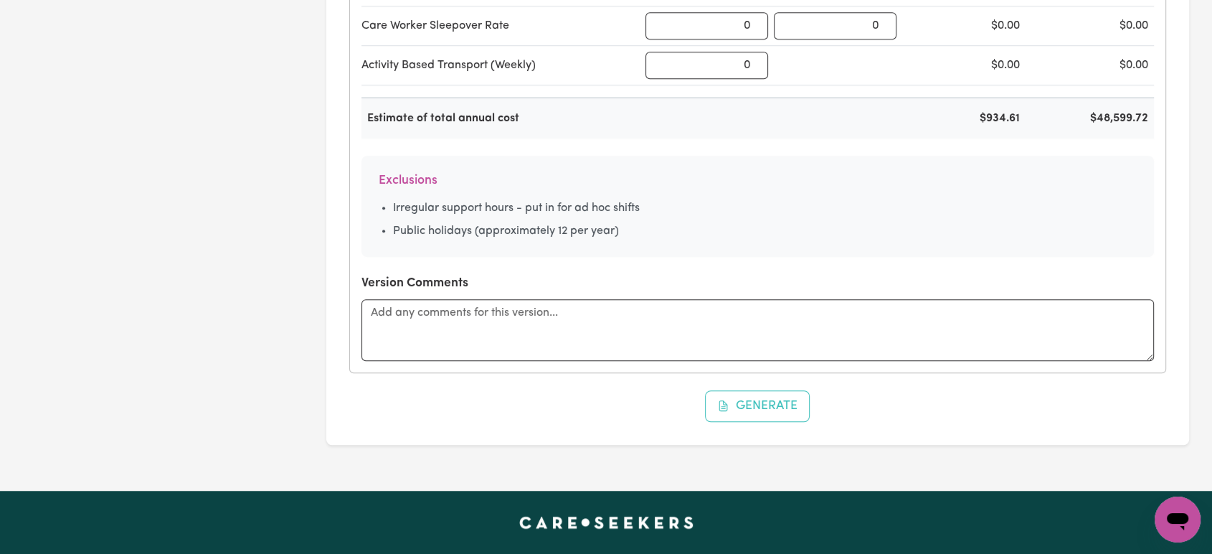
scroll to position [1035, 0]
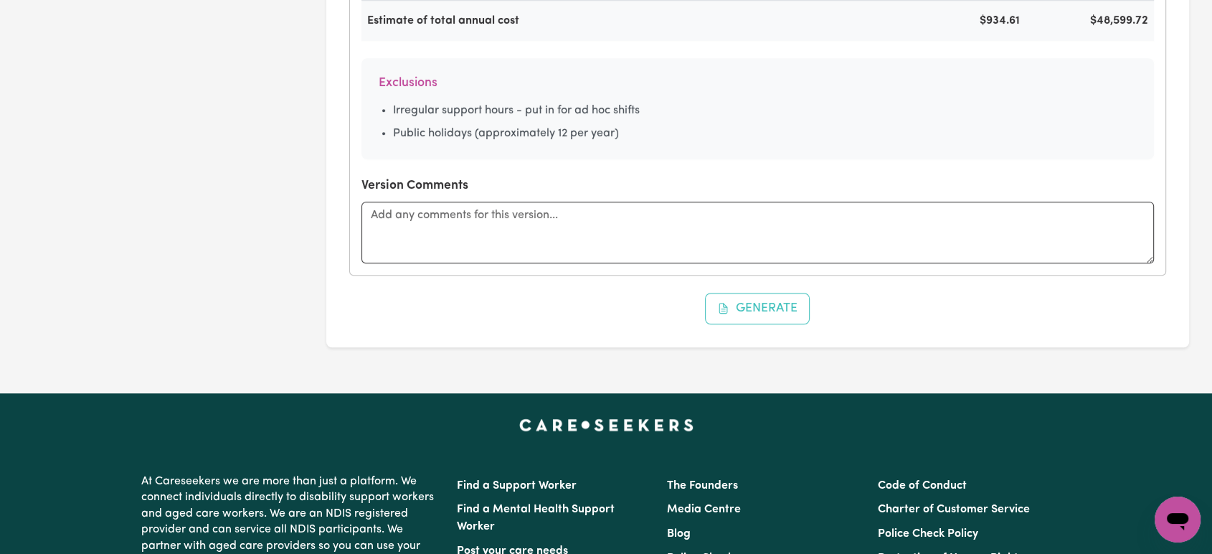
click at [787, 317] on button "Generate" at bounding box center [757, 309] width 105 height 32
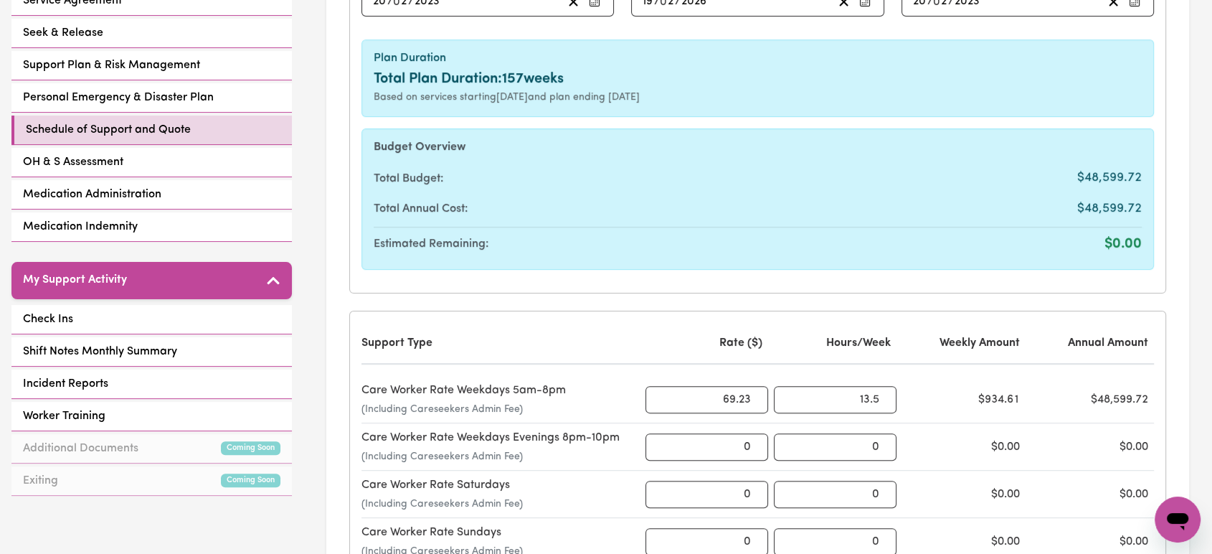
scroll to position [0, 0]
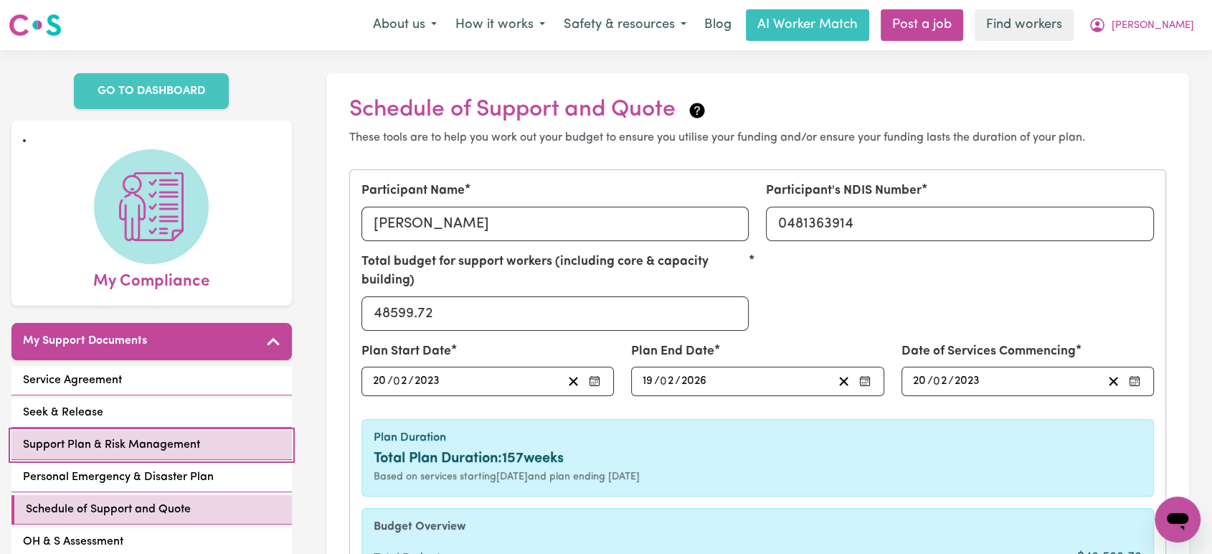
click at [175, 436] on span "Support Plan & Risk Management" at bounding box center [111, 444] width 177 height 17
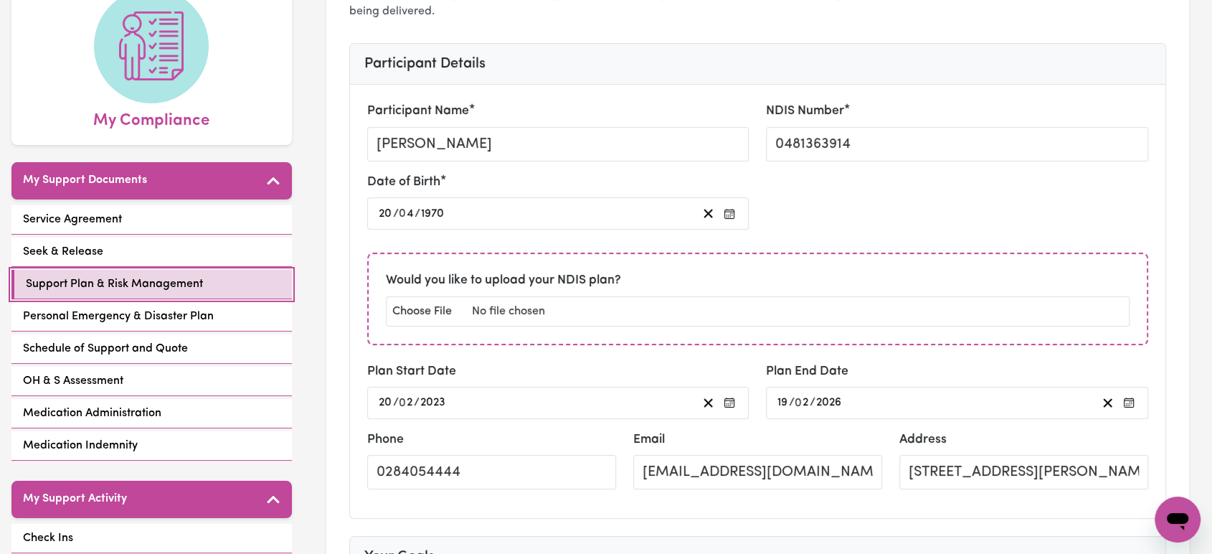
scroll to position [318, 0]
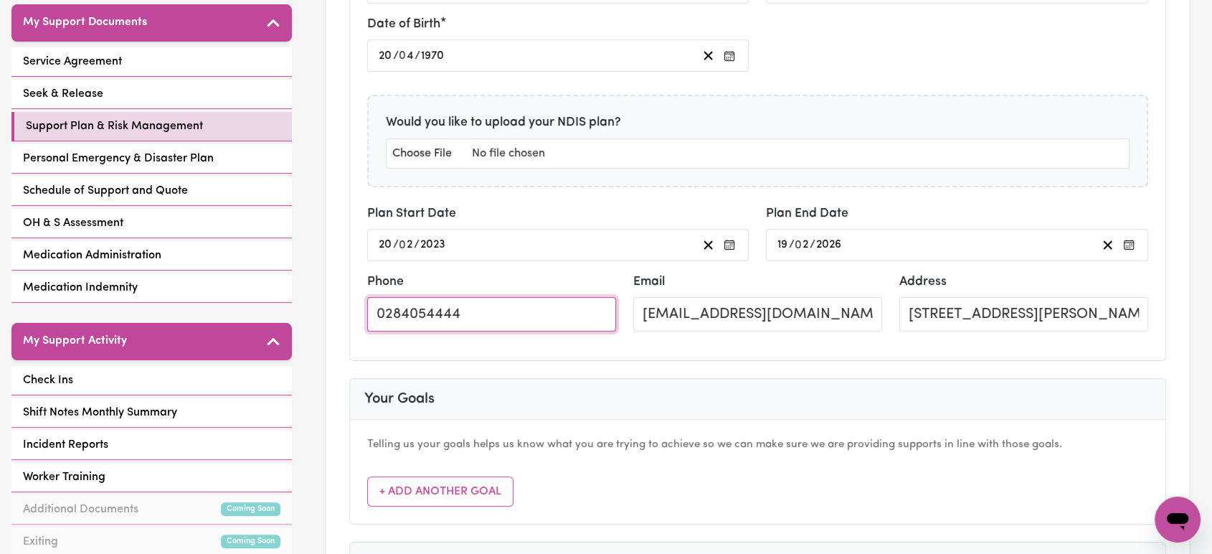
click at [432, 313] on input "0284054444" at bounding box center [491, 314] width 249 height 34
paste input "481 363 91"
type input "0481 363 914"
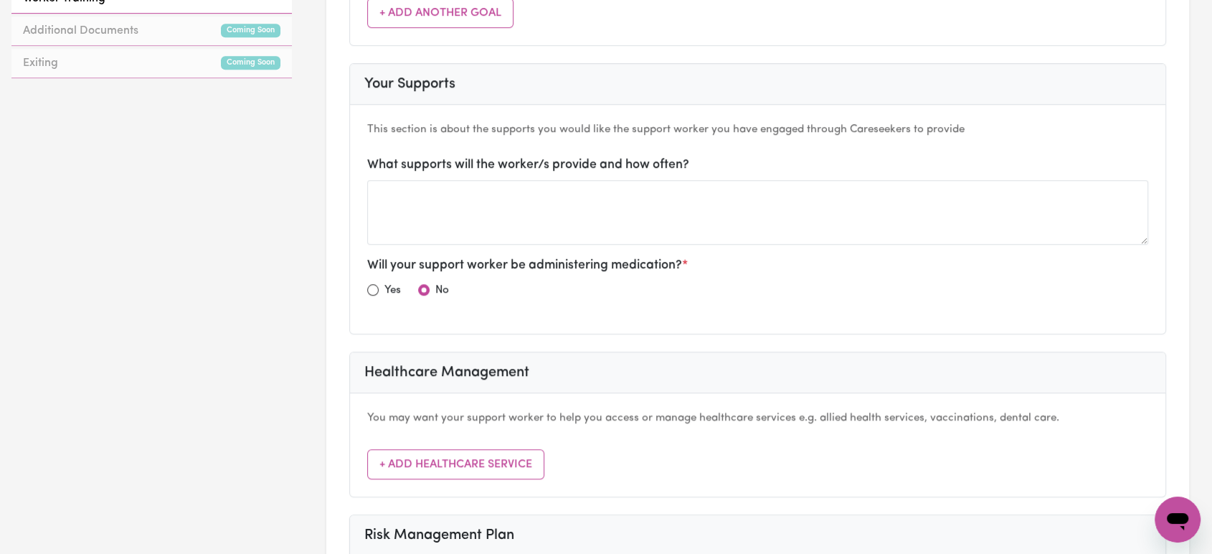
scroll to position [557, 0]
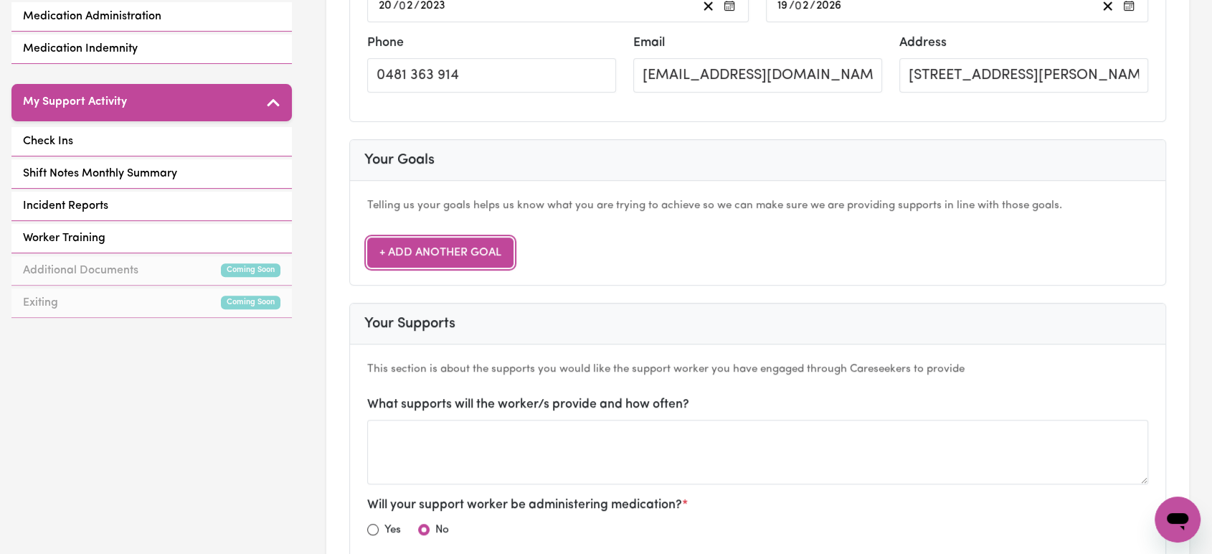
click at [489, 245] on button "+ Add Another Goal" at bounding box center [440, 252] width 146 height 30
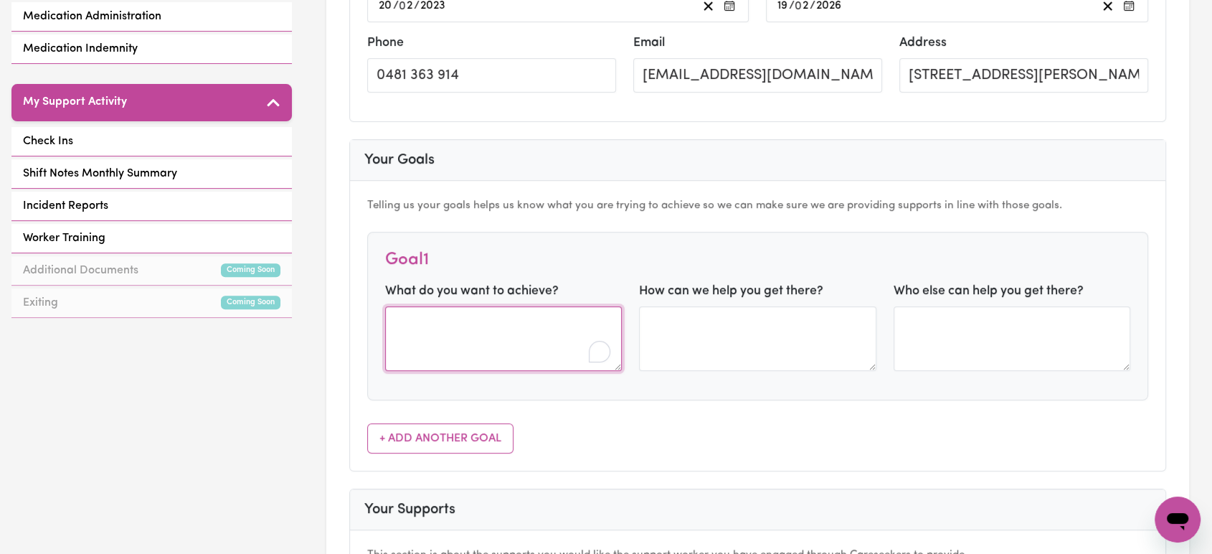
click at [474, 326] on textarea "To enrich screen reader interactions, please activate Accessibility in Grammarl…" at bounding box center [503, 338] width 237 height 65
paste textarea "will decide what activities to undertake during the Community Access services"
type textarea "will decide what activities to undertake during the Community Access services"
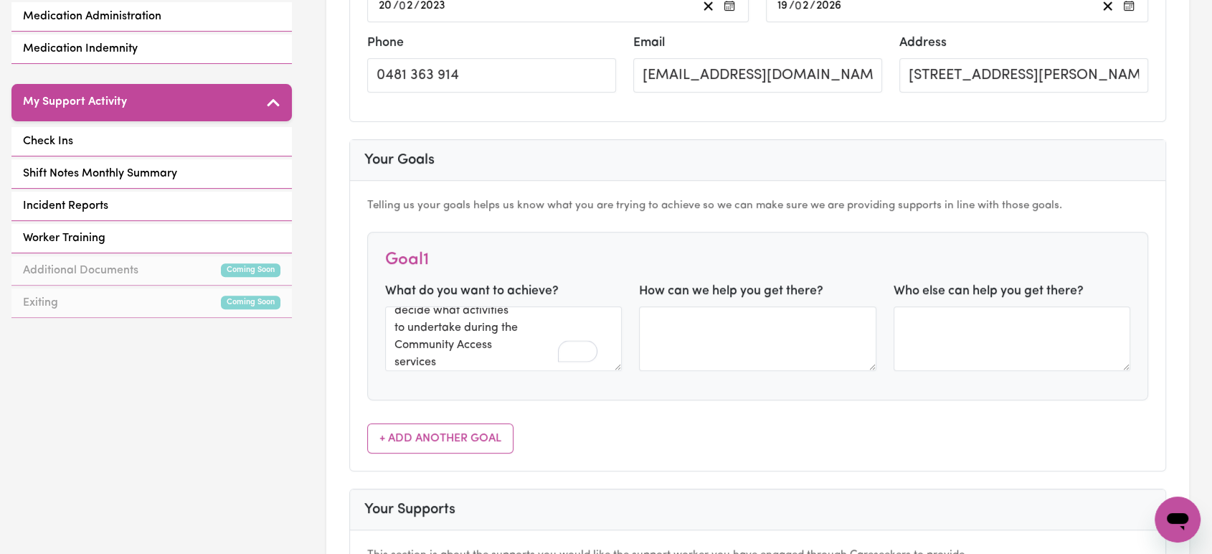
scroll to position [0, 0]
click at [763, 350] on textarea at bounding box center [757, 338] width 237 height 65
click at [776, 326] on textarea "To enrich screen reader interactions, please activate Accessibility in Grammarl…" at bounding box center [757, 338] width 237 height 65
paste textarea "Support worker will assist [PERSON_NAME] to access the community."
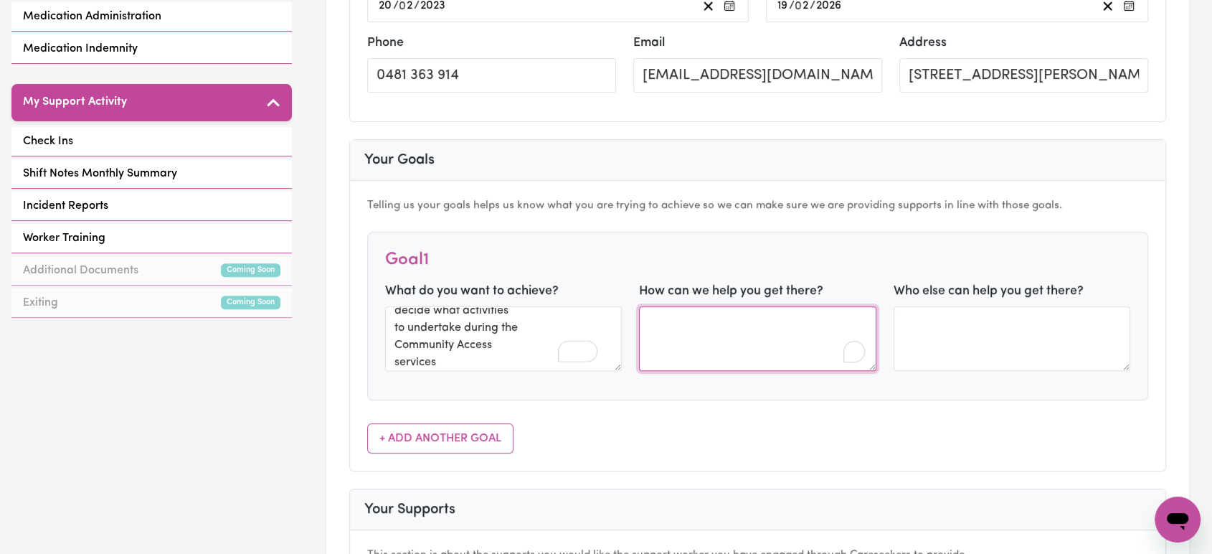
type textarea "Support worker will assist [PERSON_NAME] to access the community."
click at [776, 320] on textarea "To enrich screen reader interactions, please activate Accessibility in Grammarl…" at bounding box center [757, 338] width 237 height 65
paste textarea "Support worker will assist [PERSON_NAME] to access the community."
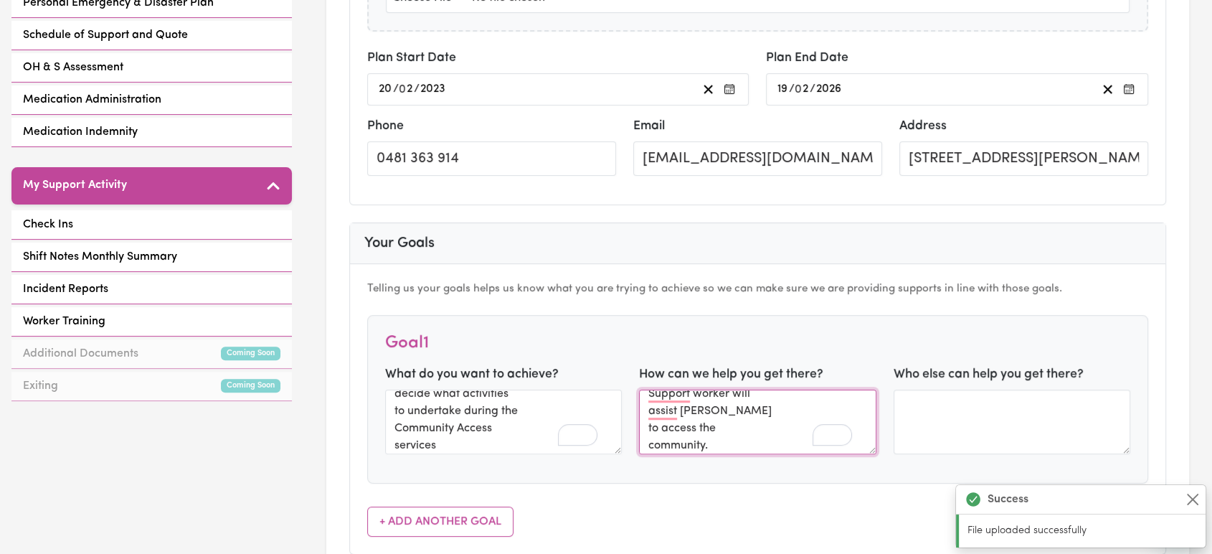
scroll to position [478, 0]
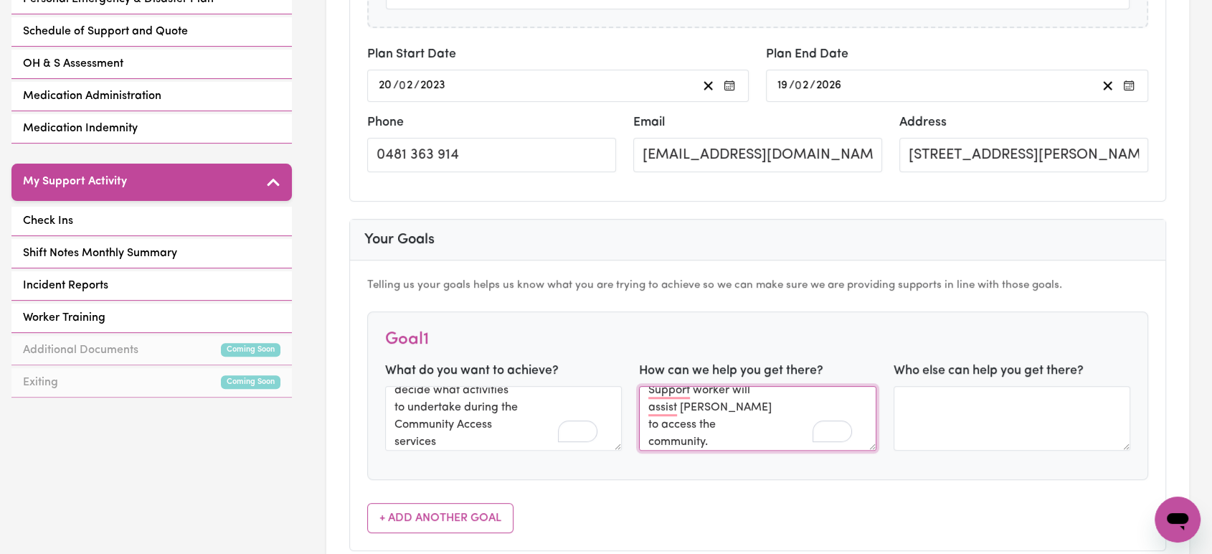
type textarea "Support worker will assist [PERSON_NAME] to access the community."
click at [825, 326] on div "Goal 1 What do you want to achieve? will decide what activities to undertake du…" at bounding box center [758, 395] width 782 height 168
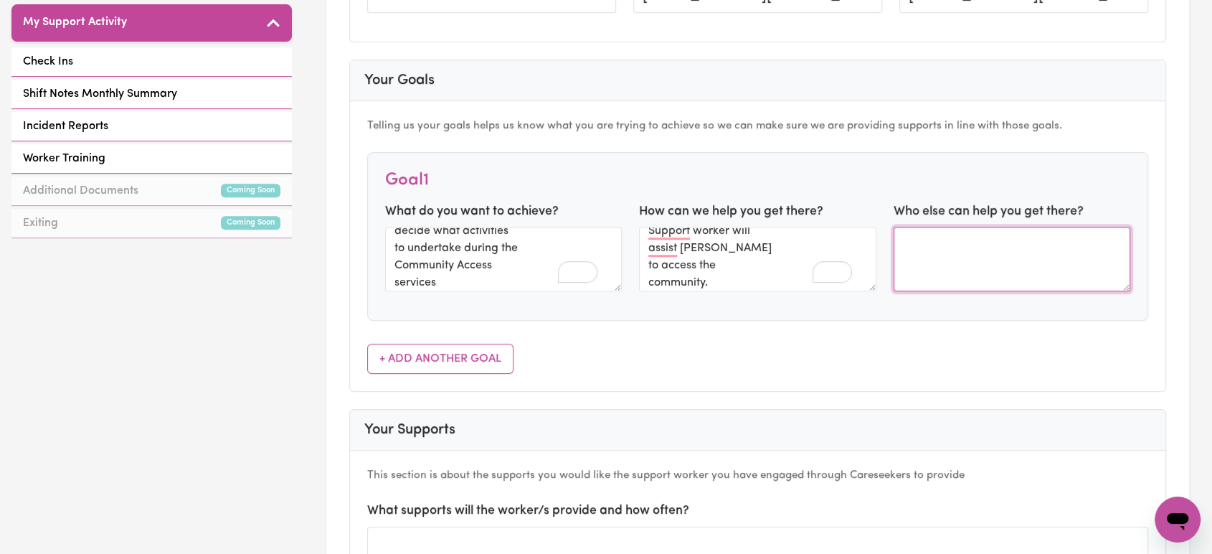
click at [1011, 250] on textarea at bounding box center [1011, 259] width 237 height 65
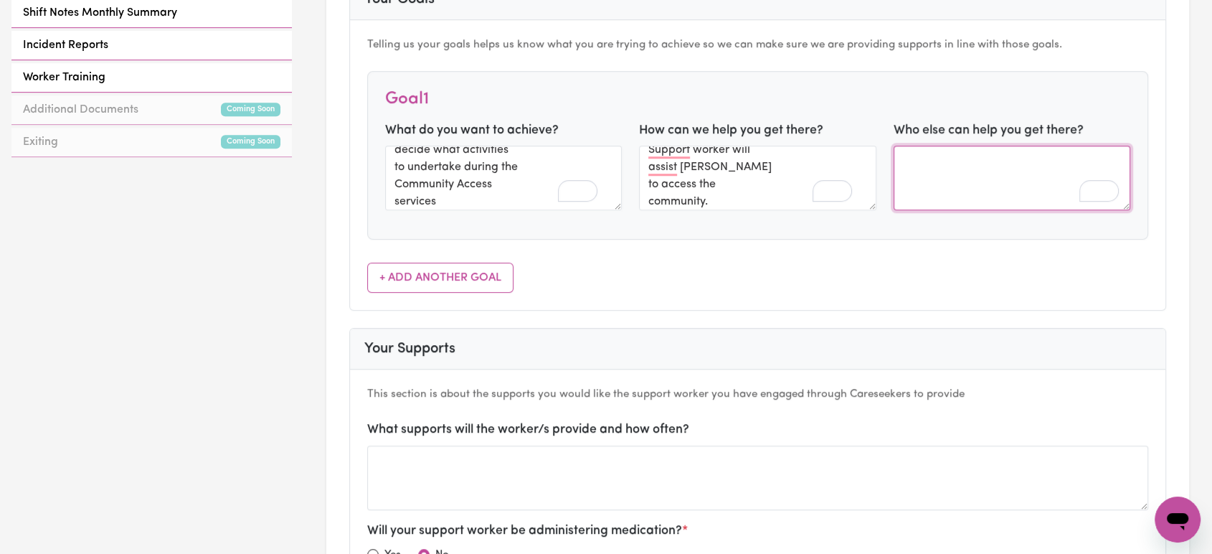
scroll to position [797, 0]
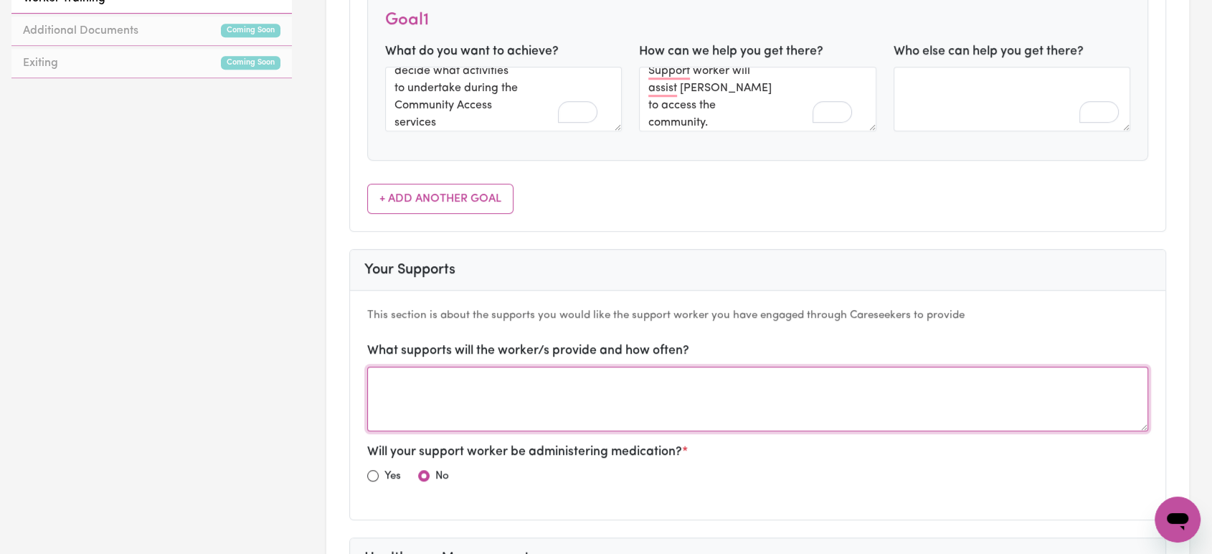
click at [732, 397] on textarea at bounding box center [758, 398] width 782 height 65
type textarea "Workers will provide community access to get out into the community and to appo…"
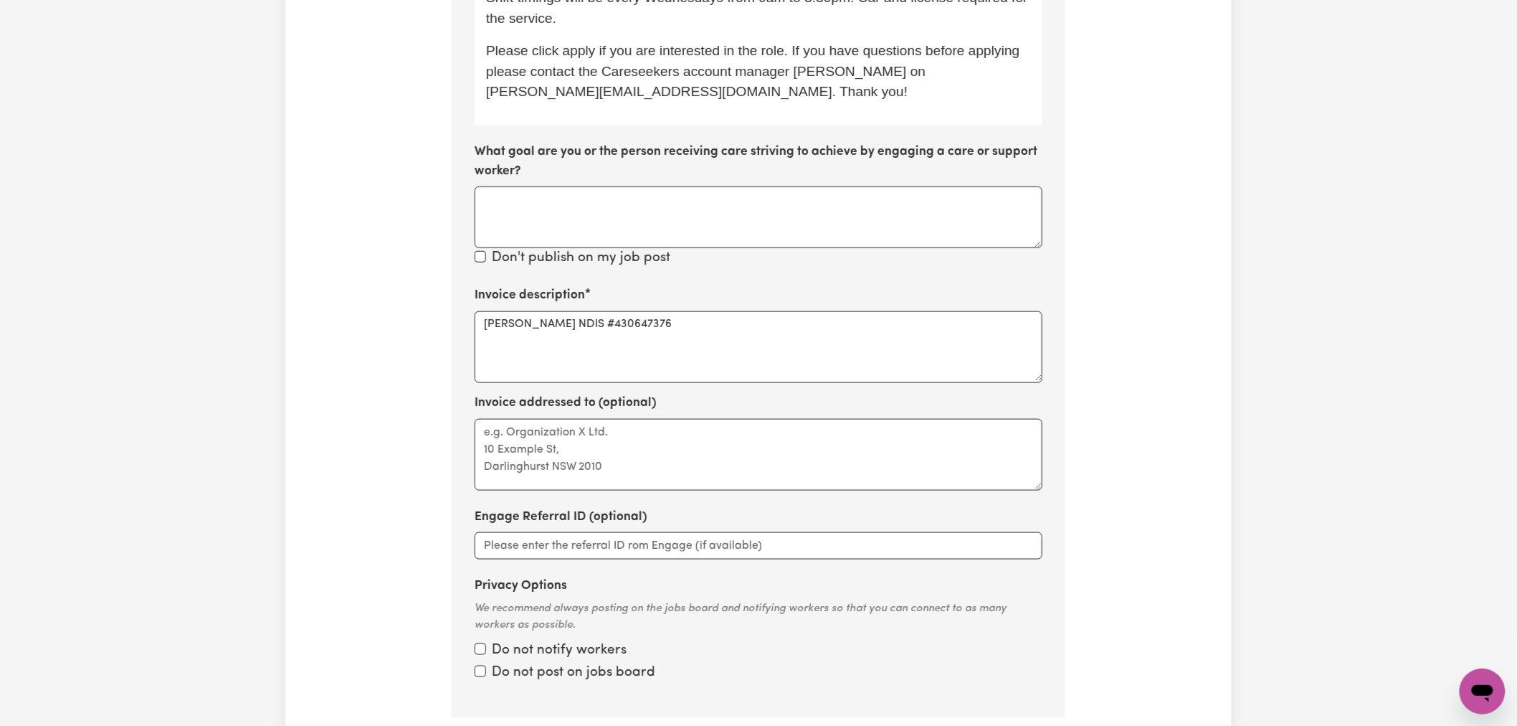
scroll to position [640, 0]
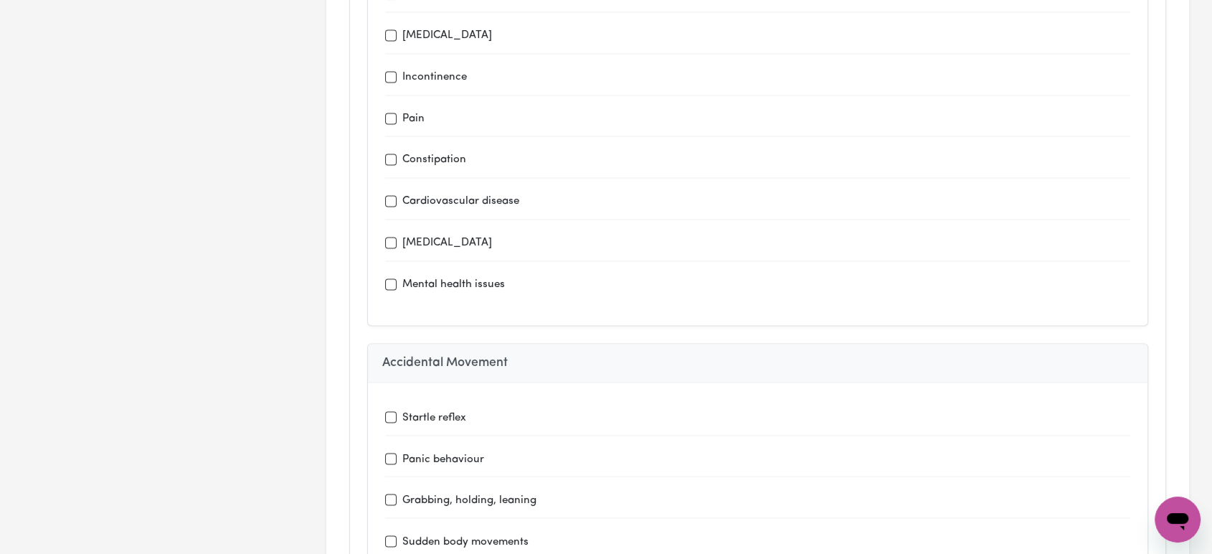
scroll to position [2390, 0]
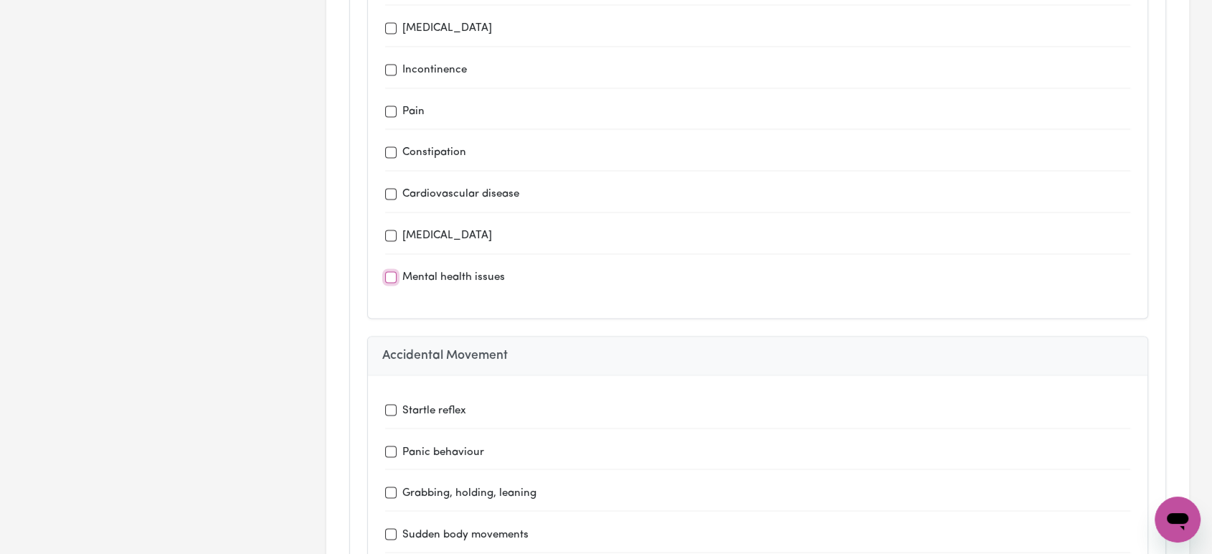
click at [388, 271] on input "Mental health issues" at bounding box center [390, 276] width 11 height 11
checkbox input "true"
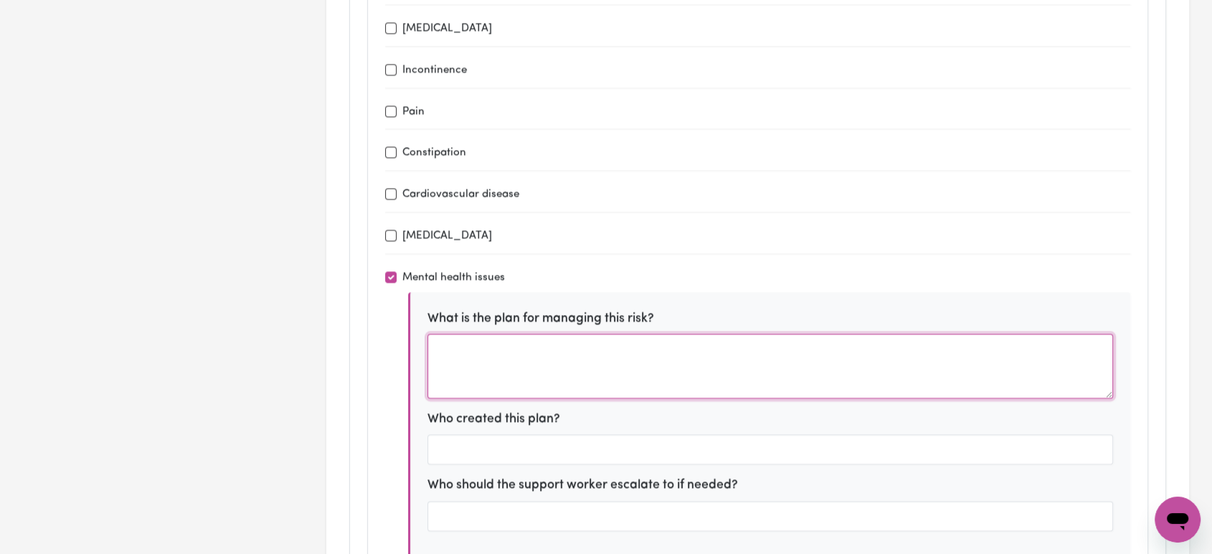
click at [552, 333] on textarea at bounding box center [770, 365] width 686 height 65
paste textarea "Without support to access the community, Suzann might miss important appointmen…"
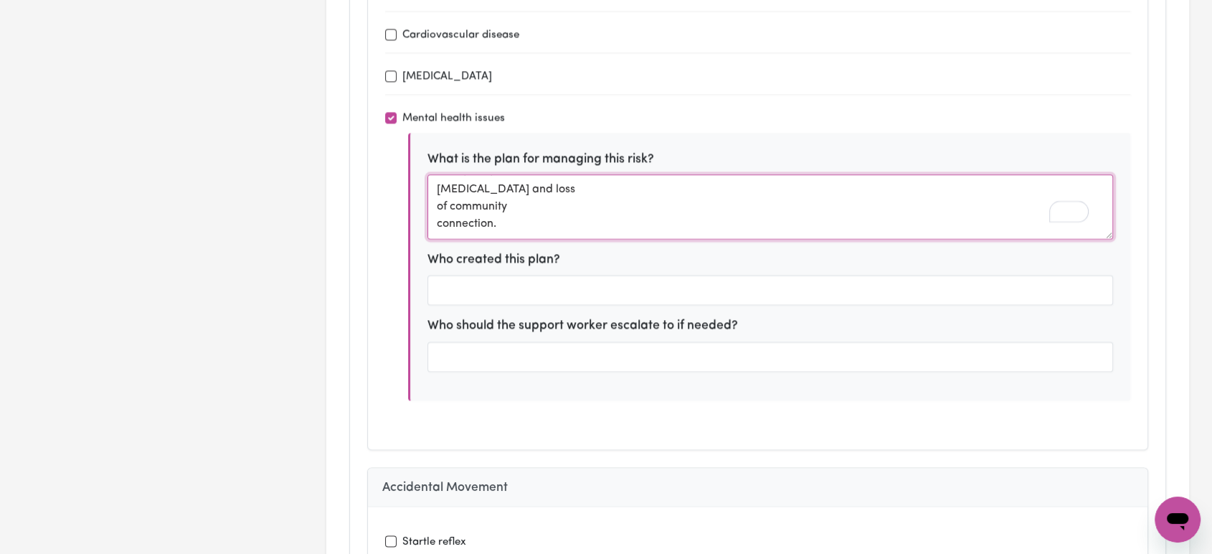
type textarea "Without support to access the community, Suzann might miss important appointmen…"
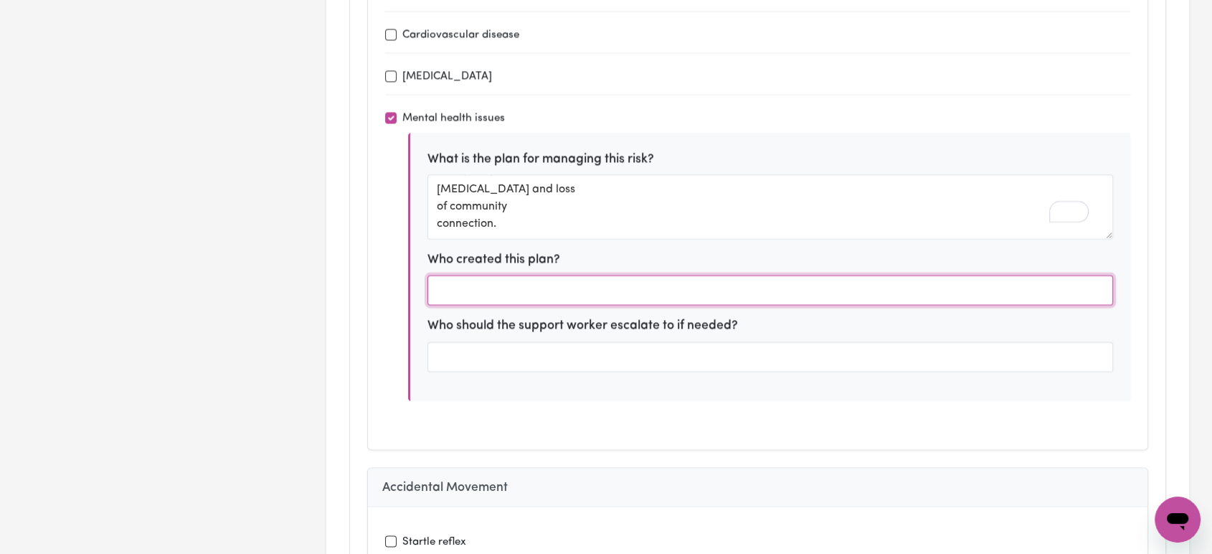
click at [538, 275] on input "text" at bounding box center [770, 290] width 686 height 30
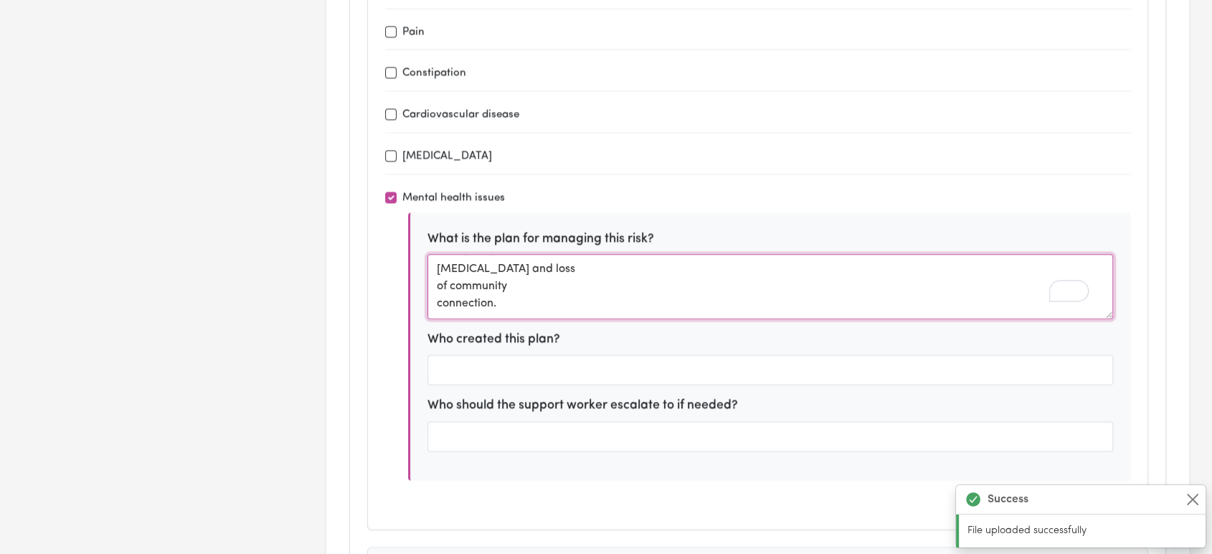
click at [506, 290] on textarea "Without support to access the community, Suzann might miss important appointmen…" at bounding box center [770, 286] width 686 height 65
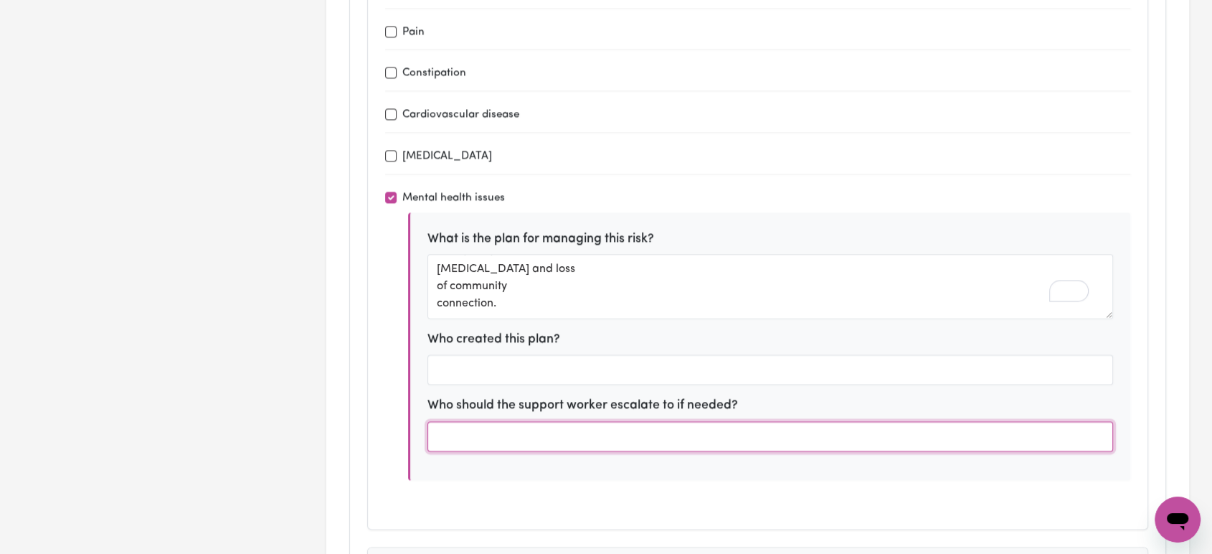
click at [706, 421] on input "text" at bounding box center [770, 436] width 686 height 30
click at [703, 421] on input "Sister" at bounding box center [770, 436] width 686 height 30
type input "Emergency Contact"
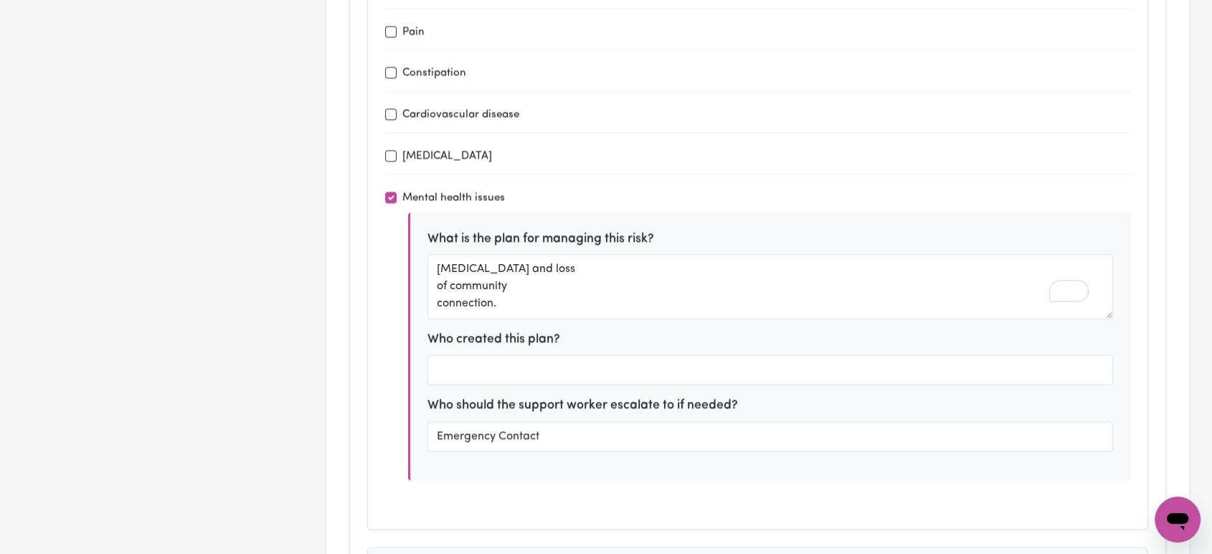
click at [476, 446] on div "What is the plan for managing this risk? Without support to access the communit…" at bounding box center [769, 345] width 723 height 267
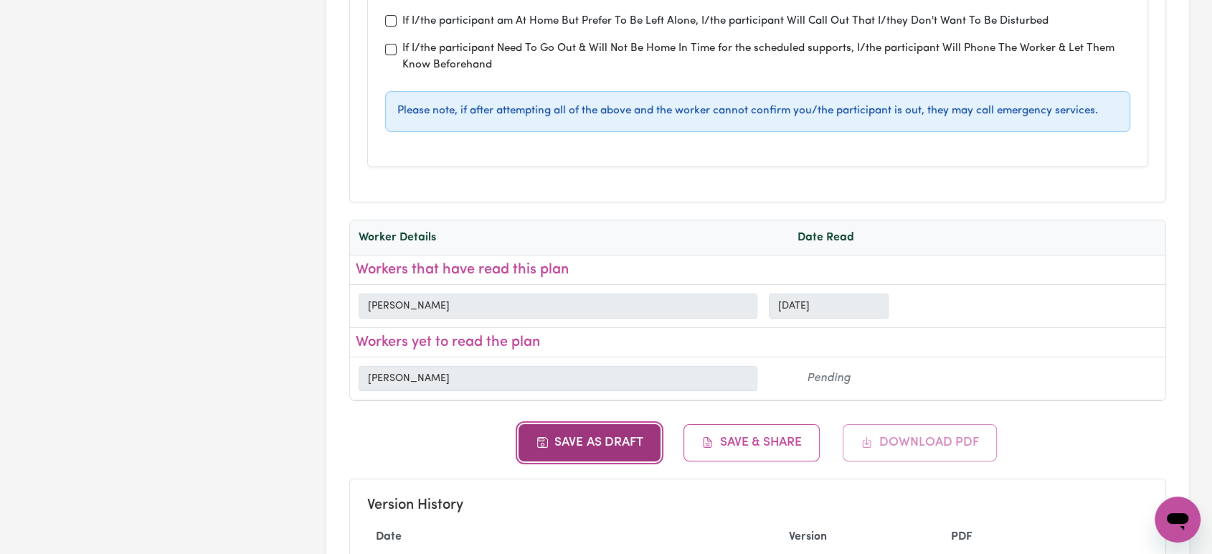
click at [620, 424] on button "Save as Draft" at bounding box center [589, 442] width 143 height 37
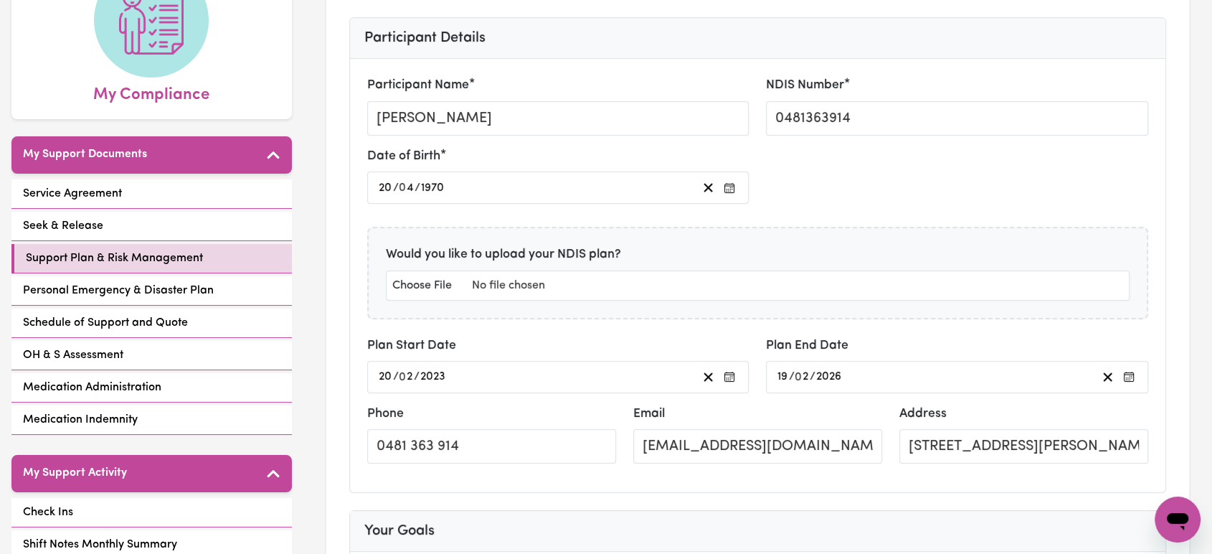
scroll to position [0, 0]
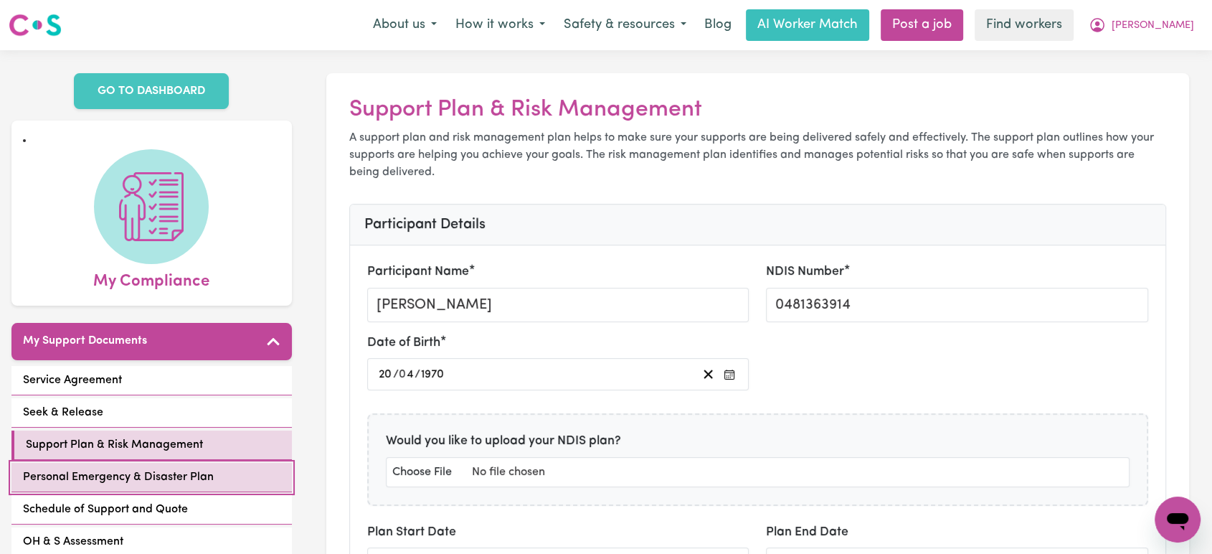
click at [166, 468] on span "Personal Emergency & Disaster Plan" at bounding box center [118, 476] width 191 height 17
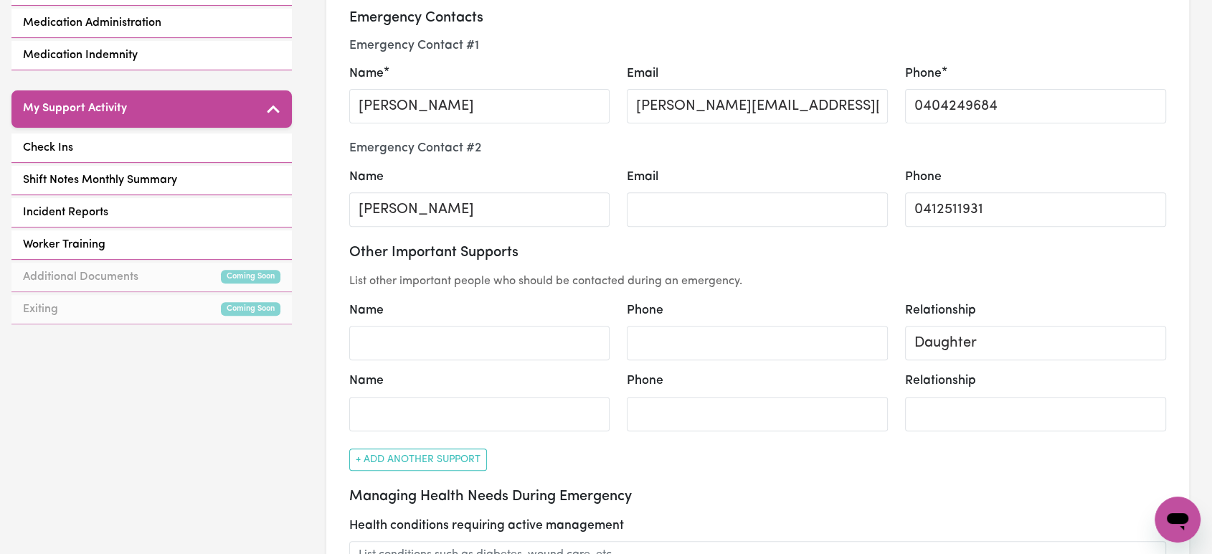
scroll to position [557, 0]
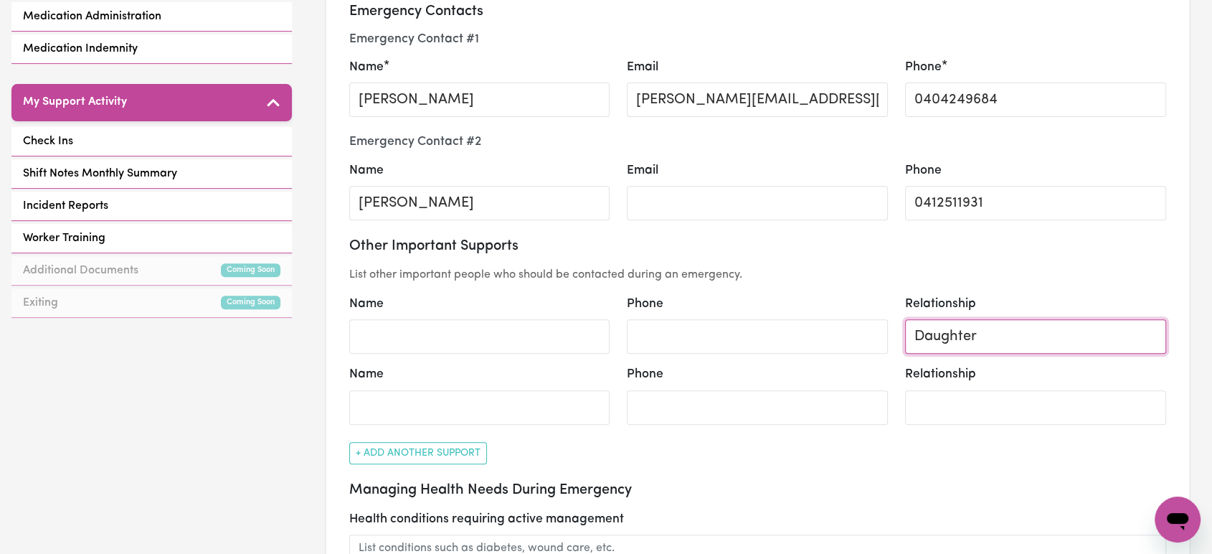
click at [953, 324] on input "Daughter" at bounding box center [1035, 336] width 261 height 34
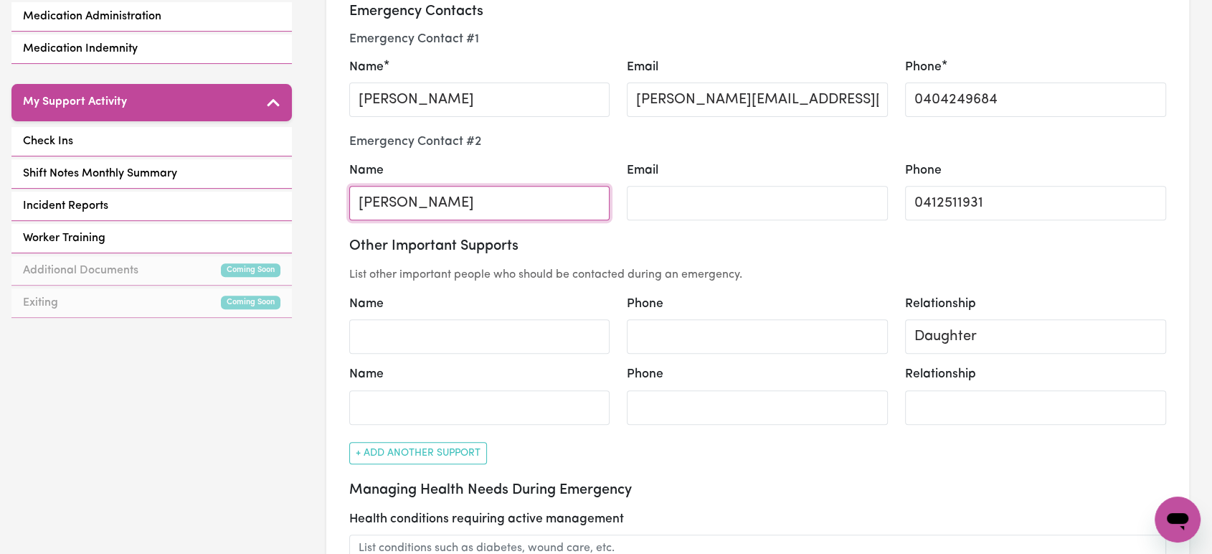
click at [501, 211] on input "Taylor Curran-Long" at bounding box center [479, 203] width 261 height 34
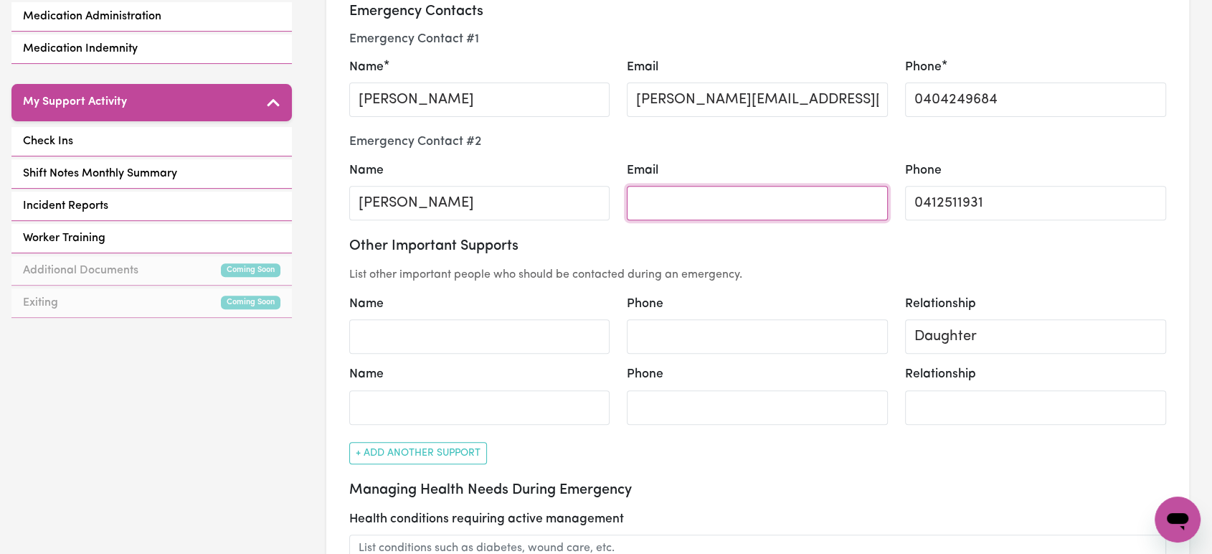
click at [654, 209] on input "Email" at bounding box center [757, 203] width 261 height 34
click at [678, 201] on input "daugyhter" at bounding box center [757, 203] width 261 height 34
type input "daughter"
drag, startPoint x: 1001, startPoint y: 313, endPoint x: 999, endPoint y: 328, distance: 14.5
click at [1001, 314] on div "Relationship Daughter" at bounding box center [1035, 324] width 261 height 59
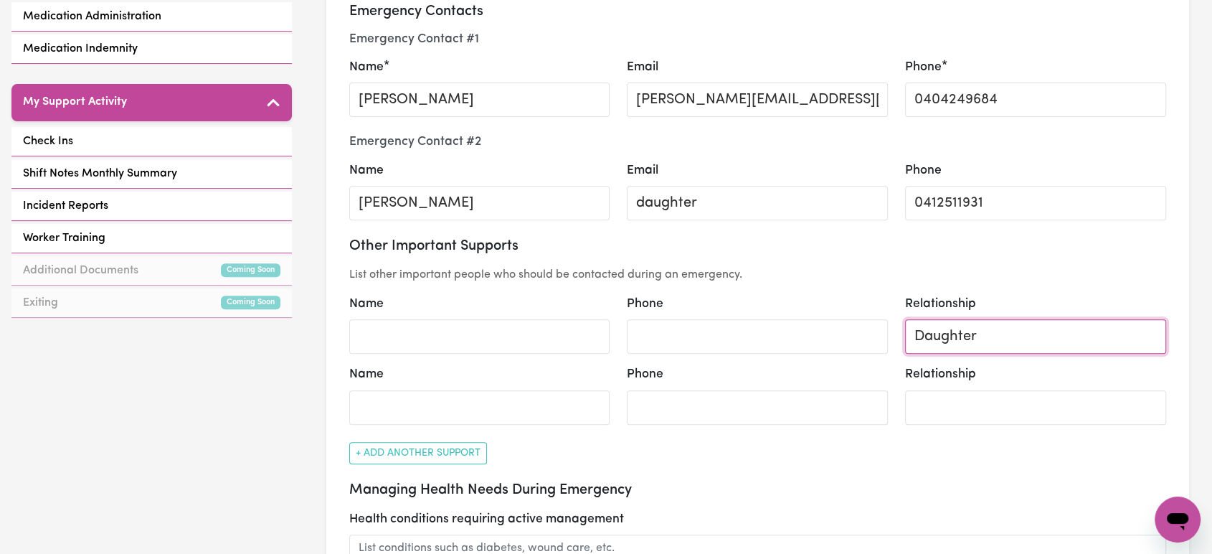
click at [999, 328] on input "Daughter" at bounding box center [1035, 336] width 261 height 34
click at [1049, 246] on h3 "Other Important Supports" at bounding box center [757, 245] width 817 height 17
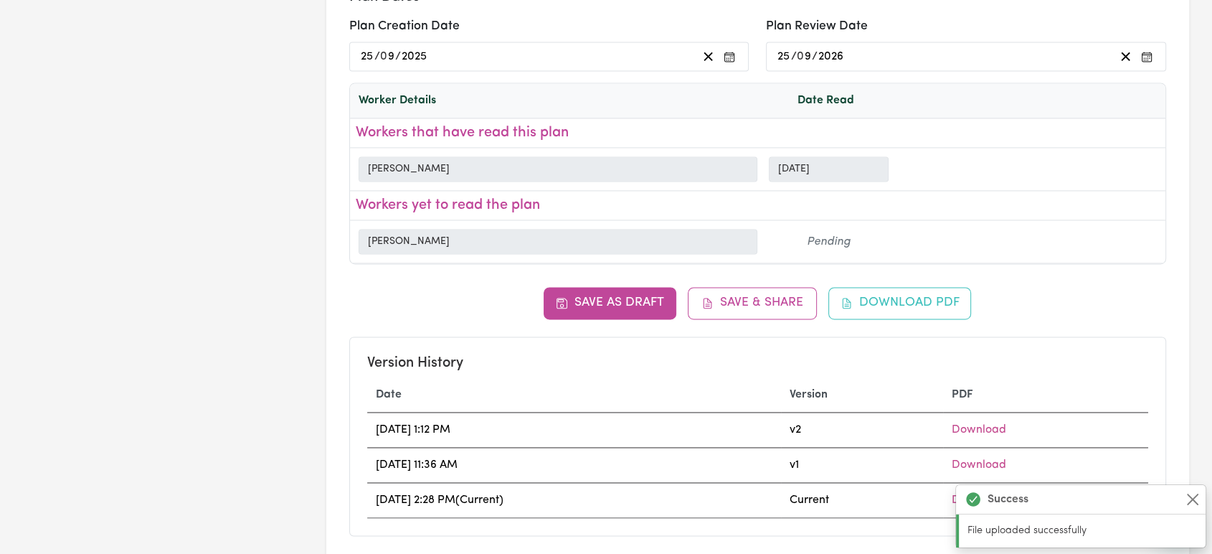
scroll to position [2071, 0]
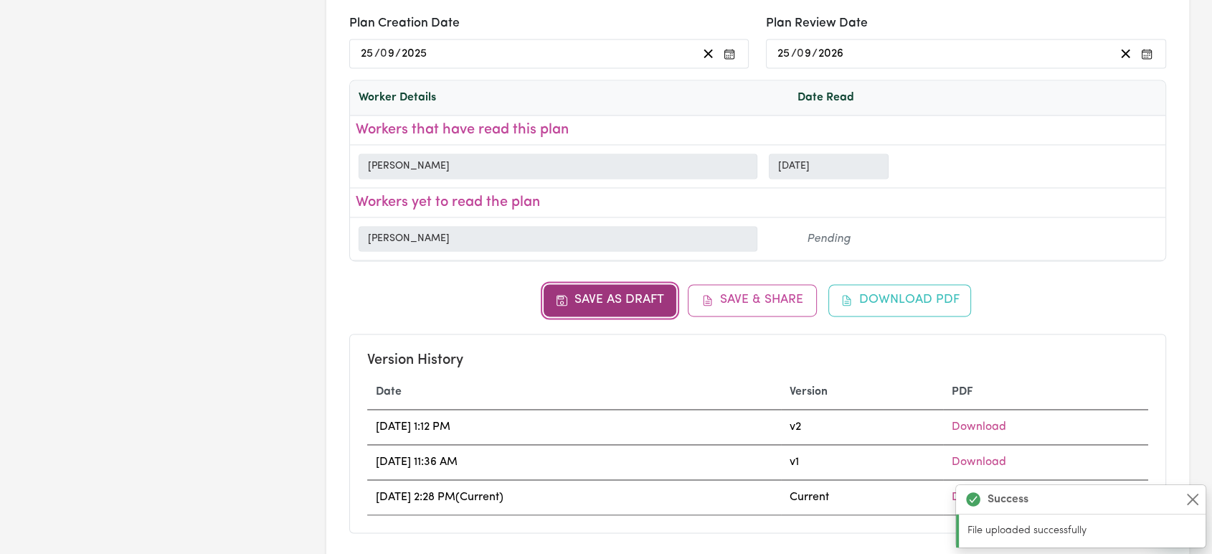
click at [604, 295] on button "Save as Draft" at bounding box center [610, 300] width 133 height 32
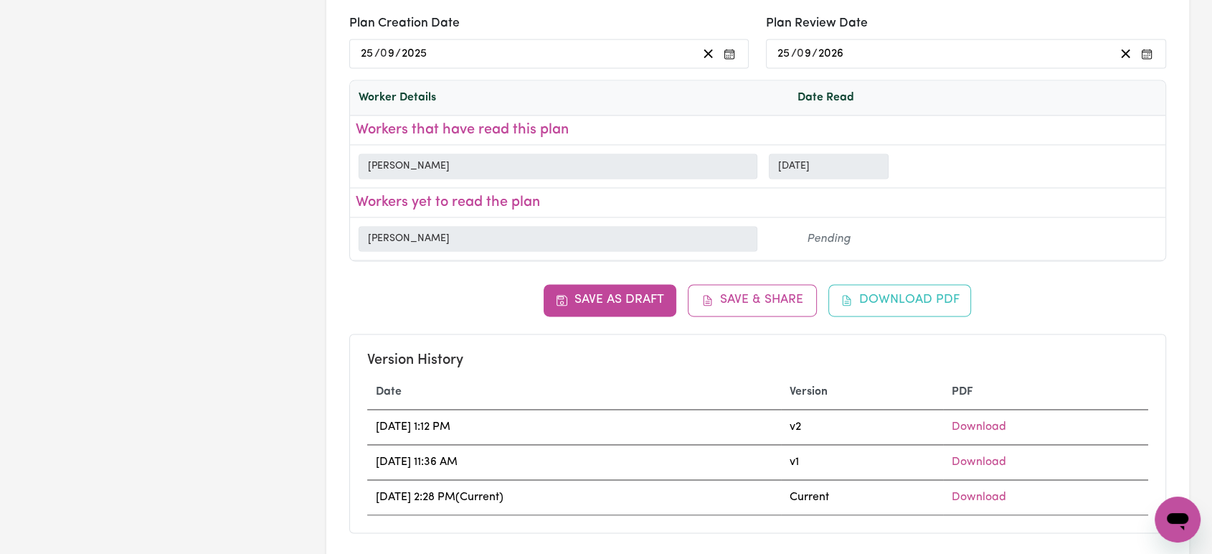
scroll to position [1593, 0]
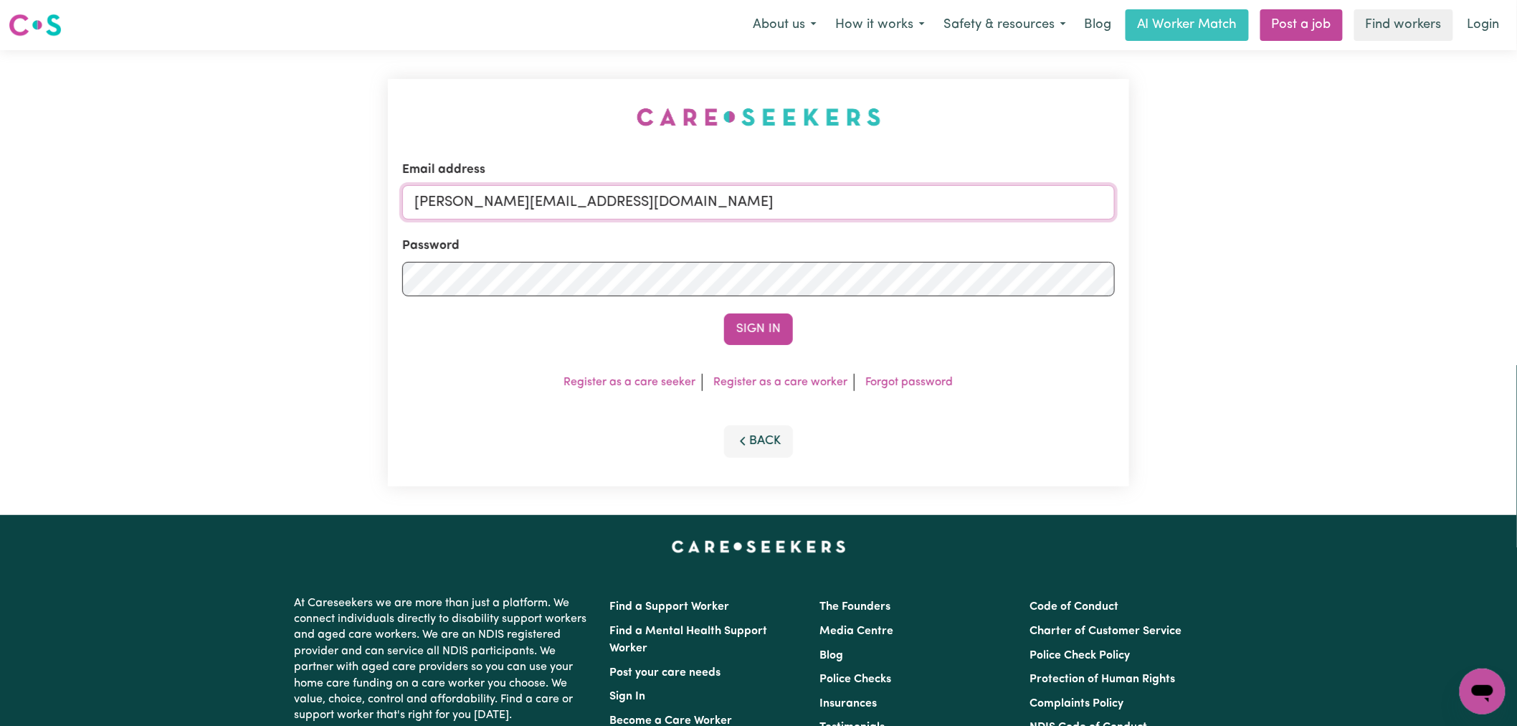
click at [663, 210] on input "lindsay@careseekers.com.au" at bounding box center [758, 202] width 713 height 34
drag, startPoint x: 650, startPoint y: 202, endPoint x: 485, endPoint y: 203, distance: 164.9
click at [485, 203] on input "superuser~CaronuttingMMJ@careseekers.com.au" at bounding box center [758, 202] width 713 height 34
type input "superuser~chelseavu@careseekers.com.au"
click at [750, 312] on form "Email address superuser~chelseavu@careseekers.com.au Password Sign In" at bounding box center [758, 253] width 713 height 184
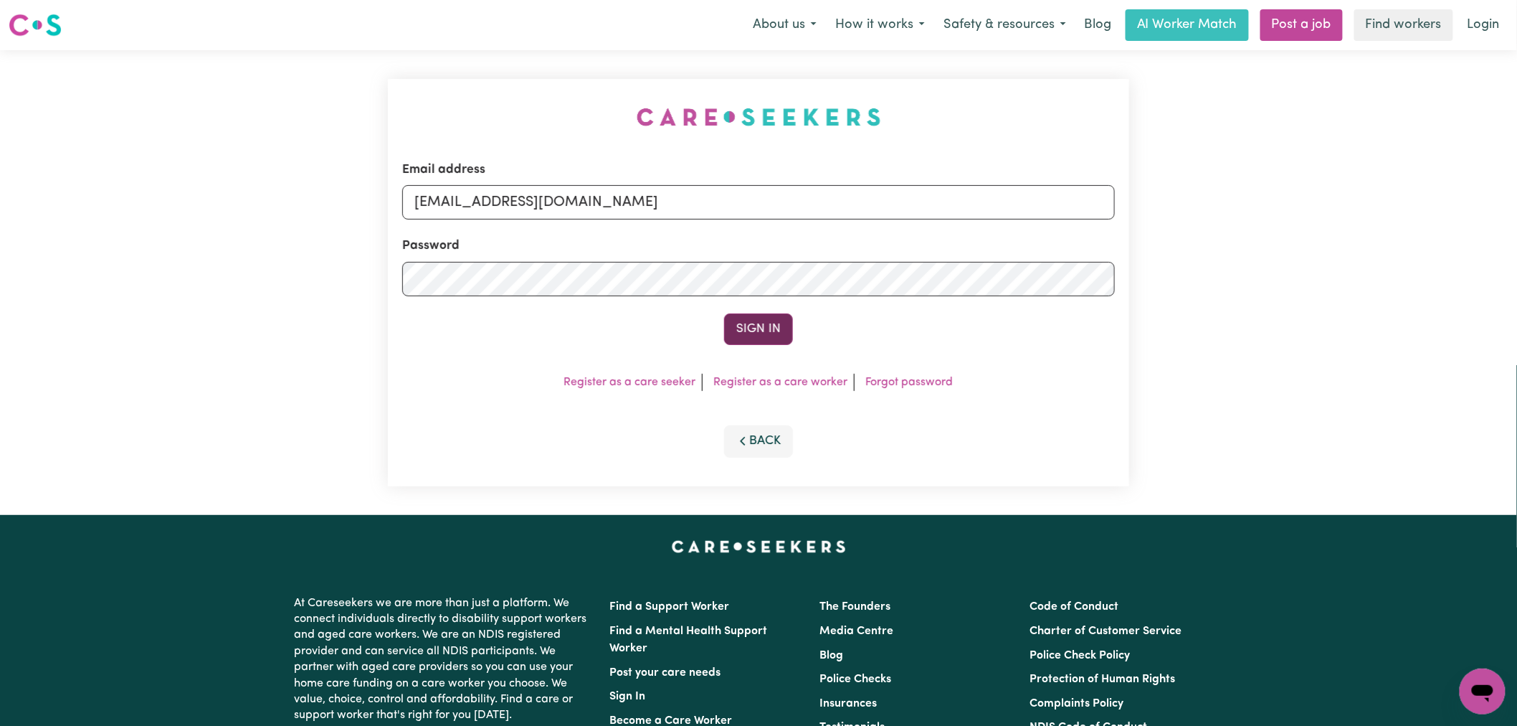
click at [755, 321] on button "Sign In" at bounding box center [758, 329] width 69 height 32
